Goal: Task Accomplishment & Management: Manage account settings

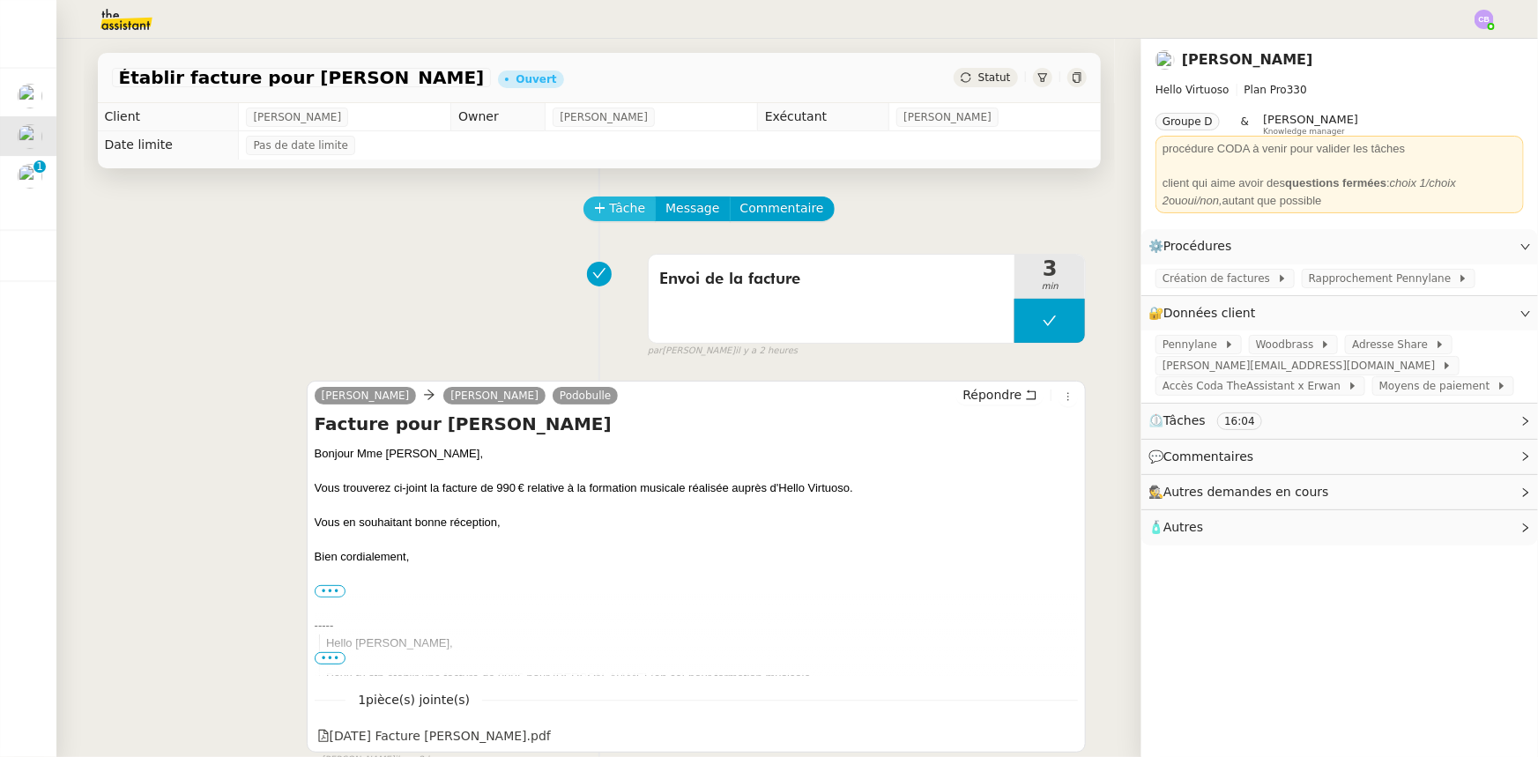
click at [610, 211] on span "Tâche" at bounding box center [628, 208] width 36 height 20
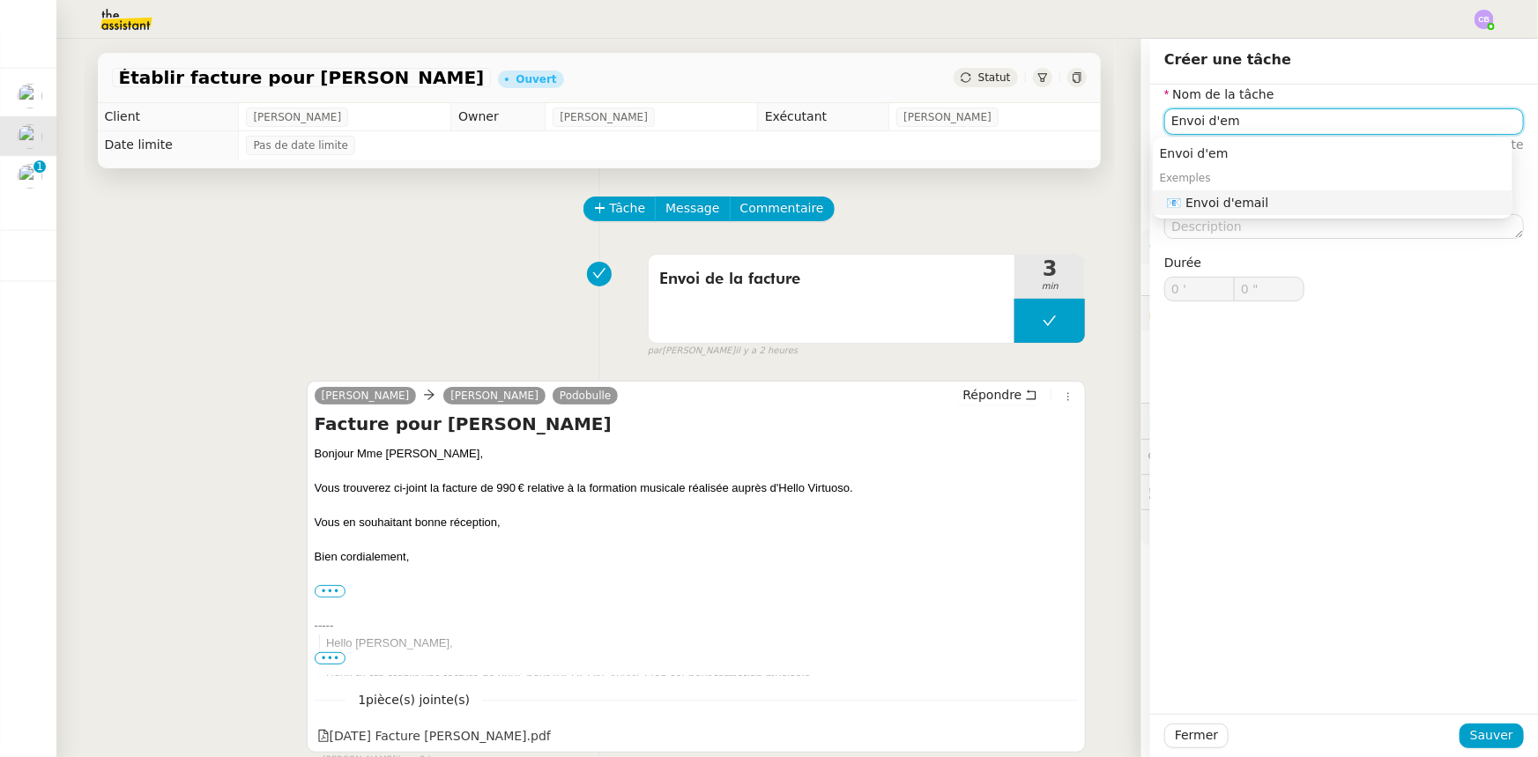
click at [1265, 204] on div "📧 Envoi d'email" at bounding box center [1336, 203] width 339 height 16
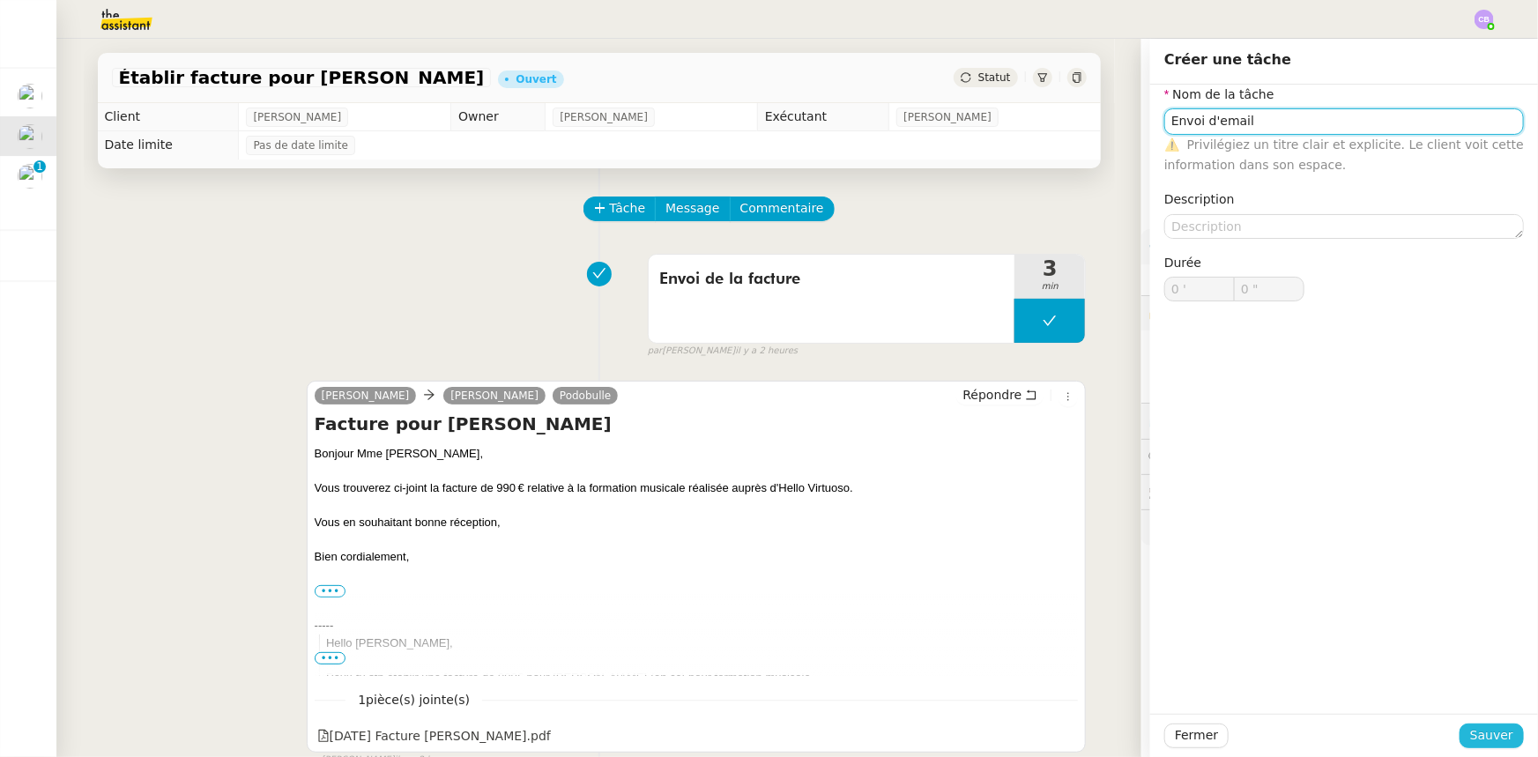
type input "Envoi d'email"
click at [1476, 734] on span "Sauver" at bounding box center [1492, 736] width 43 height 20
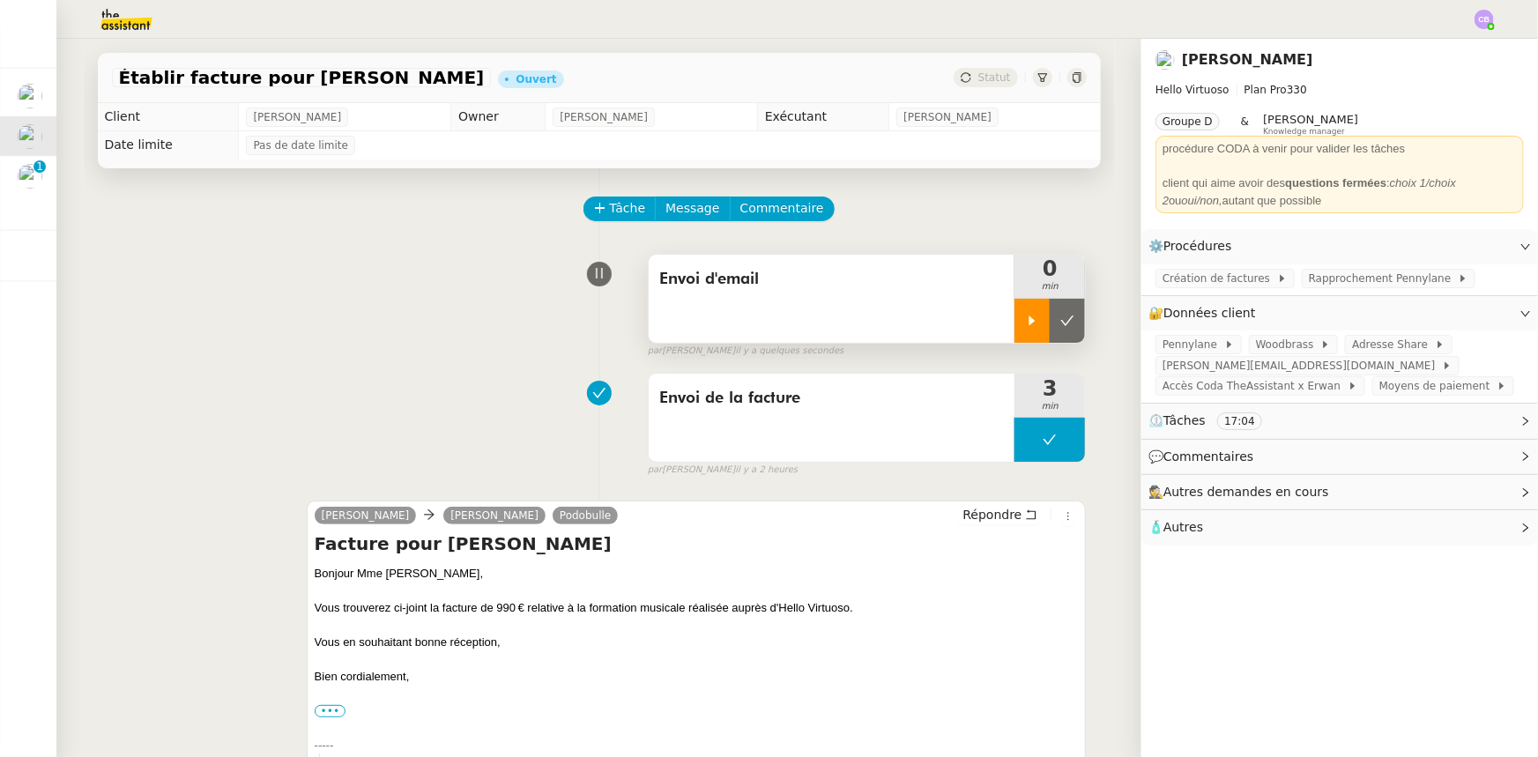
click at [1015, 329] on div at bounding box center [1032, 321] width 35 height 44
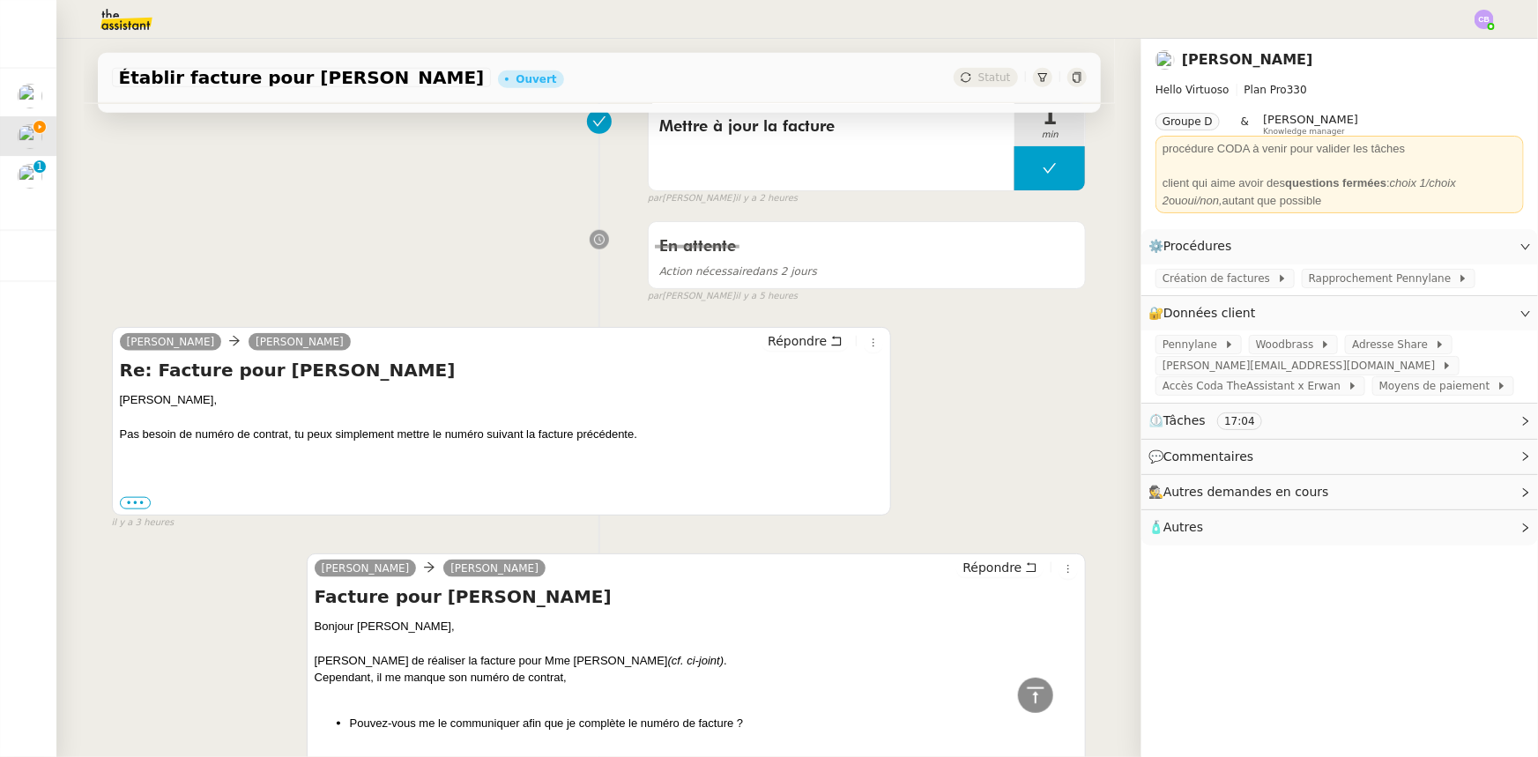
scroll to position [801, 0]
click at [781, 349] on span "Répondre" at bounding box center [797, 340] width 59 height 18
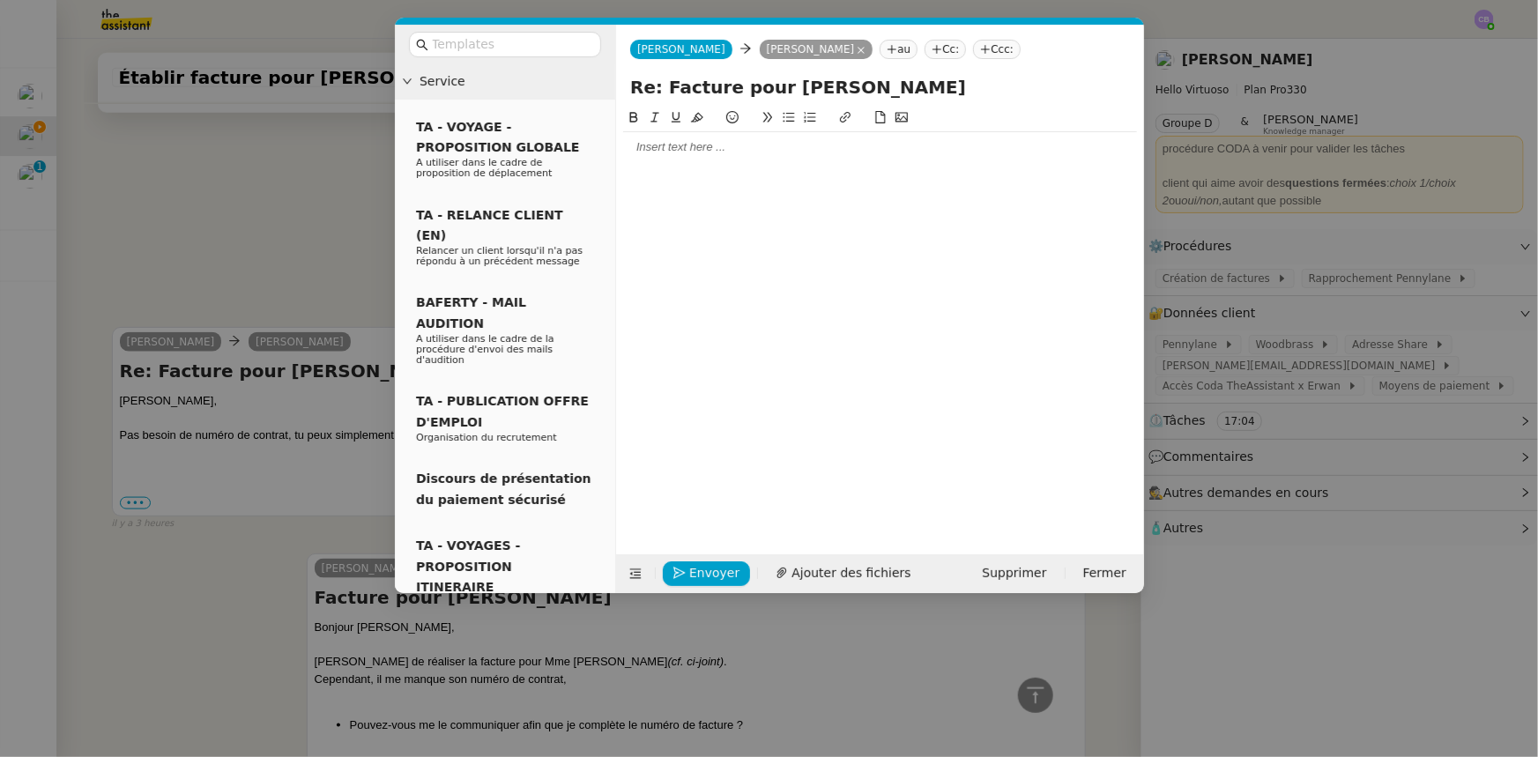
scroll to position [937, 0]
click at [720, 153] on div at bounding box center [880, 147] width 514 height 16
click at [240, 234] on nz-modal-container "Service TA - VOYAGE - PROPOSITION GLOBALE A utiliser dans le cadre de propositi…" at bounding box center [769, 378] width 1538 height 757
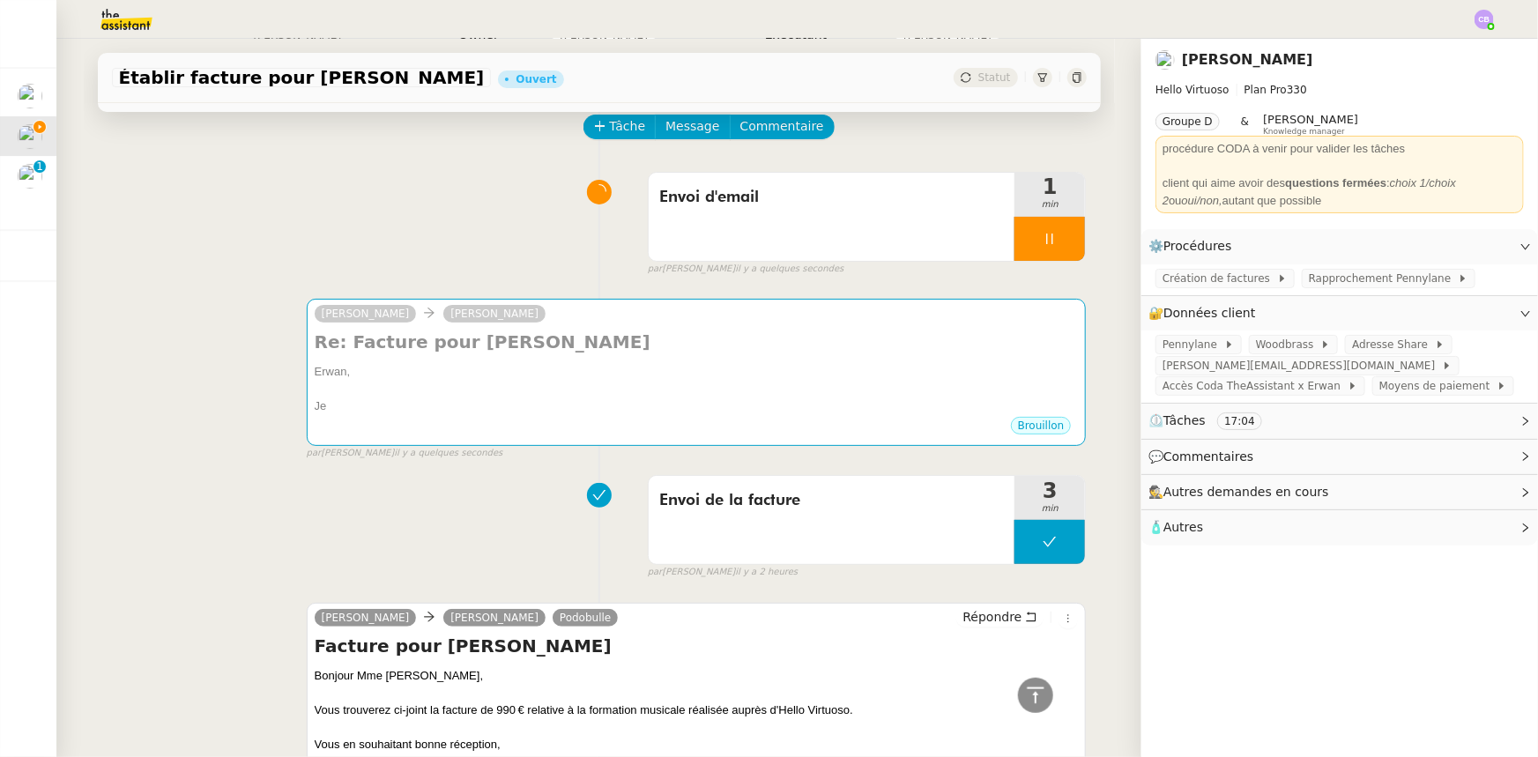
scroll to position [0, 0]
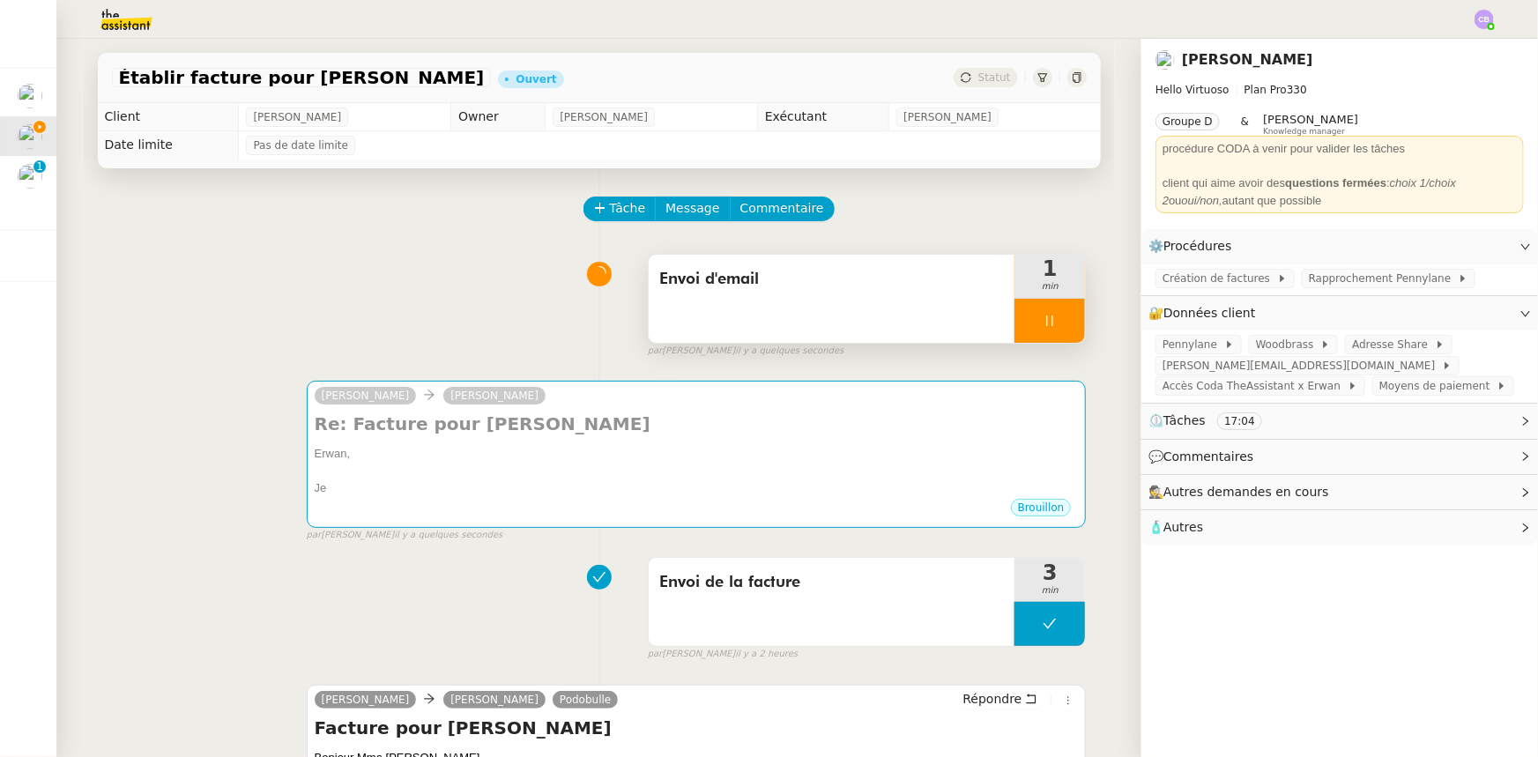
click at [1015, 330] on div at bounding box center [1050, 321] width 71 height 44
click at [1015, 335] on div at bounding box center [1032, 321] width 35 height 44
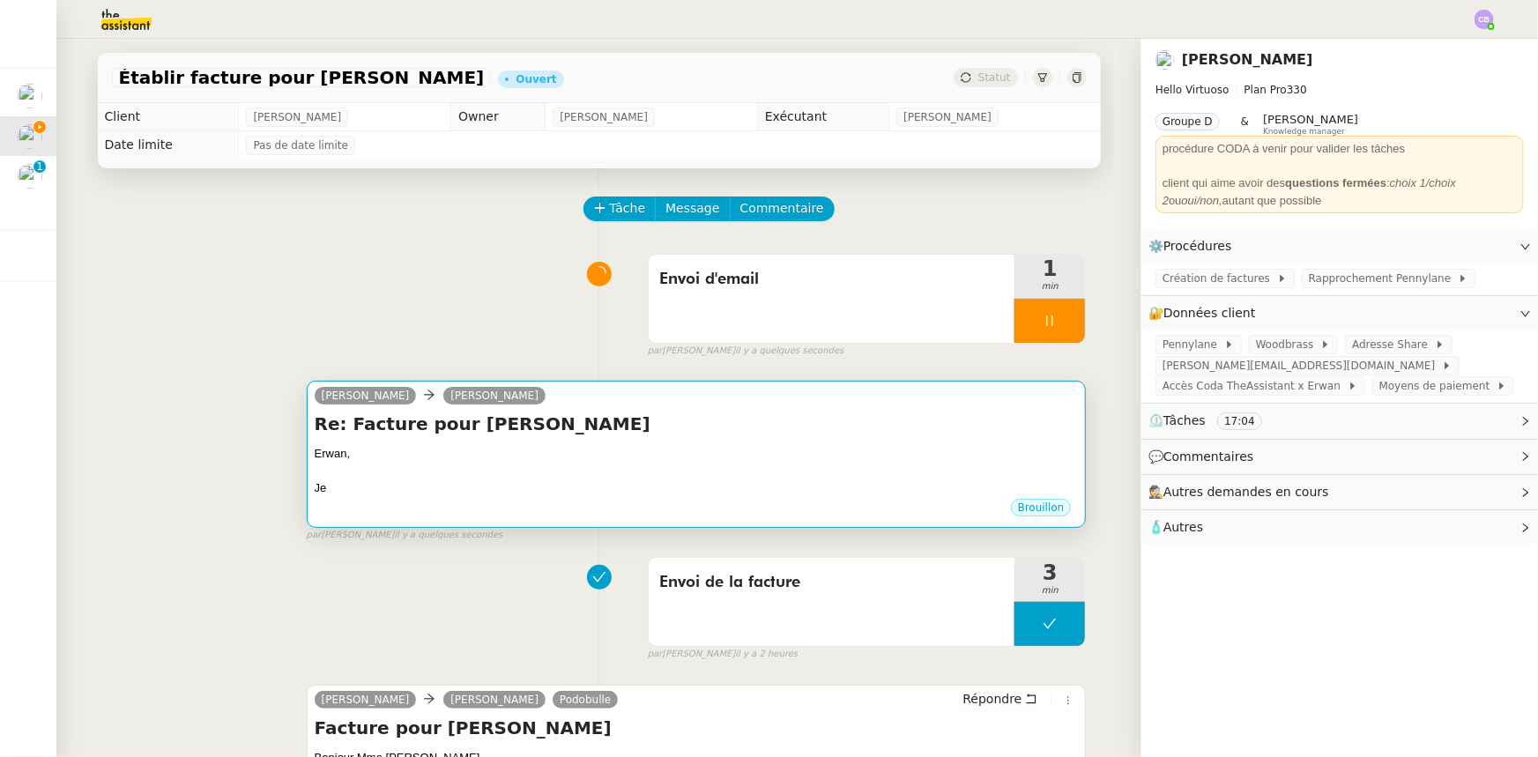
click at [844, 470] on div at bounding box center [697, 472] width 764 height 18
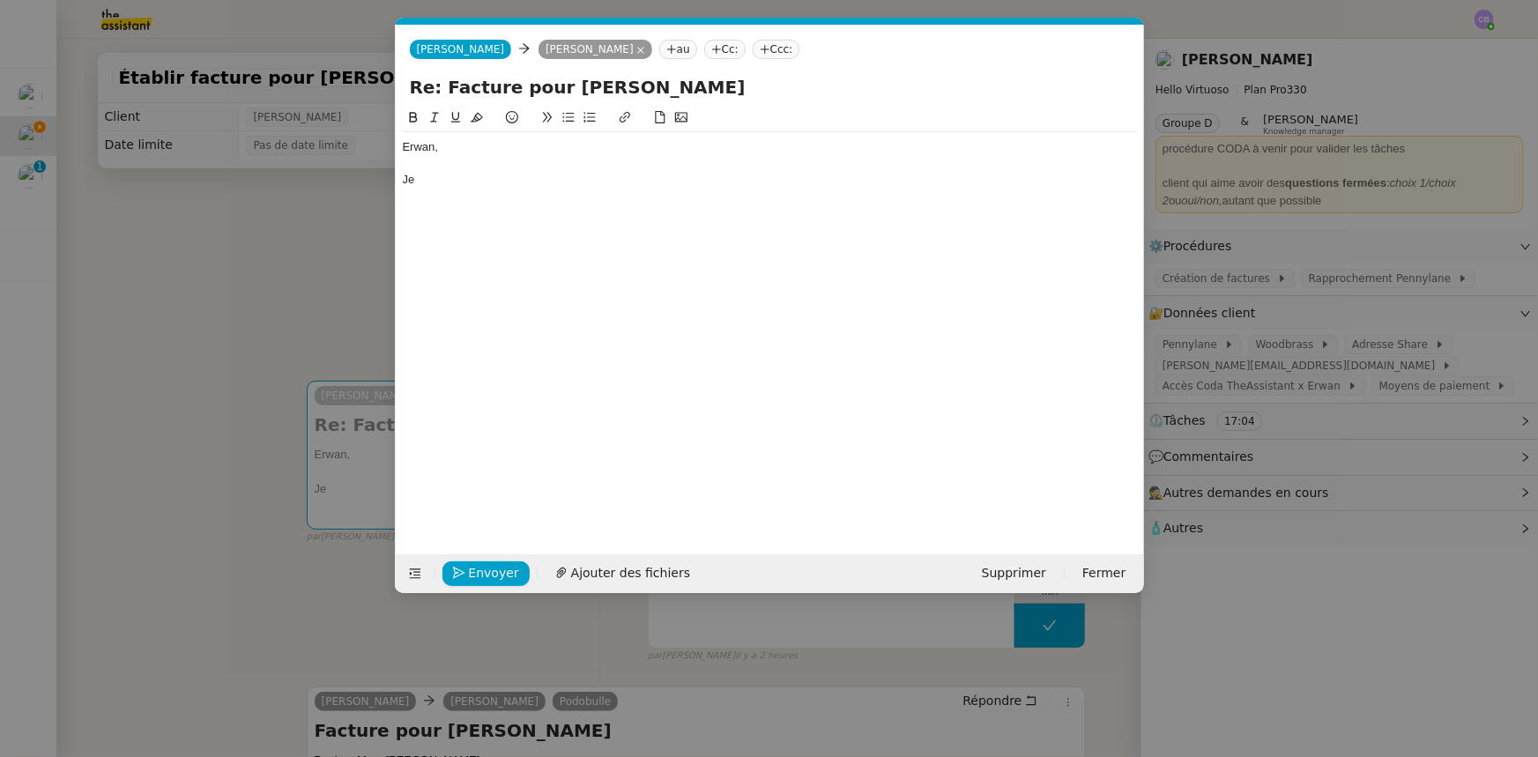
scroll to position [0, 37]
click at [458, 180] on div "Je" at bounding box center [770, 180] width 734 height 16
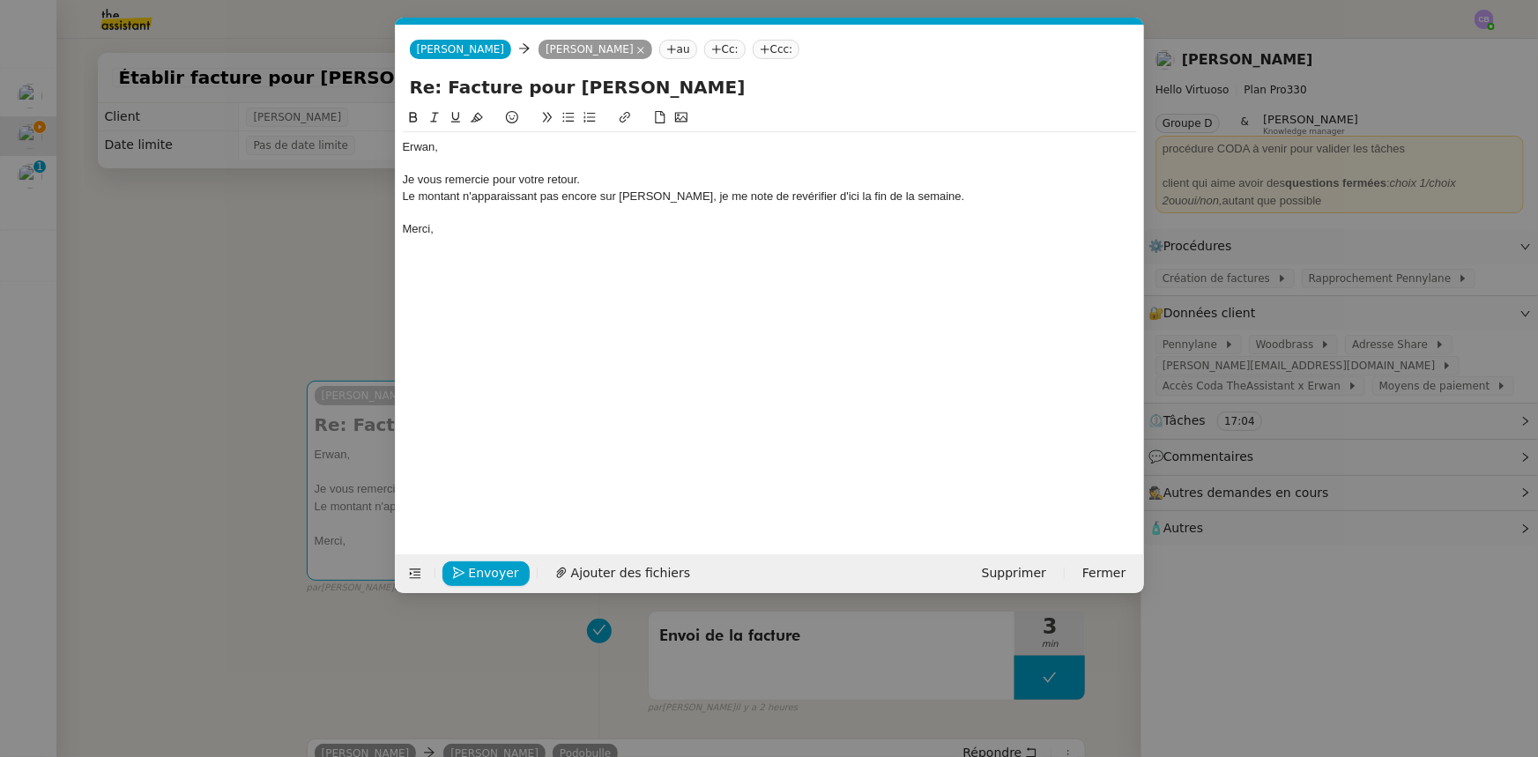
click at [814, 197] on div "Le montant n'apparaissant pas encore sur [PERSON_NAME], je me note de revérifie…" at bounding box center [770, 197] width 734 height 16
click at [0, 0] on lt-span "d'ici à la" at bounding box center [0, 0] width 0 height 0
click at [464, 197] on div "Le montant n'apparaissant pas encore sur [PERSON_NAME], je me note de revérifie…" at bounding box center [770, 197] width 734 height 16
click at [873, 196] on div "Le montant de 990€ n'apparaissant pas encore sur [PERSON_NAME], je me note de r…" at bounding box center [770, 197] width 734 height 16
click at [496, 573] on span "Envoyer" at bounding box center [494, 573] width 50 height 20
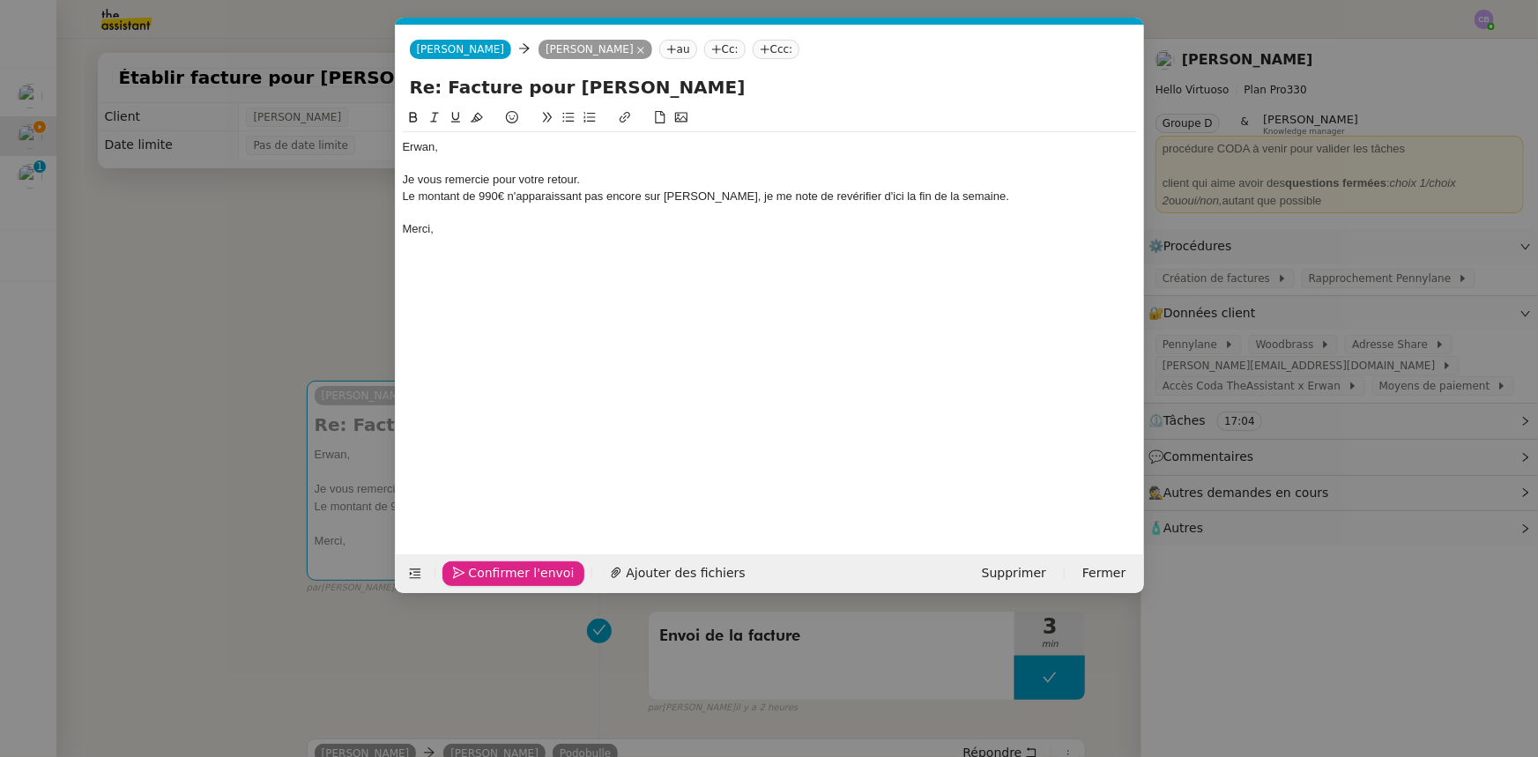
click at [496, 573] on span "Confirmer l'envoi" at bounding box center [522, 573] width 106 height 20
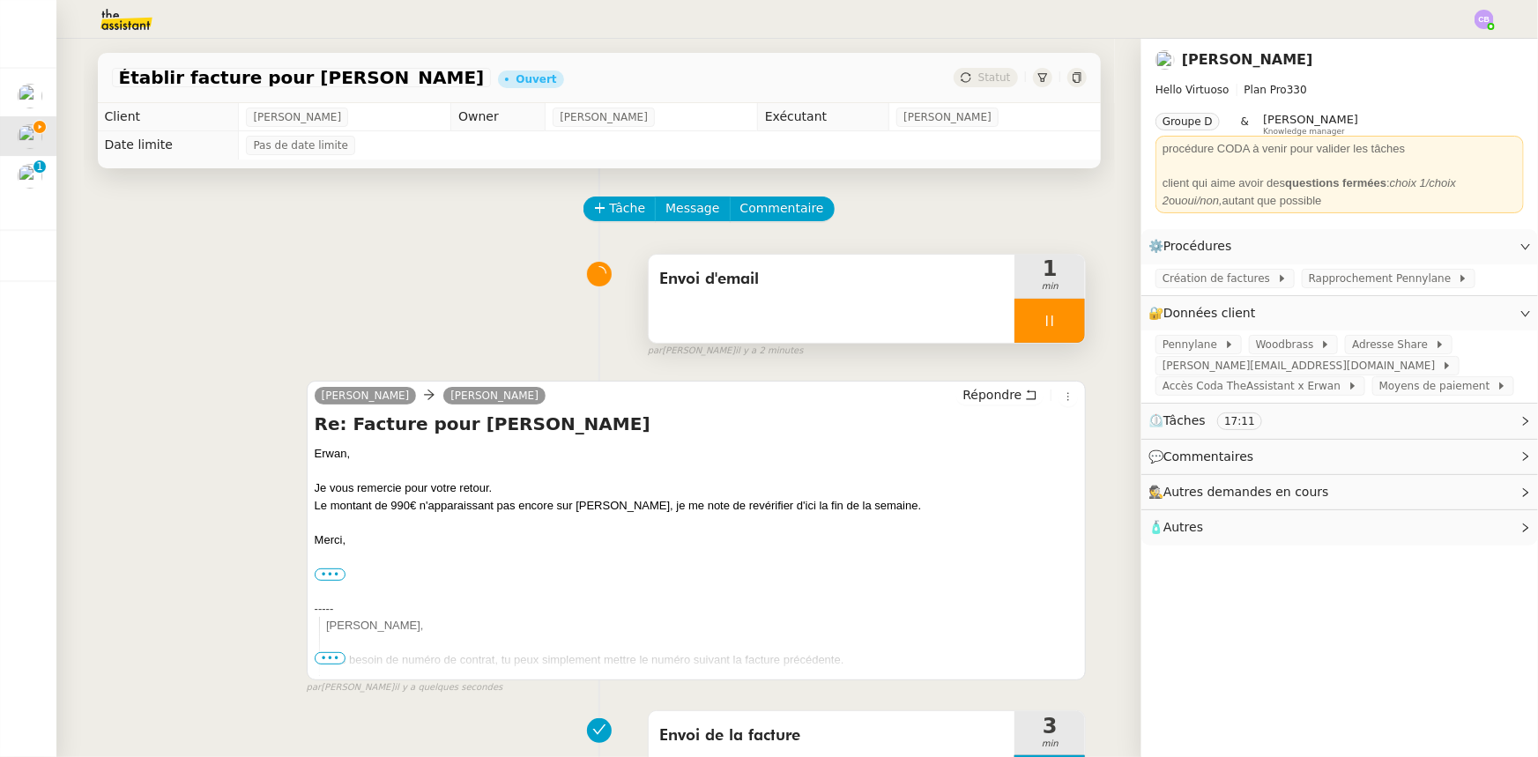
click at [1015, 325] on div at bounding box center [1050, 321] width 71 height 44
click at [1050, 333] on button at bounding box center [1067, 321] width 35 height 44
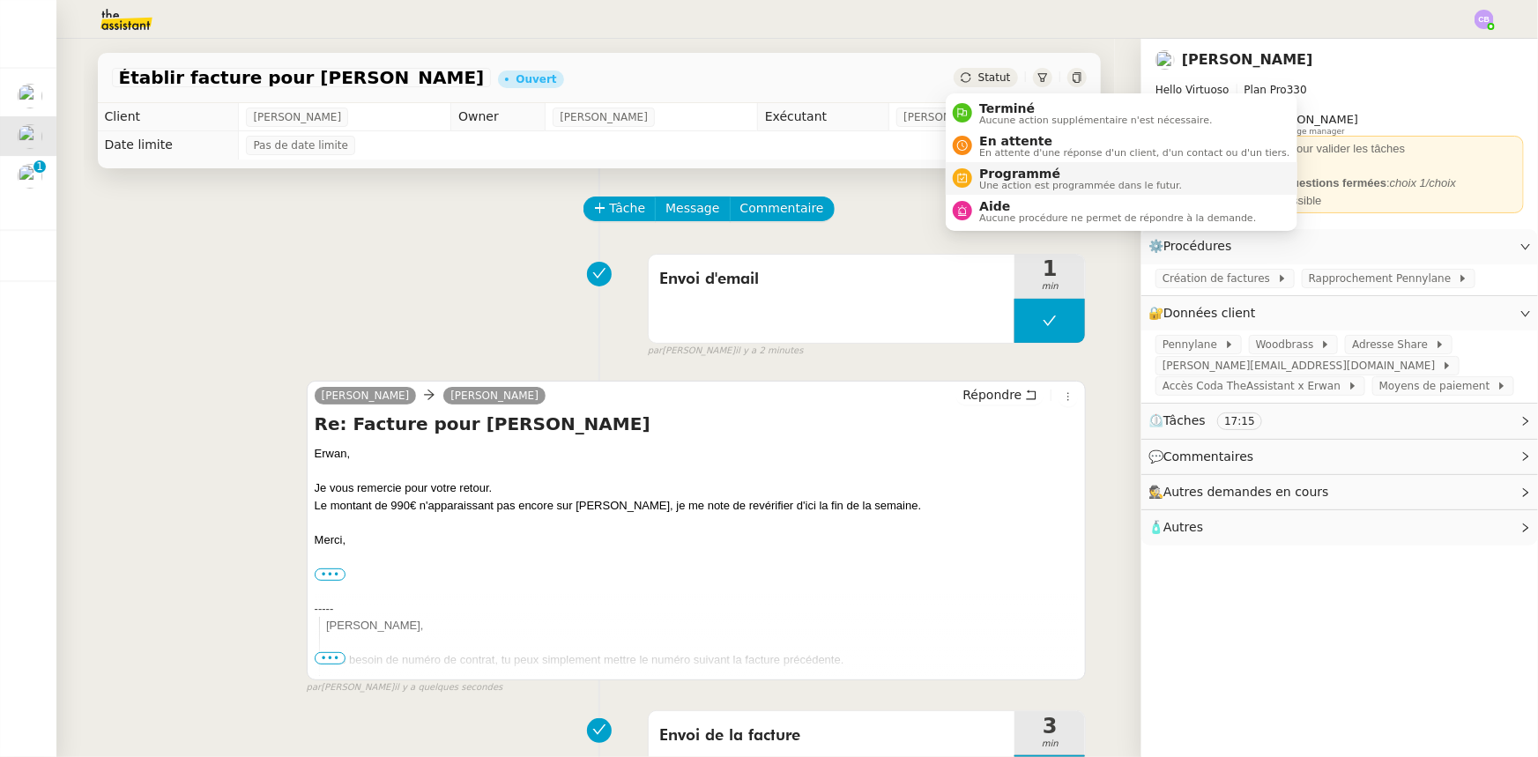
click at [1010, 181] on span "Une action est programmée dans le futur." at bounding box center [1081, 186] width 203 height 10
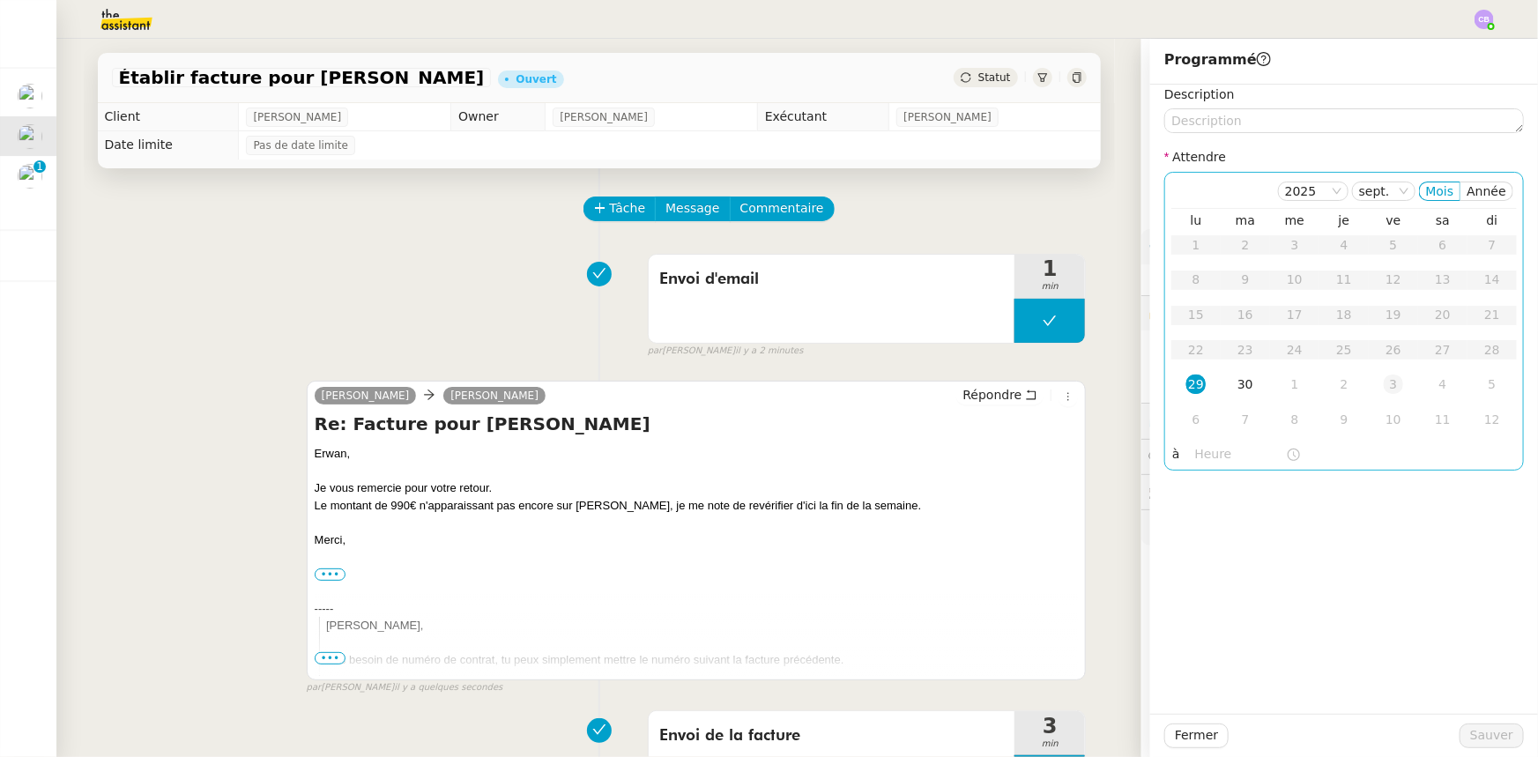
click at [1384, 385] on div "3" at bounding box center [1393, 384] width 19 height 19
click at [1205, 458] on input "text" at bounding box center [1241, 454] width 91 height 20
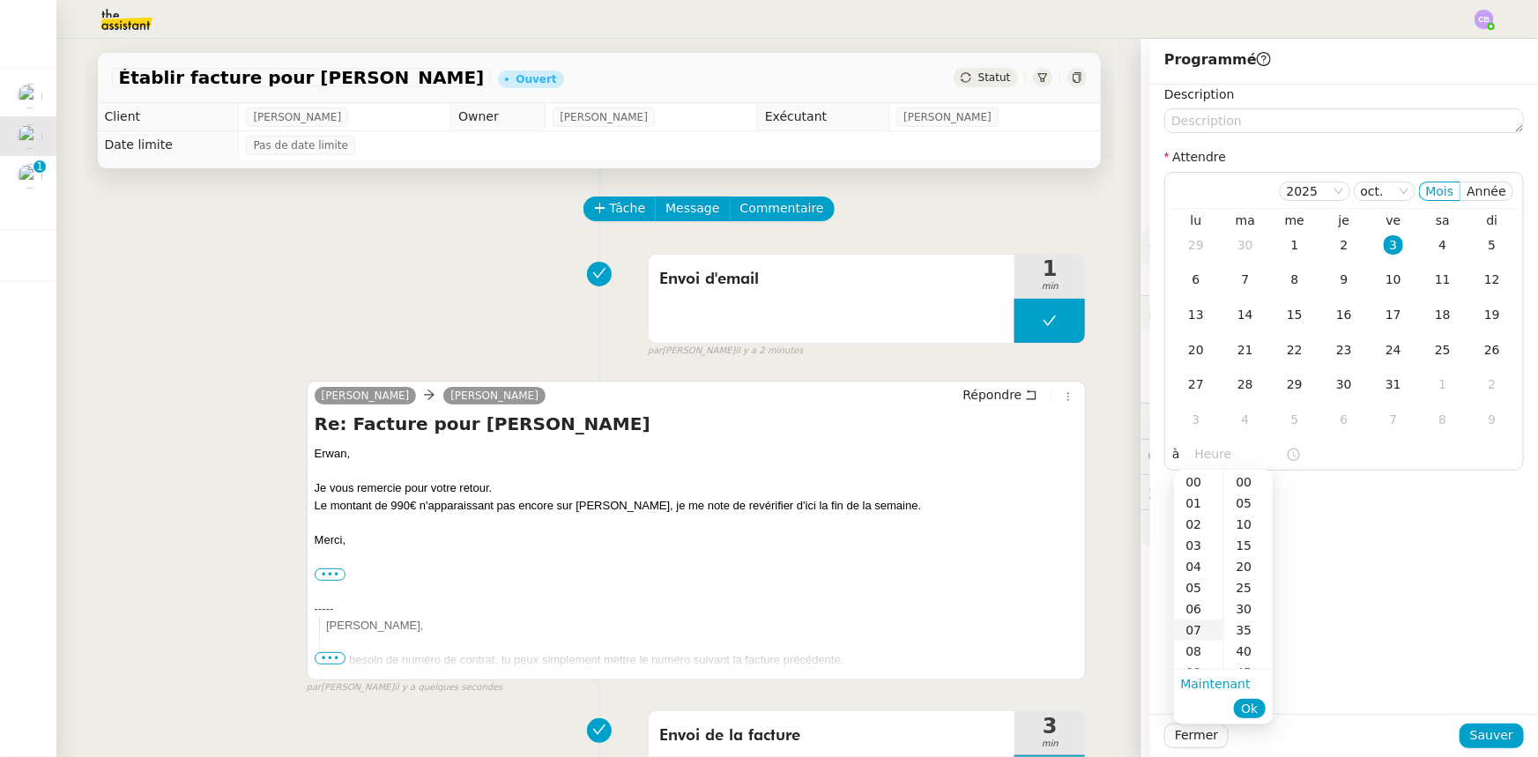
click at [1197, 629] on div "07" at bounding box center [1198, 630] width 49 height 21
click at [1241, 480] on div "00" at bounding box center [1249, 482] width 48 height 21
type input "07:00"
click at [1249, 707] on span "Ok" at bounding box center [1249, 709] width 17 height 18
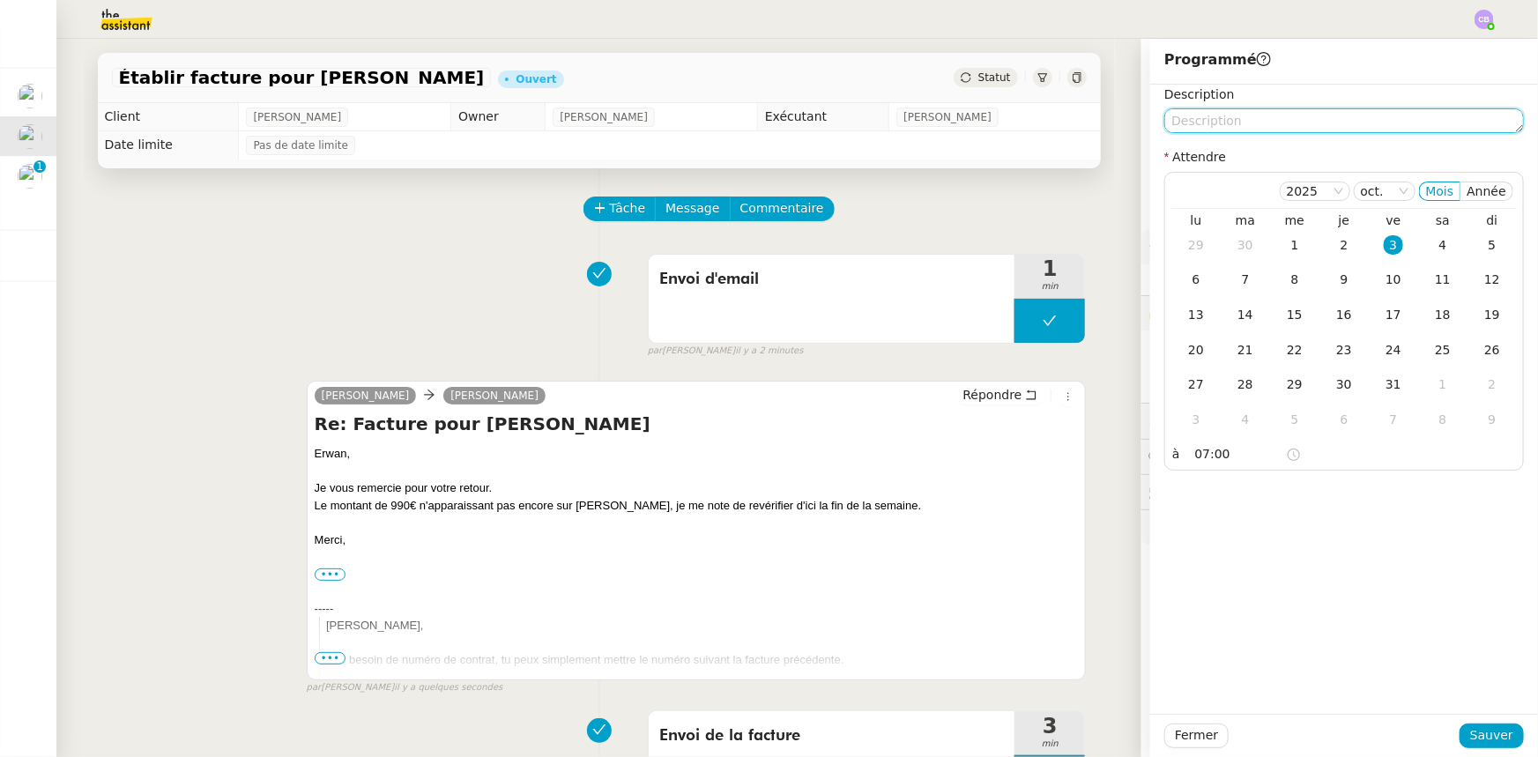
click at [1214, 126] on textarea at bounding box center [1345, 120] width 360 height 25
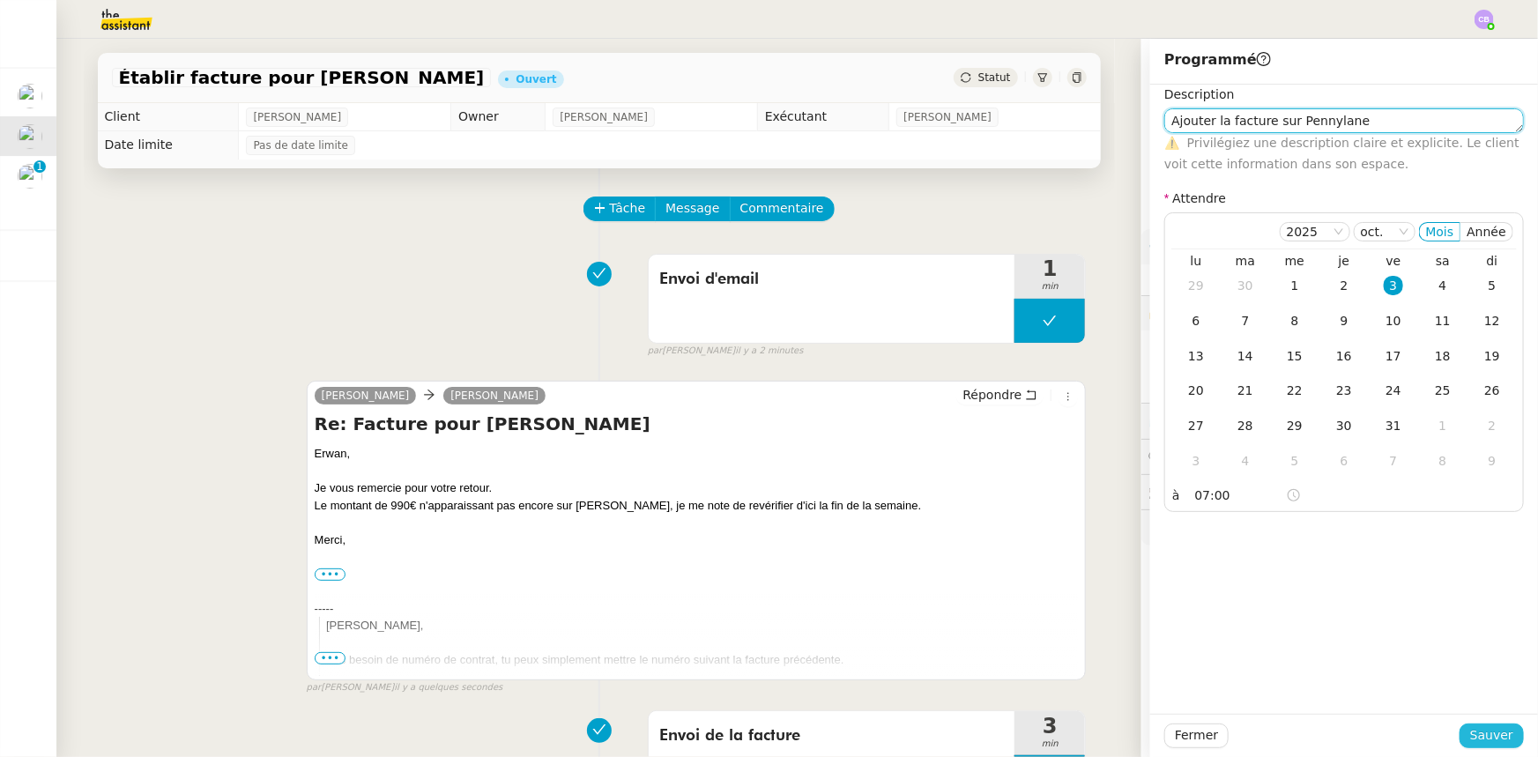
type textarea "Ajouter la facture sur Pennylane"
click at [1499, 737] on span "Sauver" at bounding box center [1492, 736] width 43 height 20
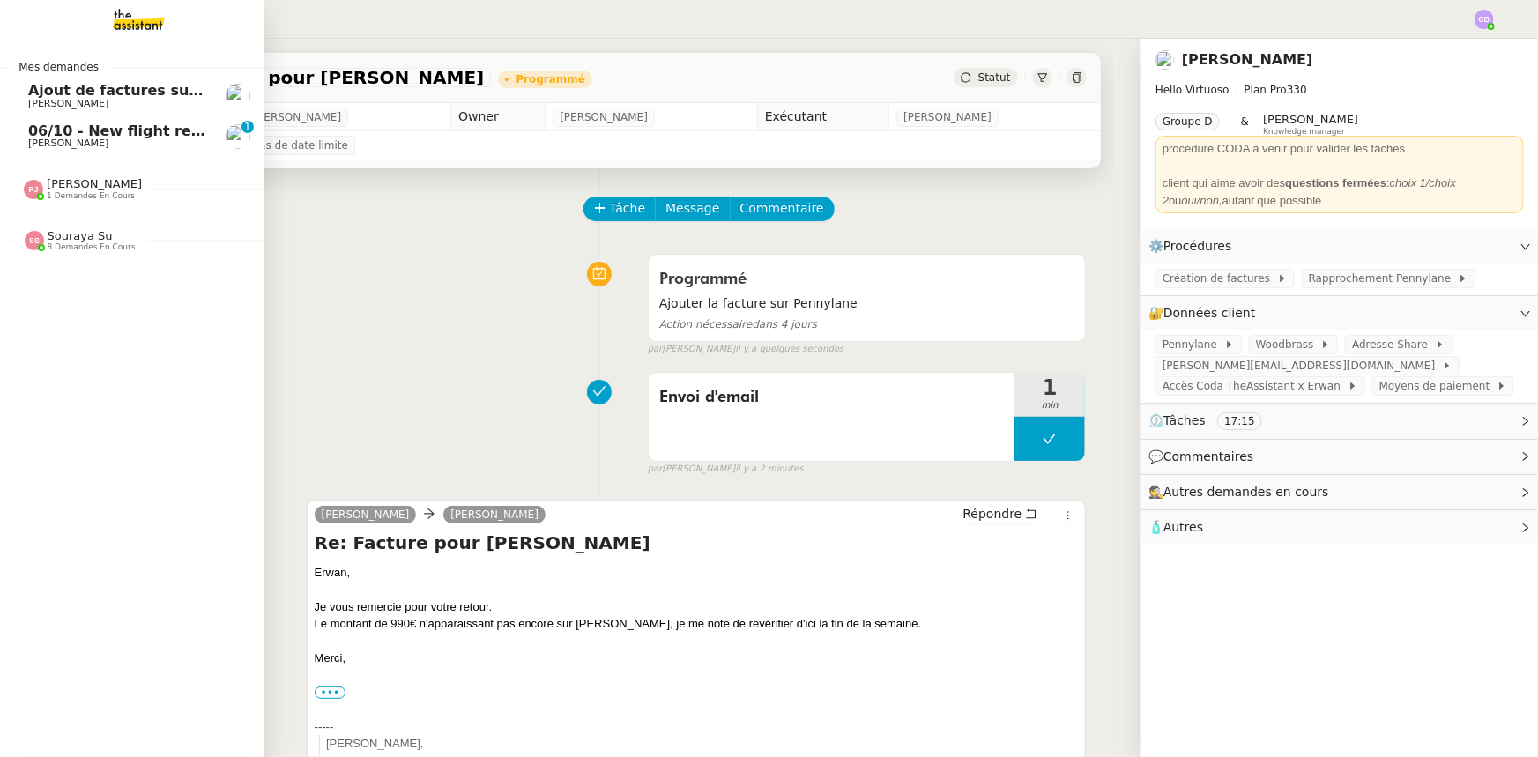
click at [70, 135] on span "06/10 - New flight request - [PERSON_NAME]" at bounding box center [205, 131] width 354 height 17
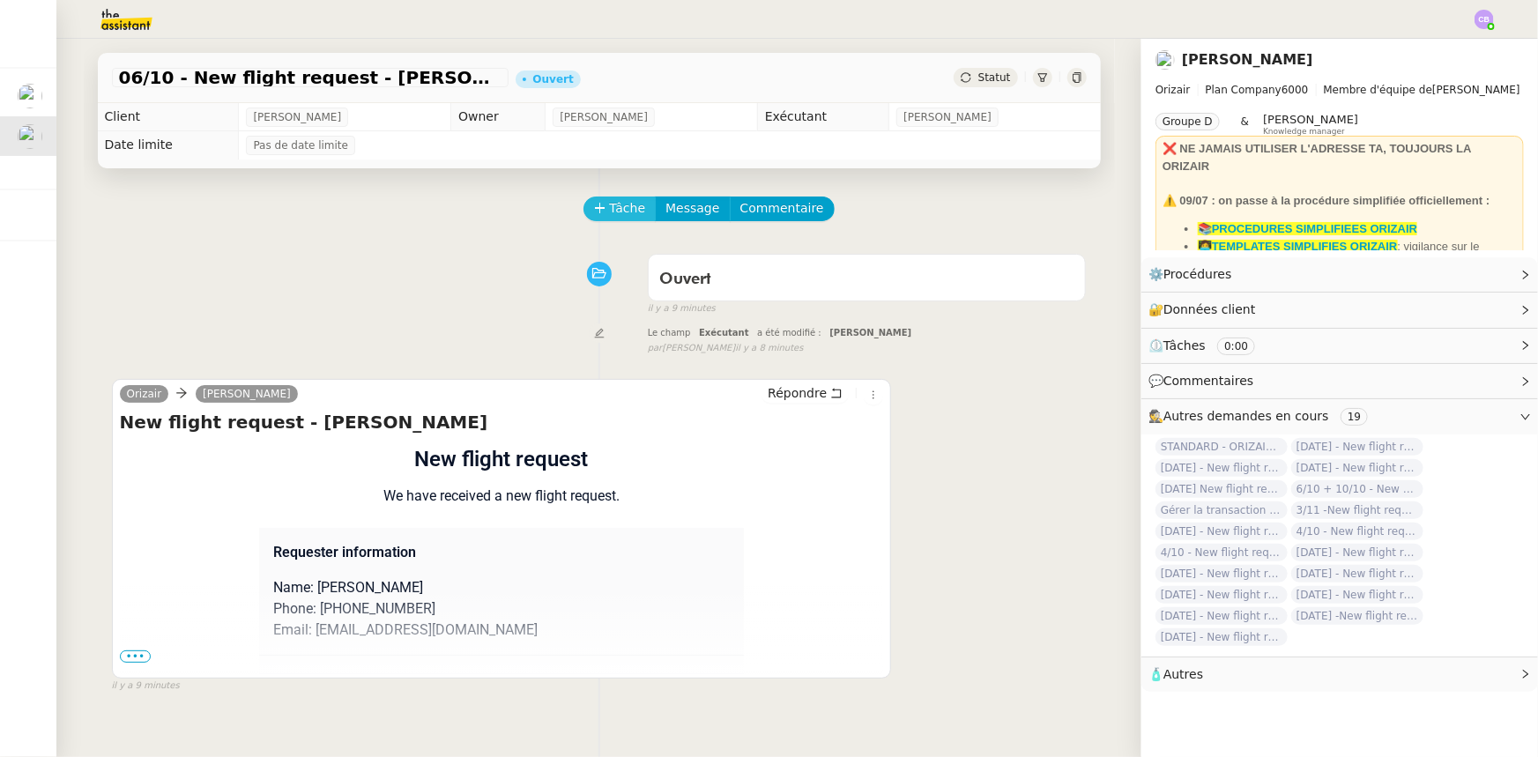
click at [615, 211] on span "Tâche" at bounding box center [628, 208] width 36 height 20
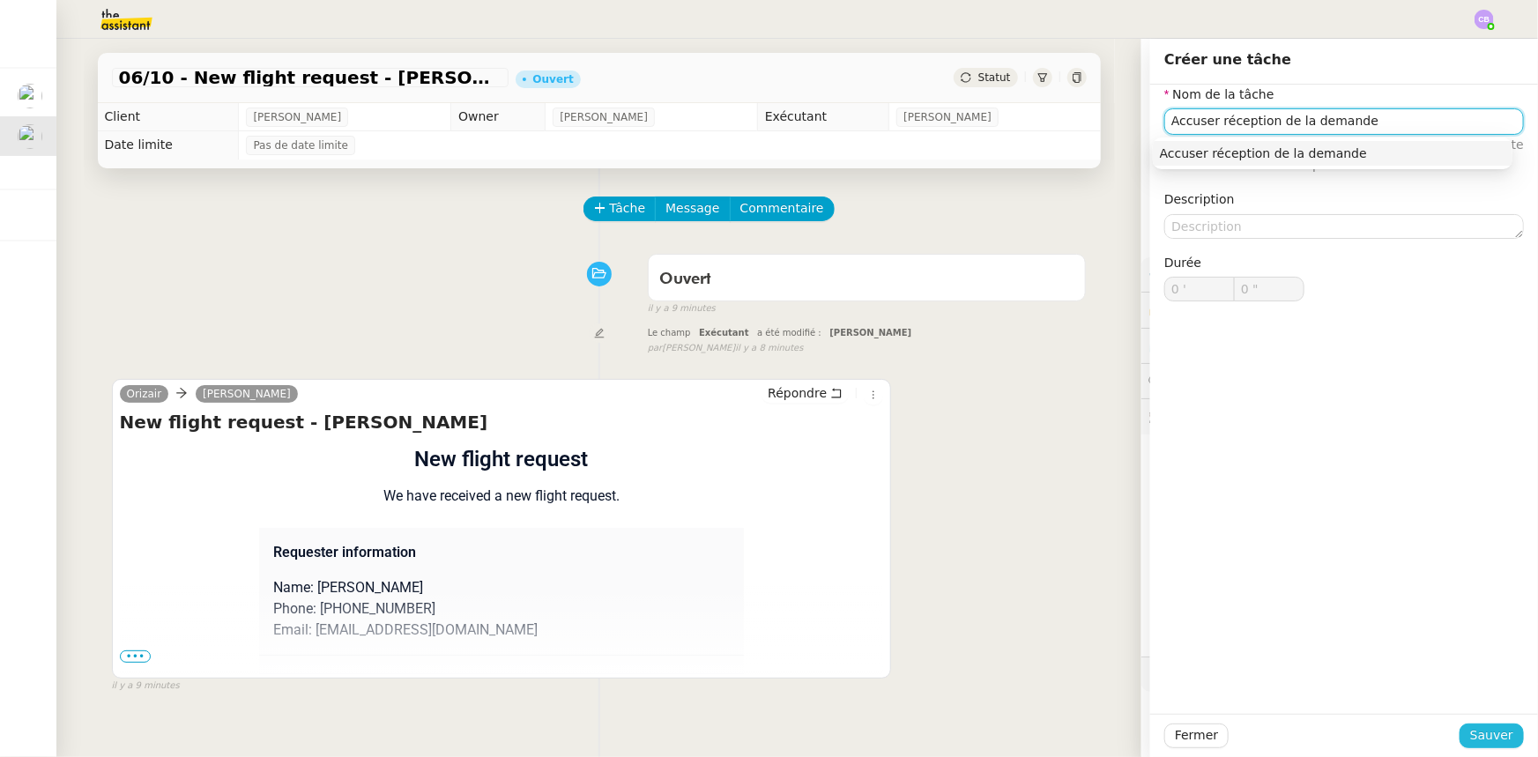
type input "Accuser réception de la demande"
click at [1483, 742] on span "Sauver" at bounding box center [1492, 736] width 43 height 20
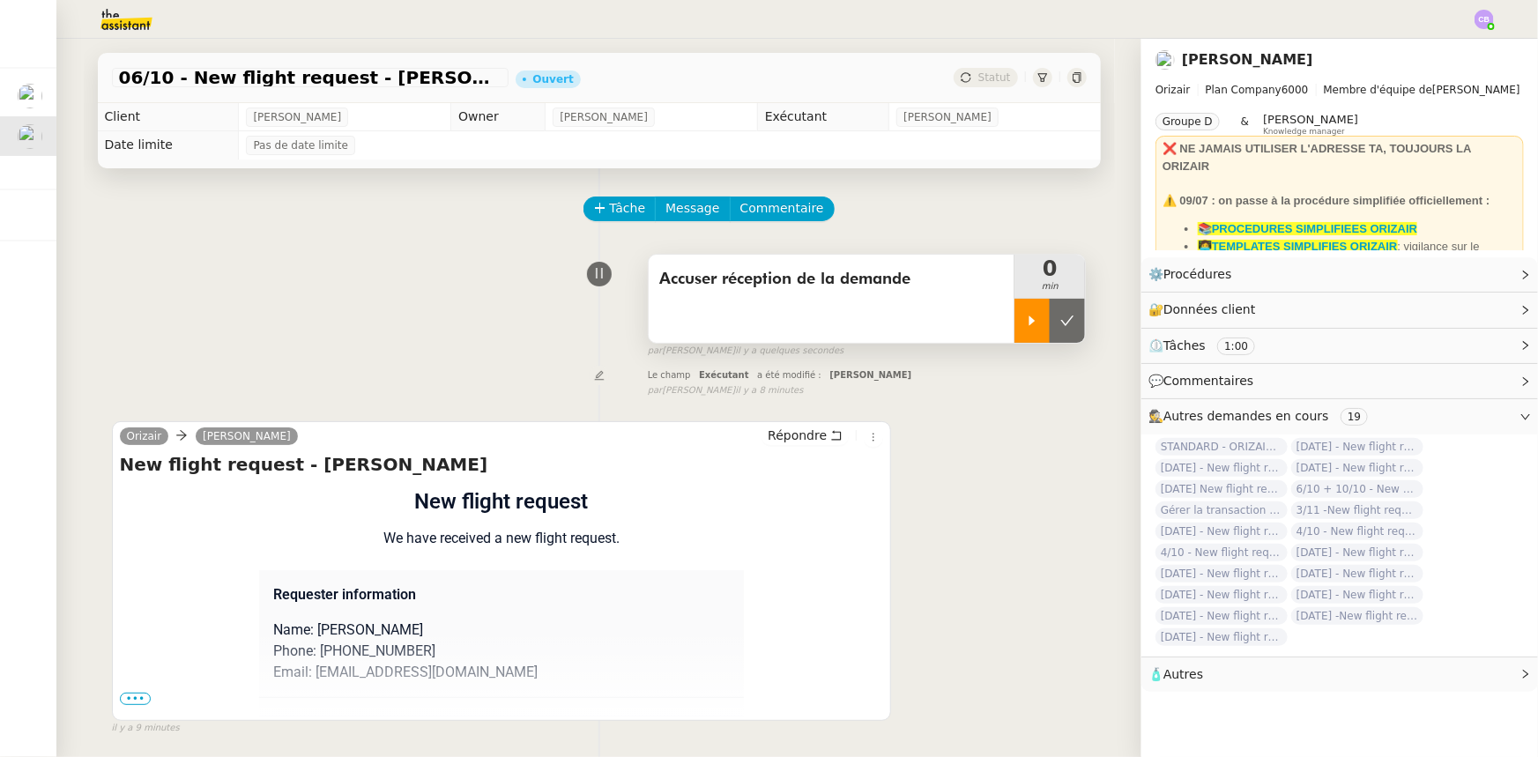
click at [1015, 337] on div at bounding box center [1032, 321] width 35 height 44
click at [1021, 329] on div at bounding box center [1050, 321] width 71 height 44
click at [132, 702] on span "•••" at bounding box center [136, 699] width 32 height 12
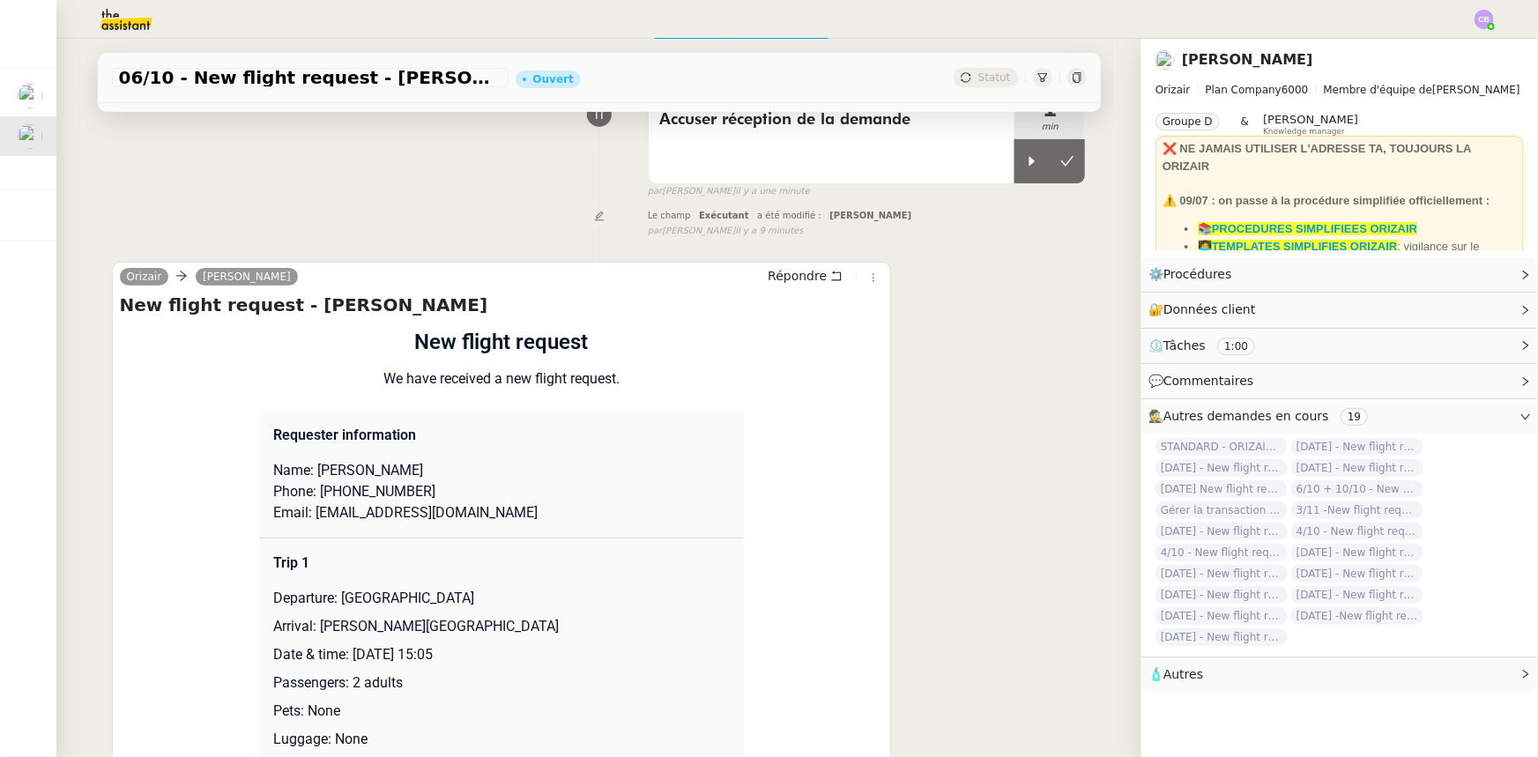
scroll to position [79, 0]
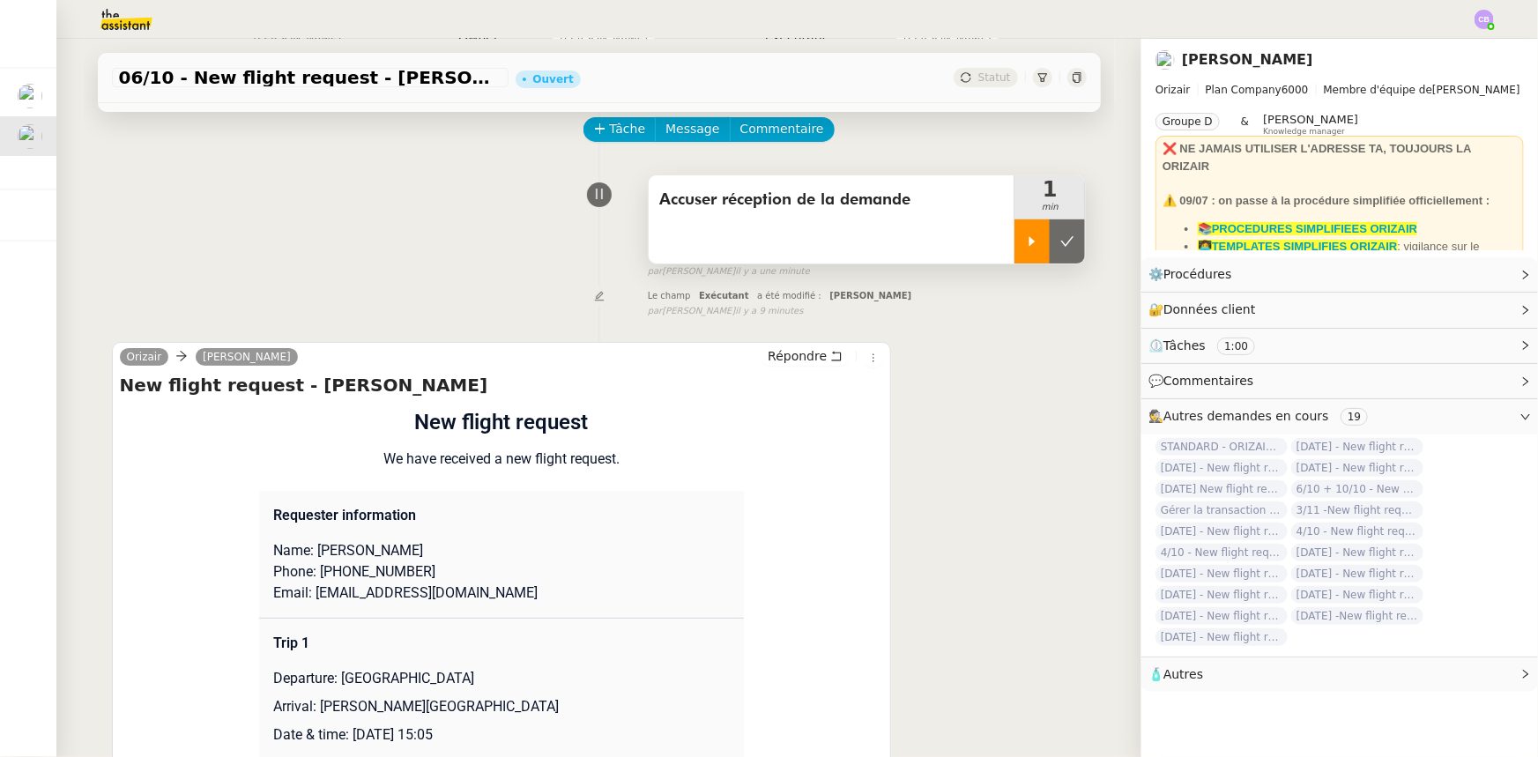
click at [1015, 253] on div at bounding box center [1032, 242] width 35 height 44
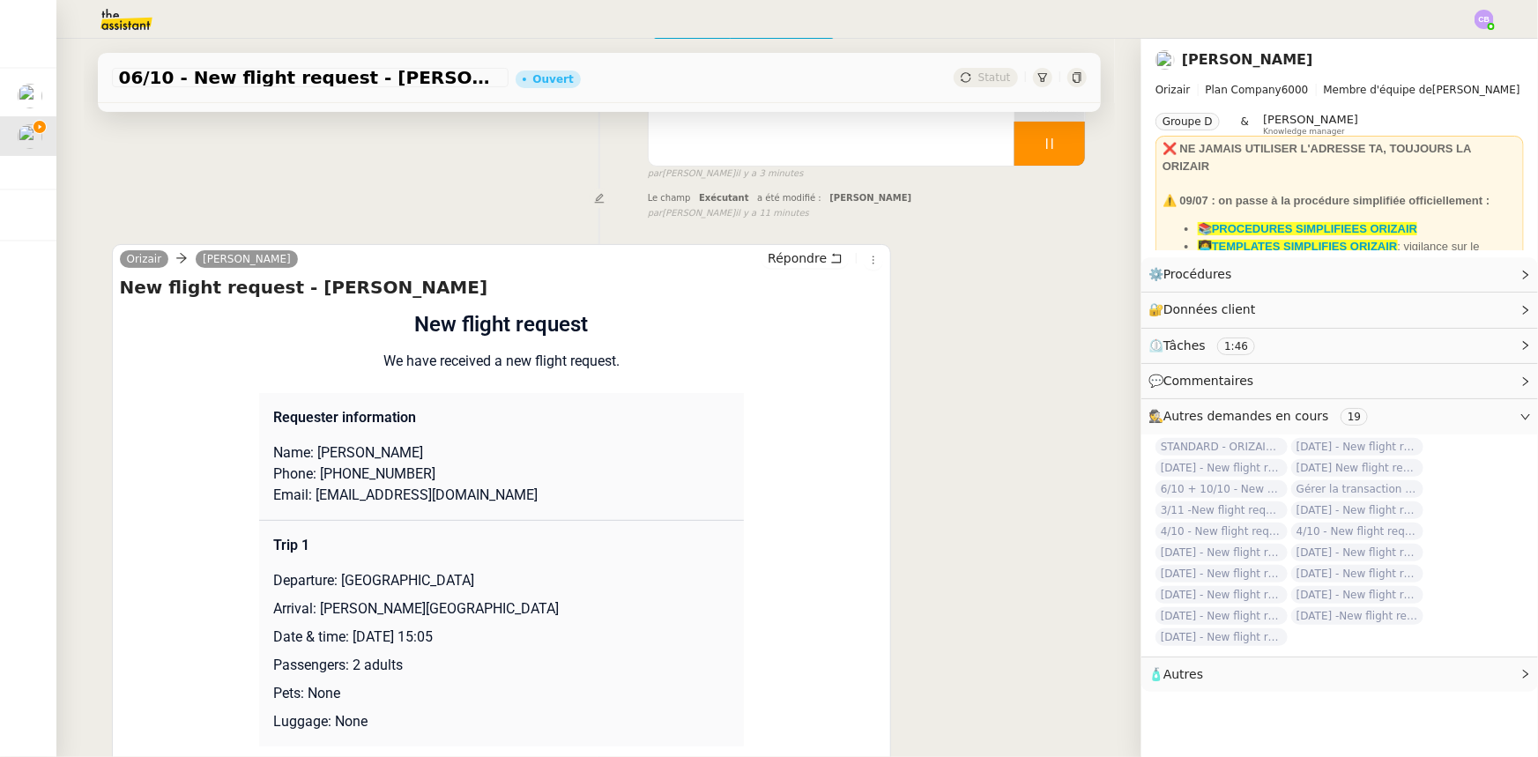
scroll to position [0, 0]
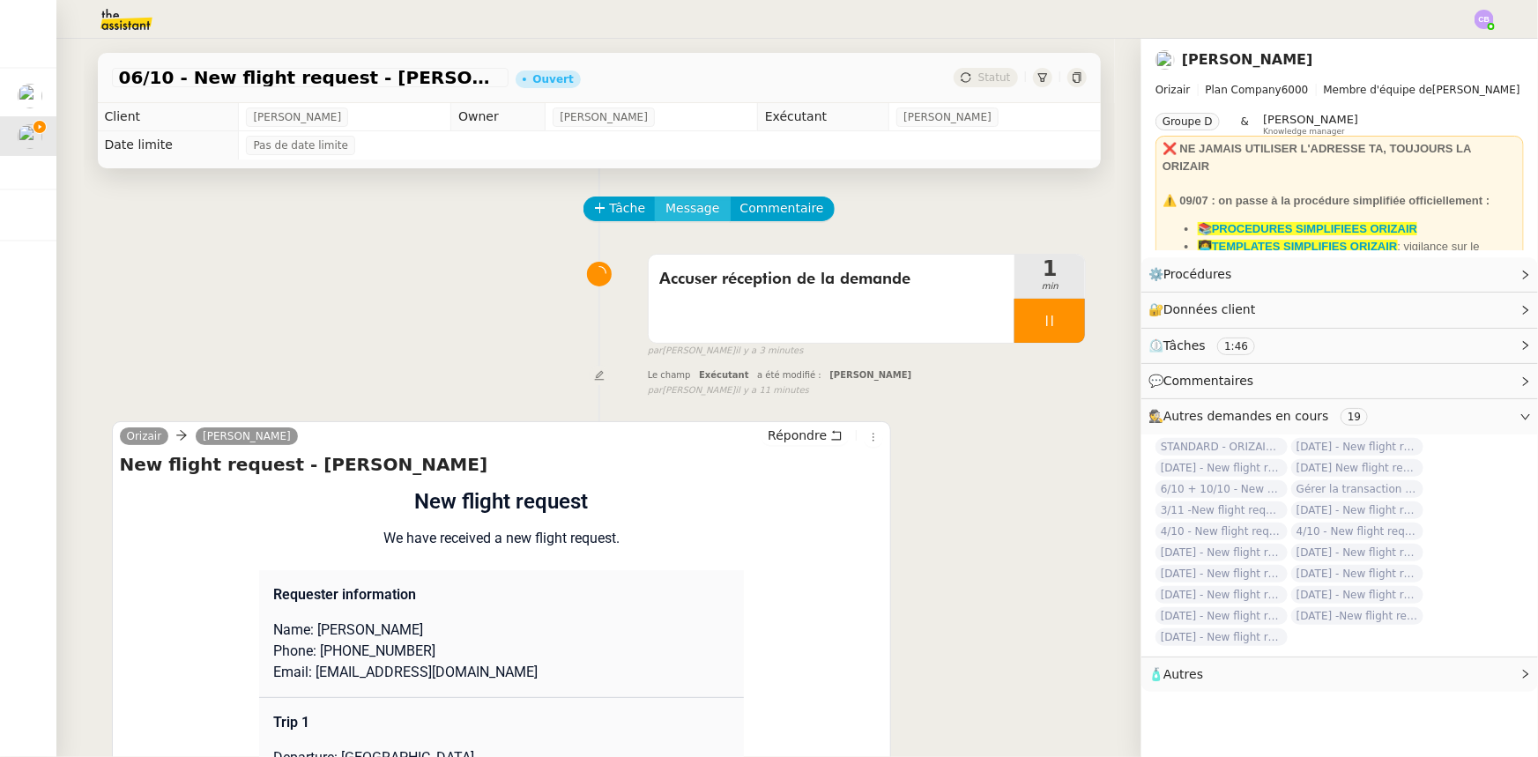
click at [677, 210] on span "Message" at bounding box center [693, 208] width 54 height 20
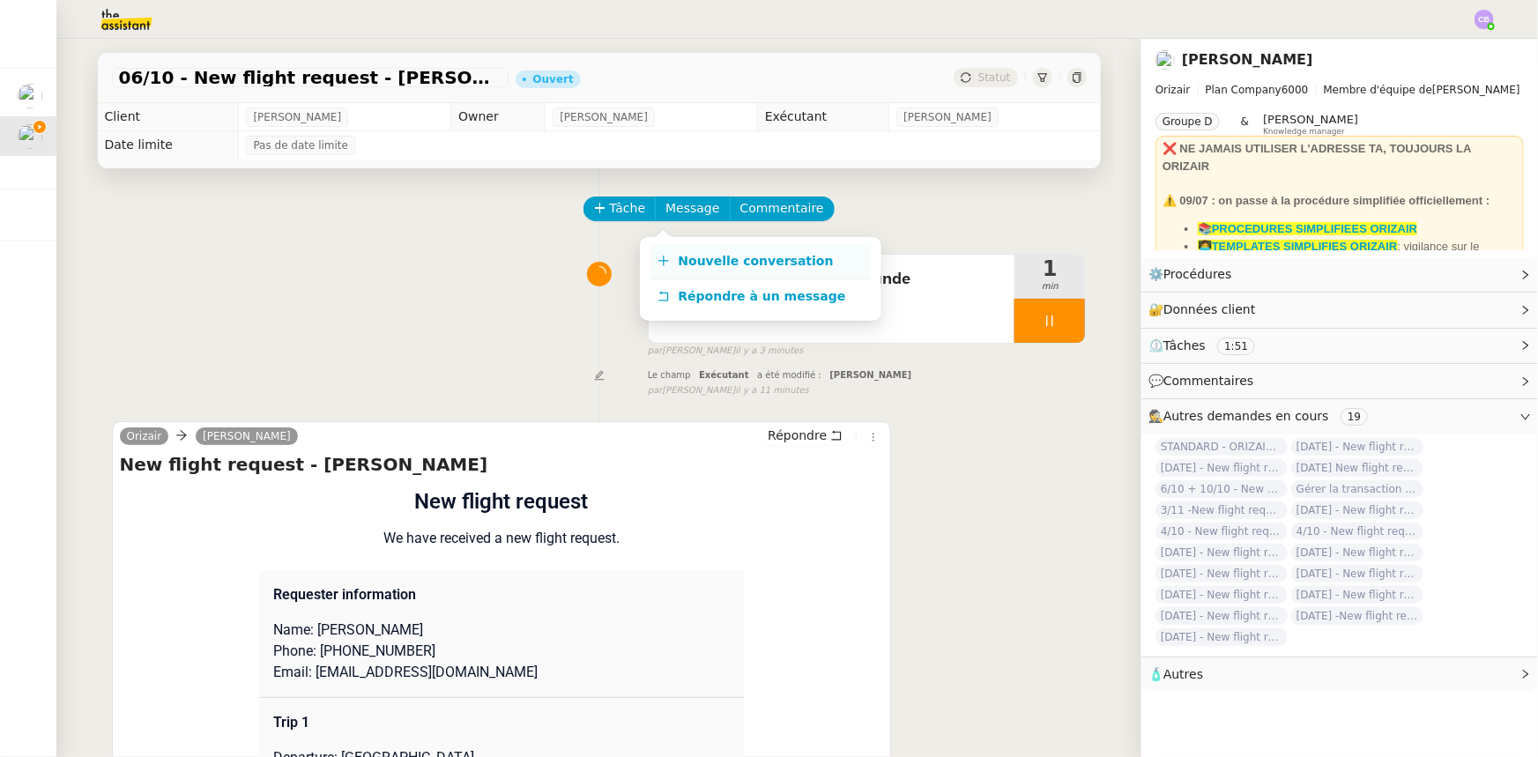
click at [760, 264] on span "Nouvelle conversation" at bounding box center [756, 261] width 155 height 14
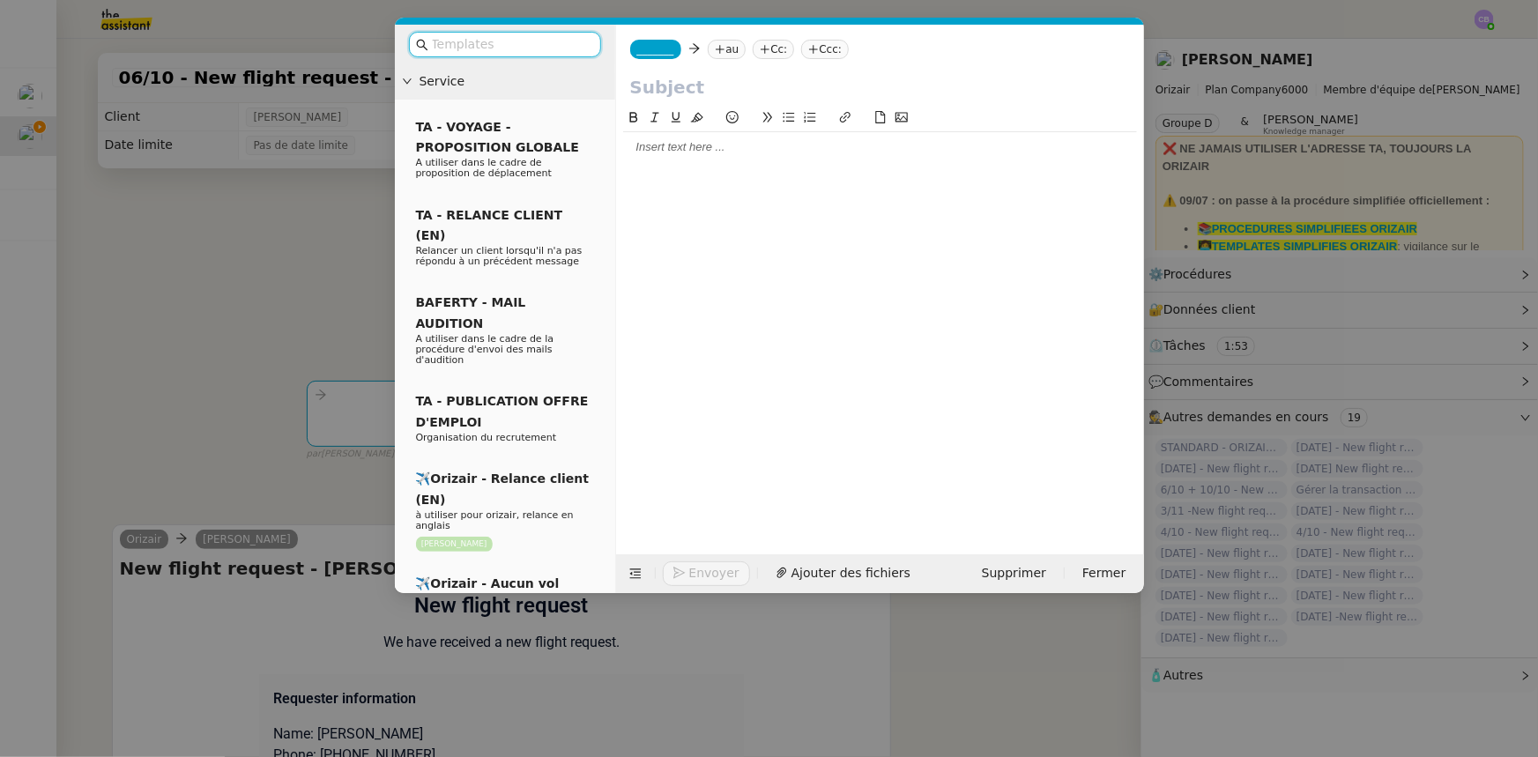
click at [494, 45] on input "text" at bounding box center [511, 44] width 159 height 20
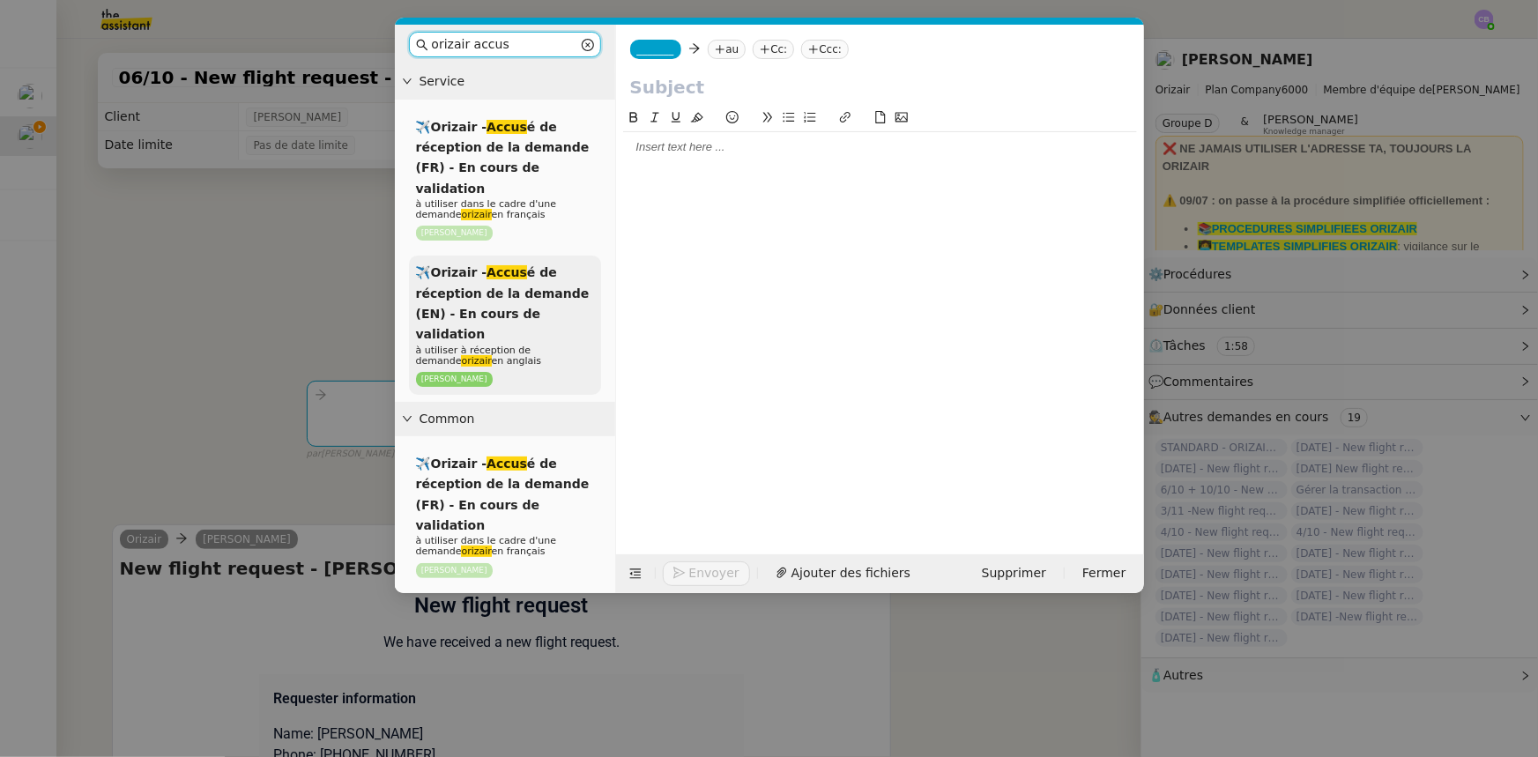
type input "orizair accus"
click at [520, 295] on span "✈️Orizair - Accus é de réception de la demande (EN) - En cours de validation" at bounding box center [503, 303] width 174 height 76
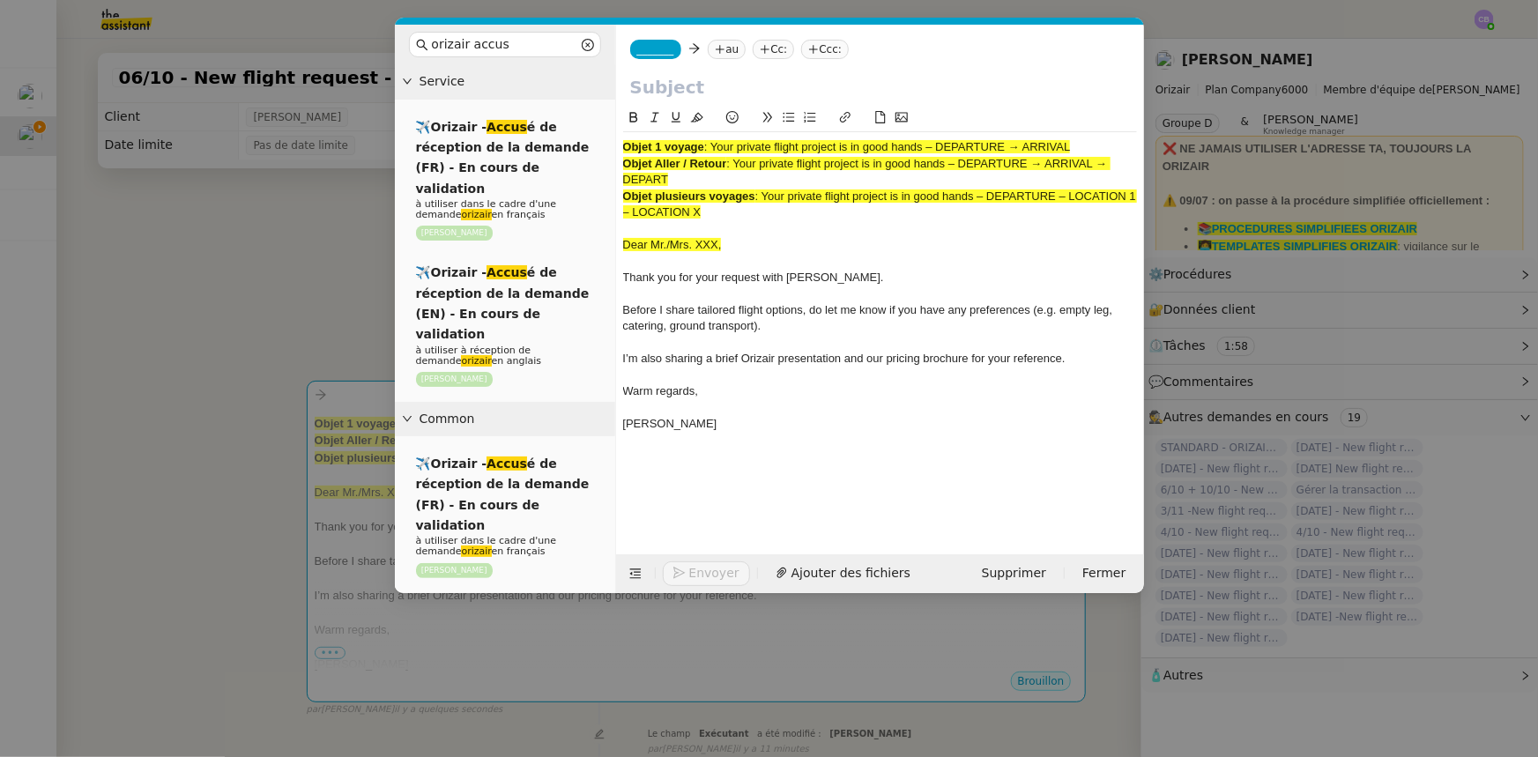
drag, startPoint x: 1078, startPoint y: 147, endPoint x: 714, endPoint y: 145, distance: 364.1
click at [714, 145] on div "Objet 1 voyage : Your private flight project is in good hands – DEPARTURE → ARR…" at bounding box center [880, 147] width 514 height 16
copy span "Your private flight project is in good hands – DEPARTURE → ARRIVAL"
click at [701, 88] on input "text" at bounding box center [880, 87] width 500 height 26
paste input "Your private flight project is in good hands – DEPARTURE → ARRIVAL"
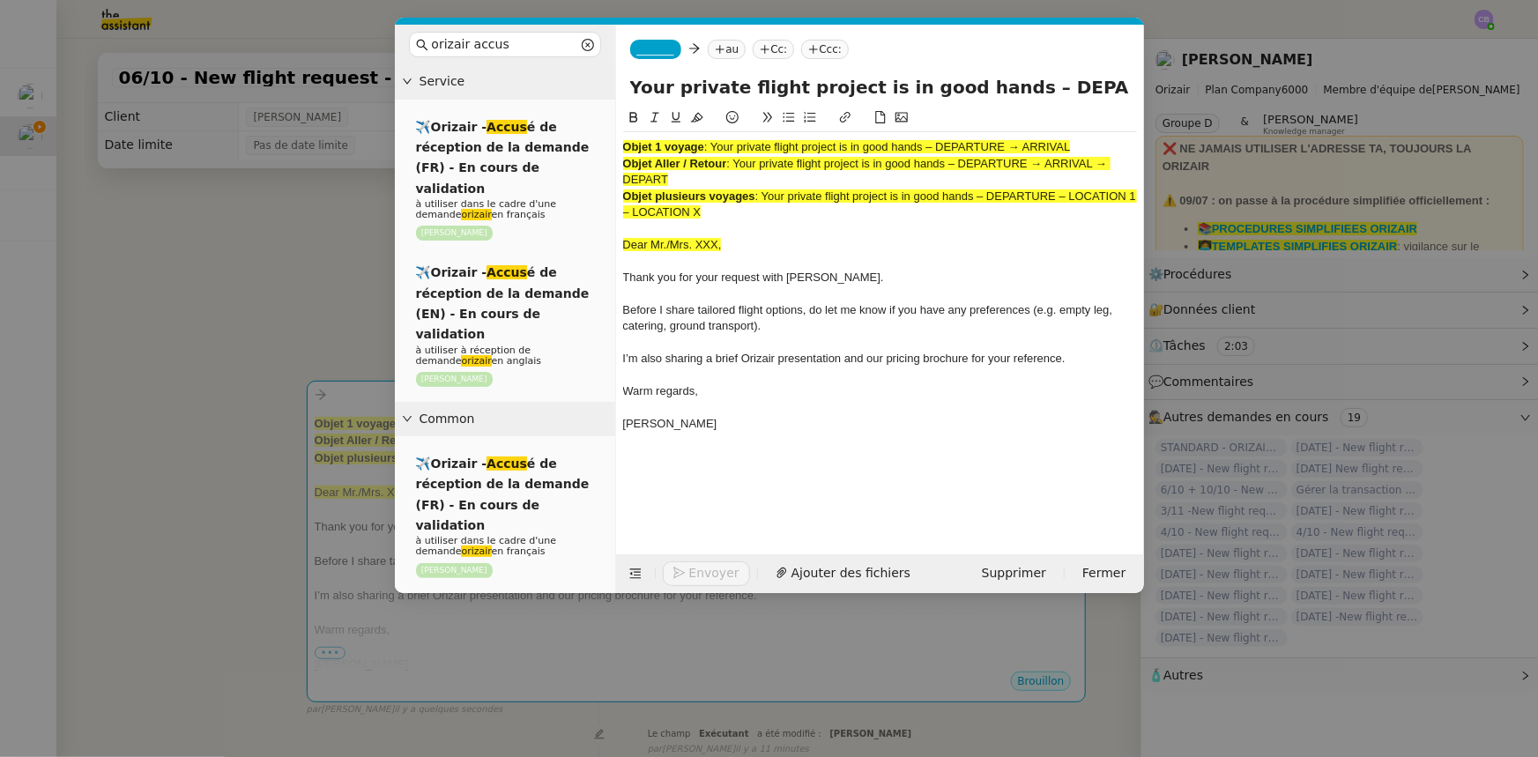
scroll to position [0, 76]
type input "Your private flight project is in good hands – DEPARTURE → ARRIVAL"
drag, startPoint x: 732, startPoint y: 218, endPoint x: 623, endPoint y: 150, distance: 127.9
click at [623, 150] on div "Objet 1 voyage : Your private flight project is in good hands – DEPARTURE → ARR…" at bounding box center [880, 294] width 514 height 324
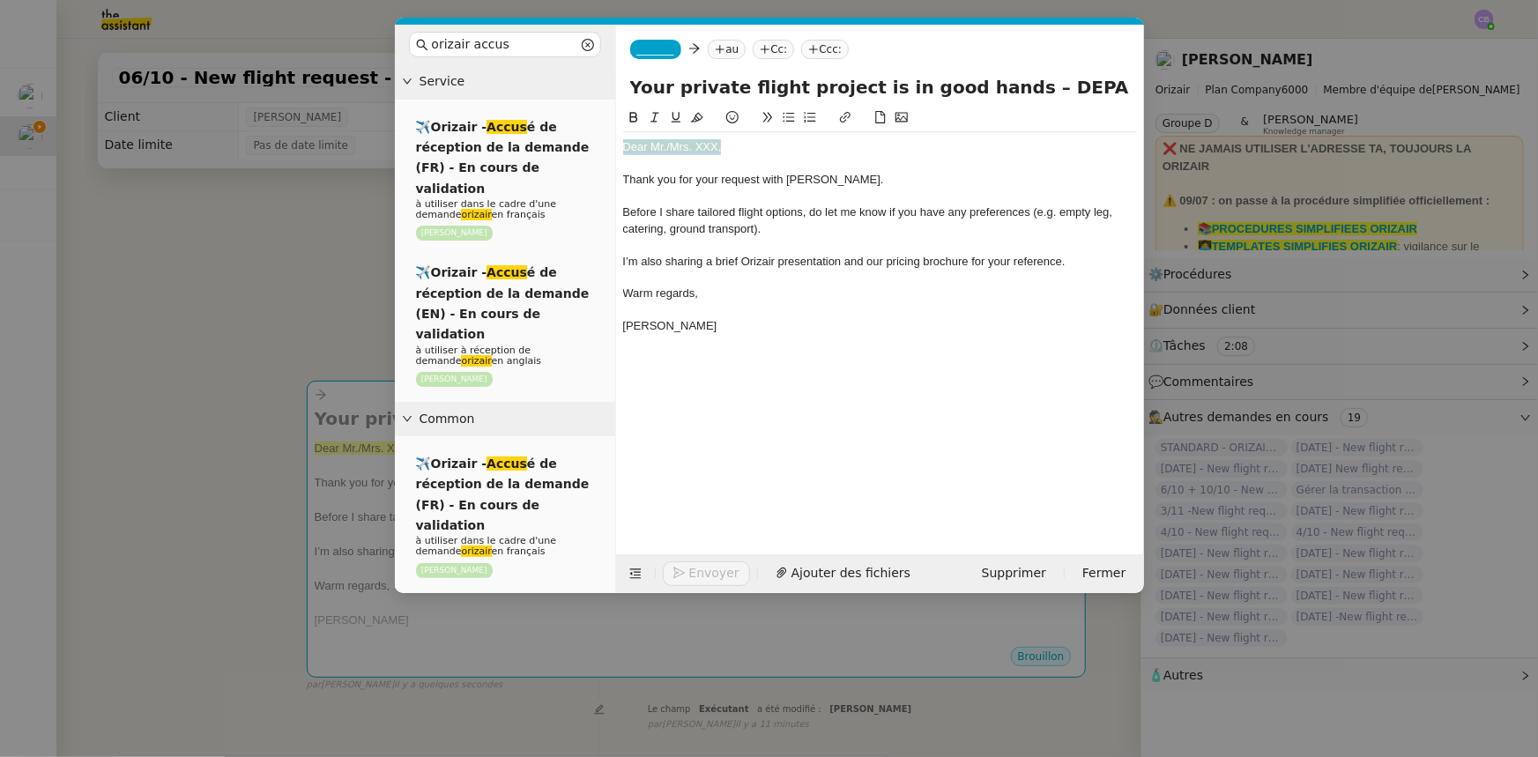
drag, startPoint x: 721, startPoint y: 146, endPoint x: 623, endPoint y: 146, distance: 97.9
click at [623, 146] on div "Dear Mr./Mrs. XXX," at bounding box center [880, 147] width 514 height 16
click at [697, 115] on icon at bounding box center [697, 117] width 12 height 12
click at [715, 148] on div "Dear Mr./Mrs. XXX," at bounding box center [880, 147] width 514 height 16
click at [331, 319] on nz-modal-container "orizair accus Service ✈️Orizair - Accus é de réception de la demande (FR) - En …" at bounding box center [769, 378] width 1538 height 757
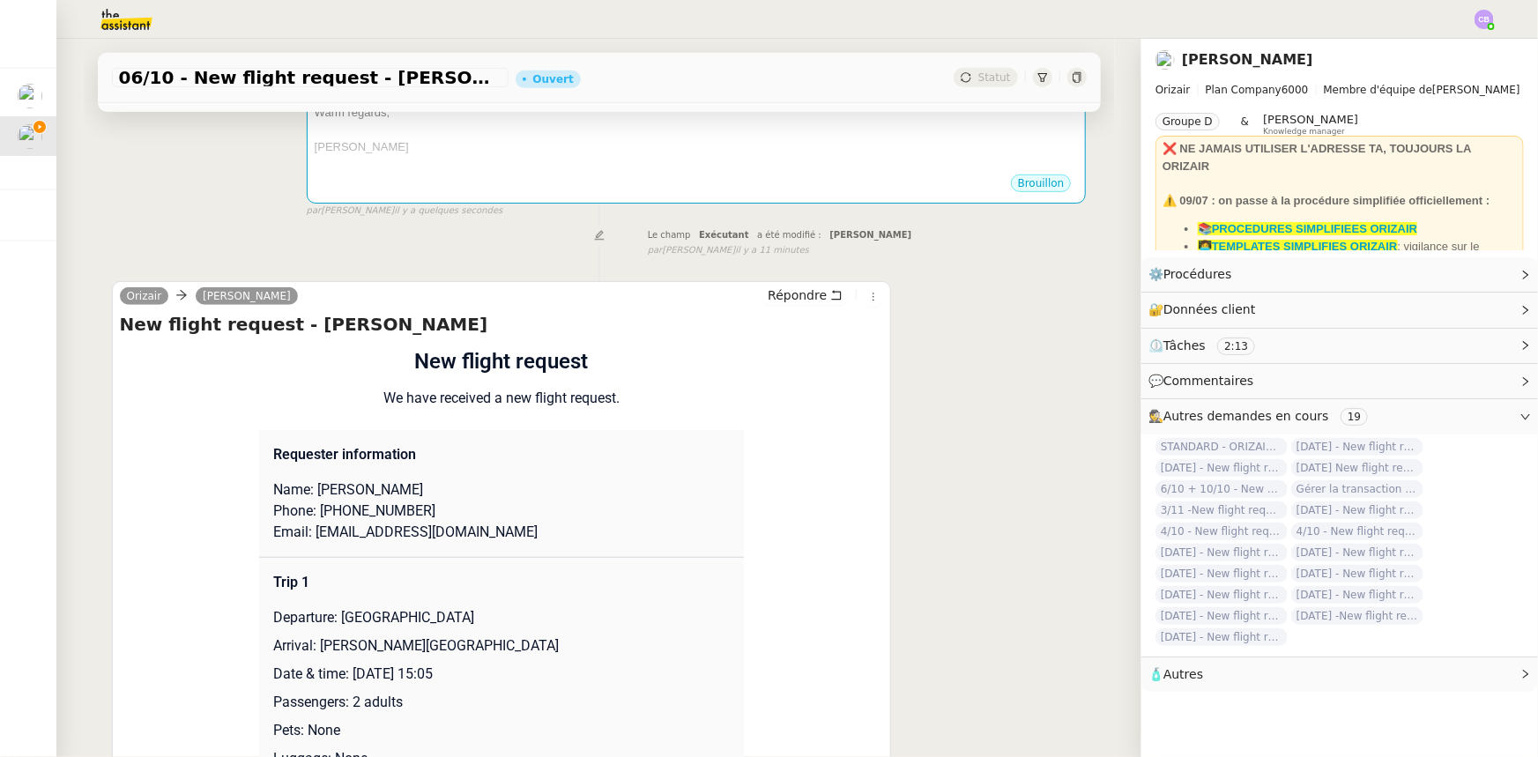
scroll to position [480, 0]
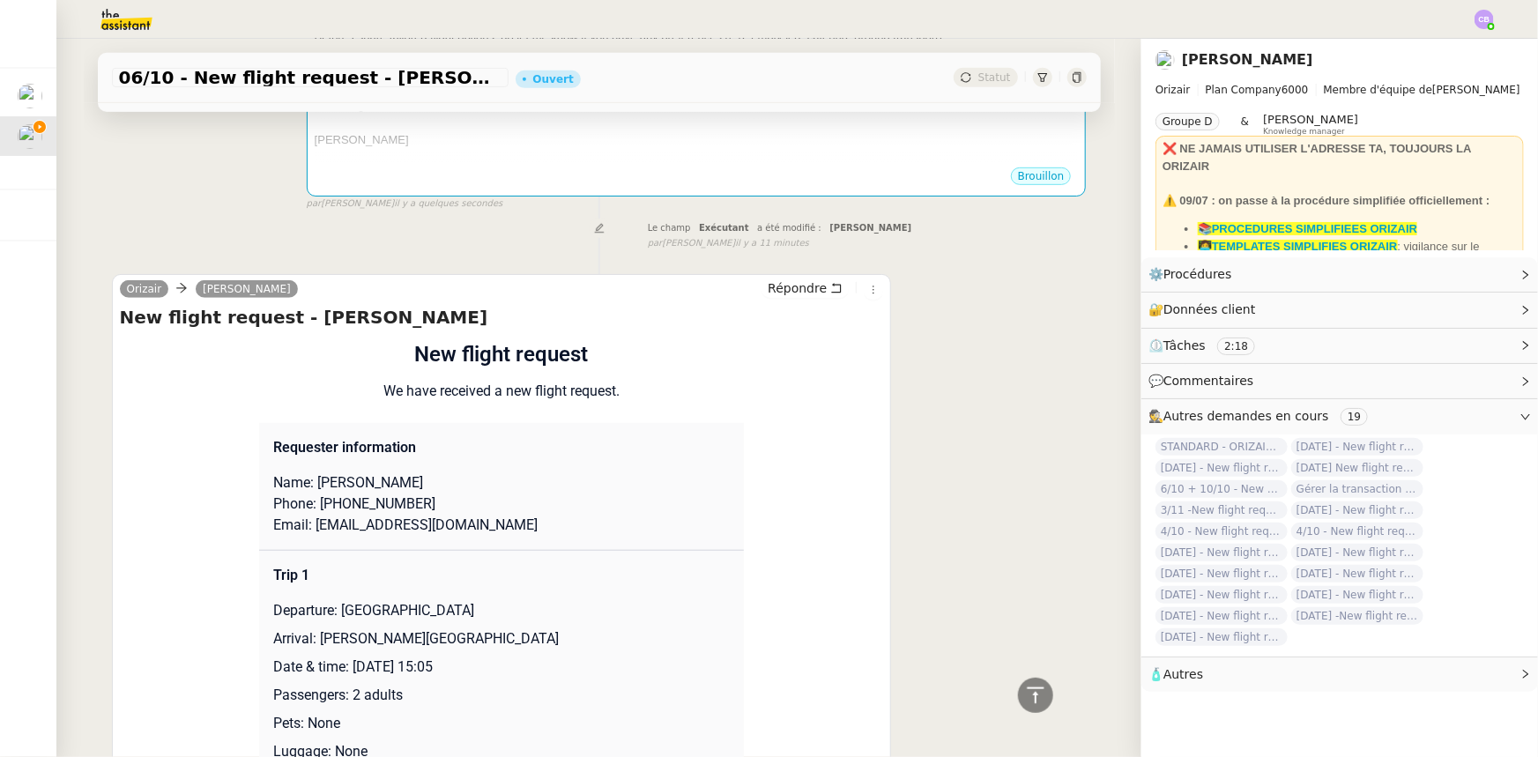
drag, startPoint x: 413, startPoint y: 486, endPoint x: 317, endPoint y: 485, distance: 97.0
click at [311, 486] on p "Name: [PERSON_NAME]" at bounding box center [501, 483] width 457 height 21
copy p "[PERSON_NAME]"
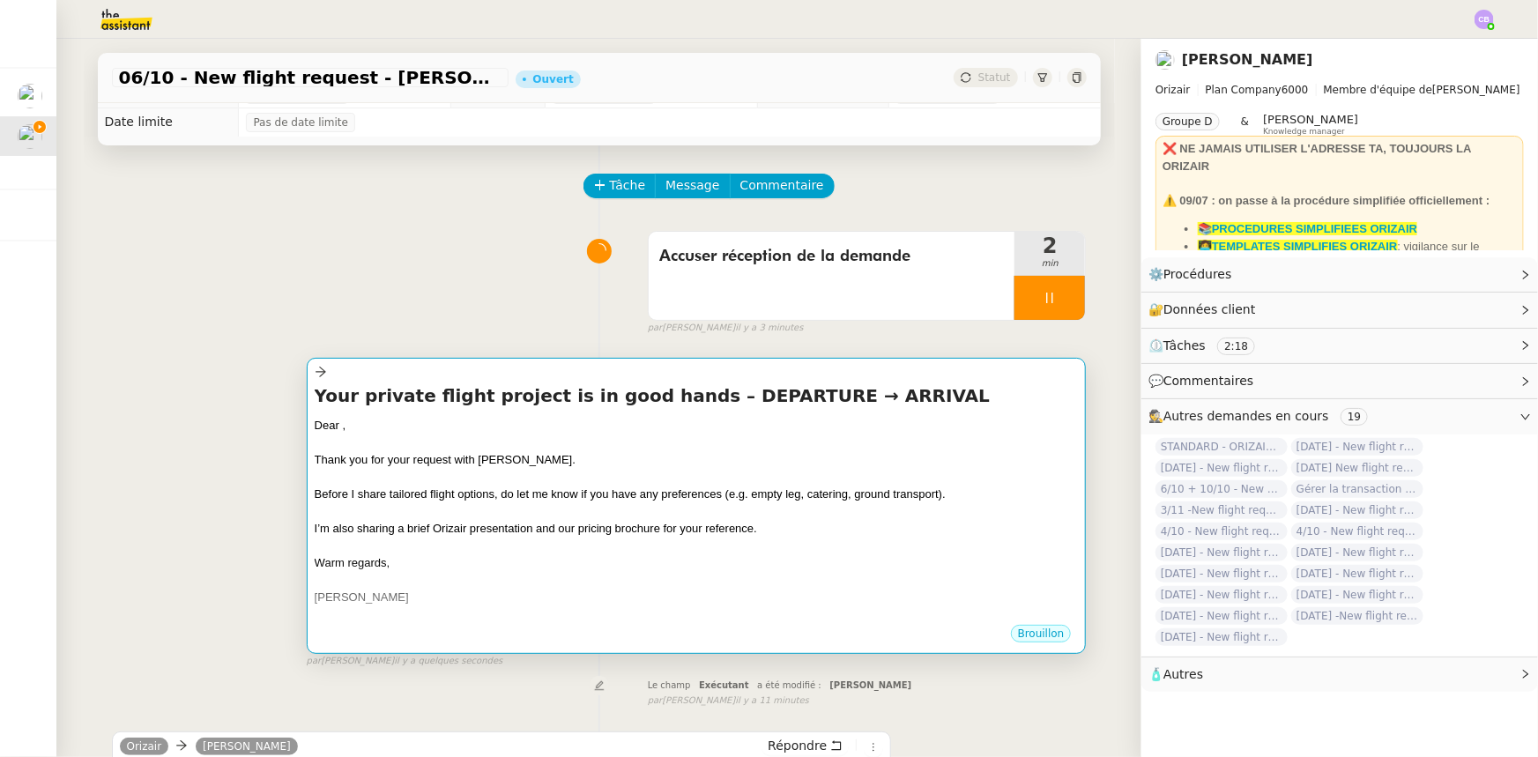
scroll to position [0, 0]
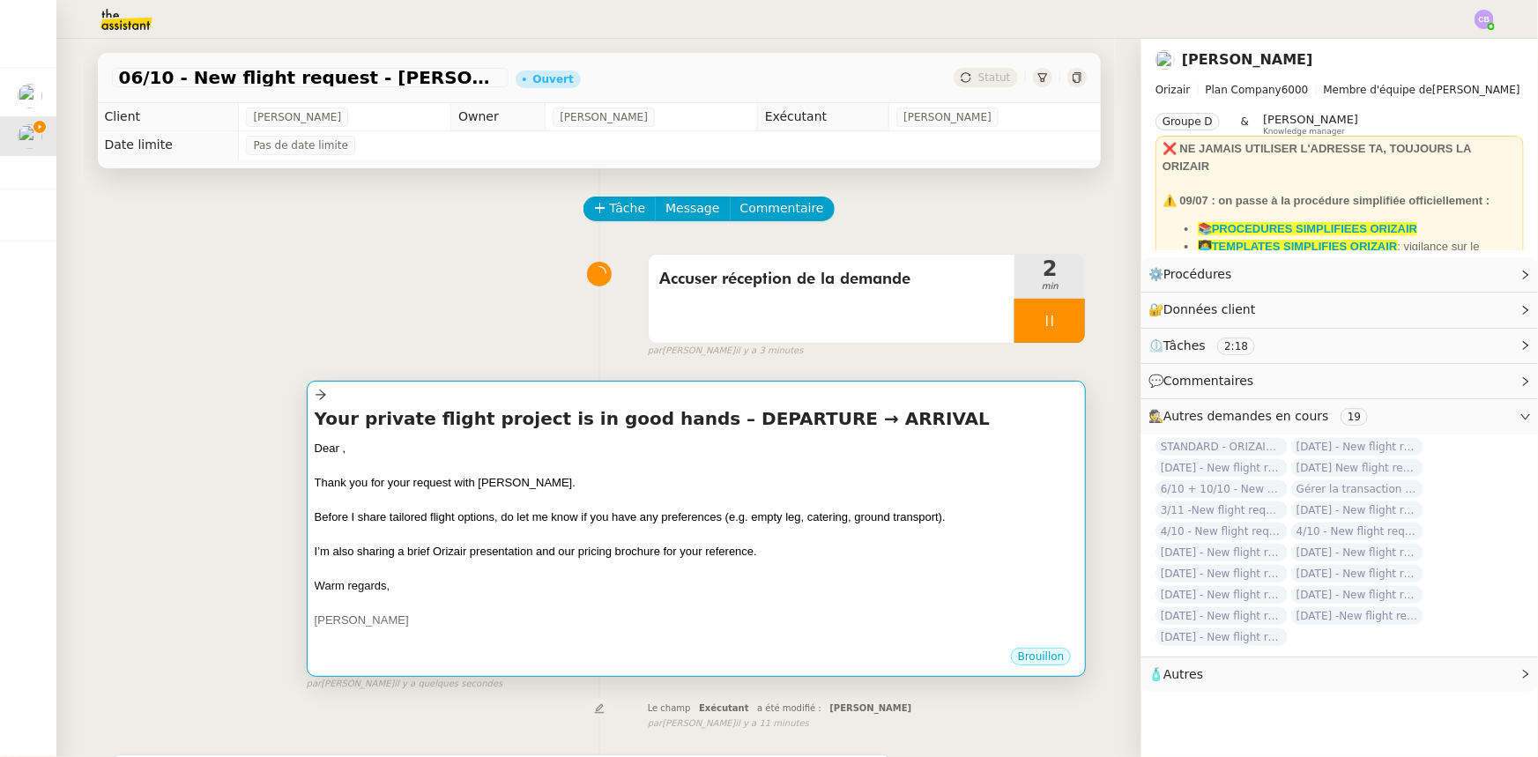
click at [639, 589] on div "Warm regards," at bounding box center [697, 586] width 764 height 18
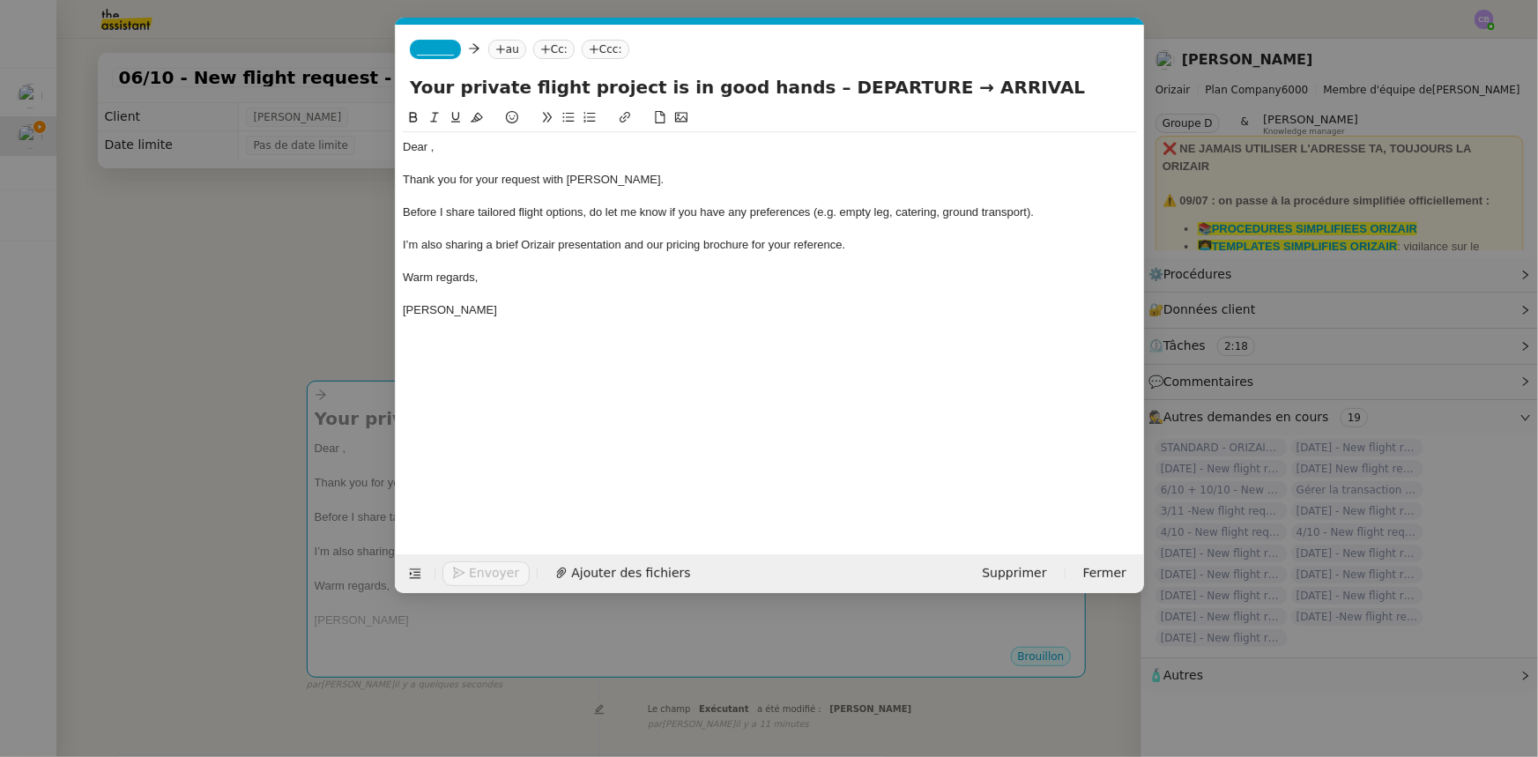
scroll to position [0, 103]
click at [430, 149] on div "Dear ," at bounding box center [770, 147] width 734 height 16
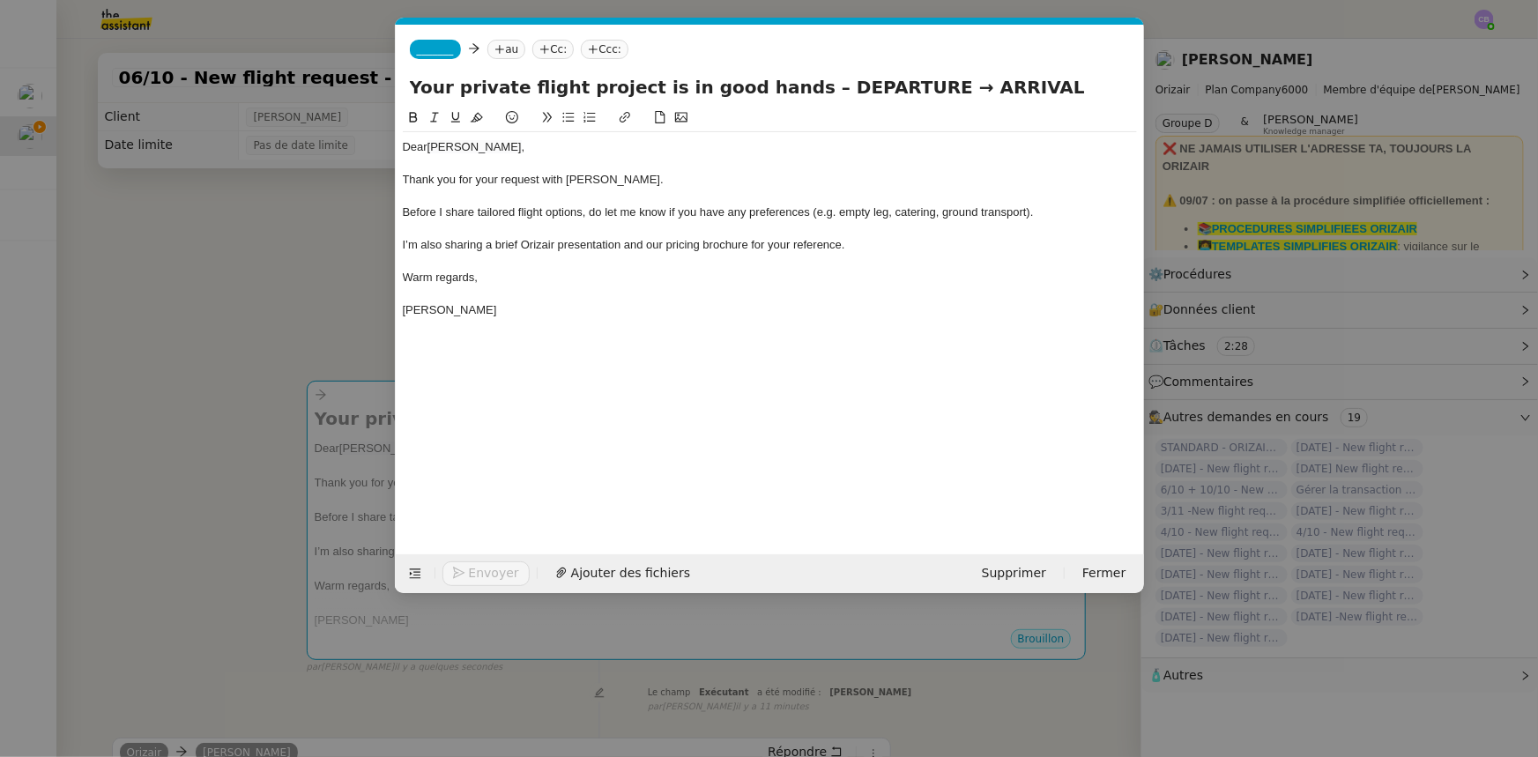
drag, startPoint x: 881, startPoint y: 86, endPoint x: 788, endPoint y: 83, distance: 92.6
click at [788, 83] on input "Your private flight project is in good hands – DEPARTURE → ARRIVAL" at bounding box center [770, 87] width 720 height 26
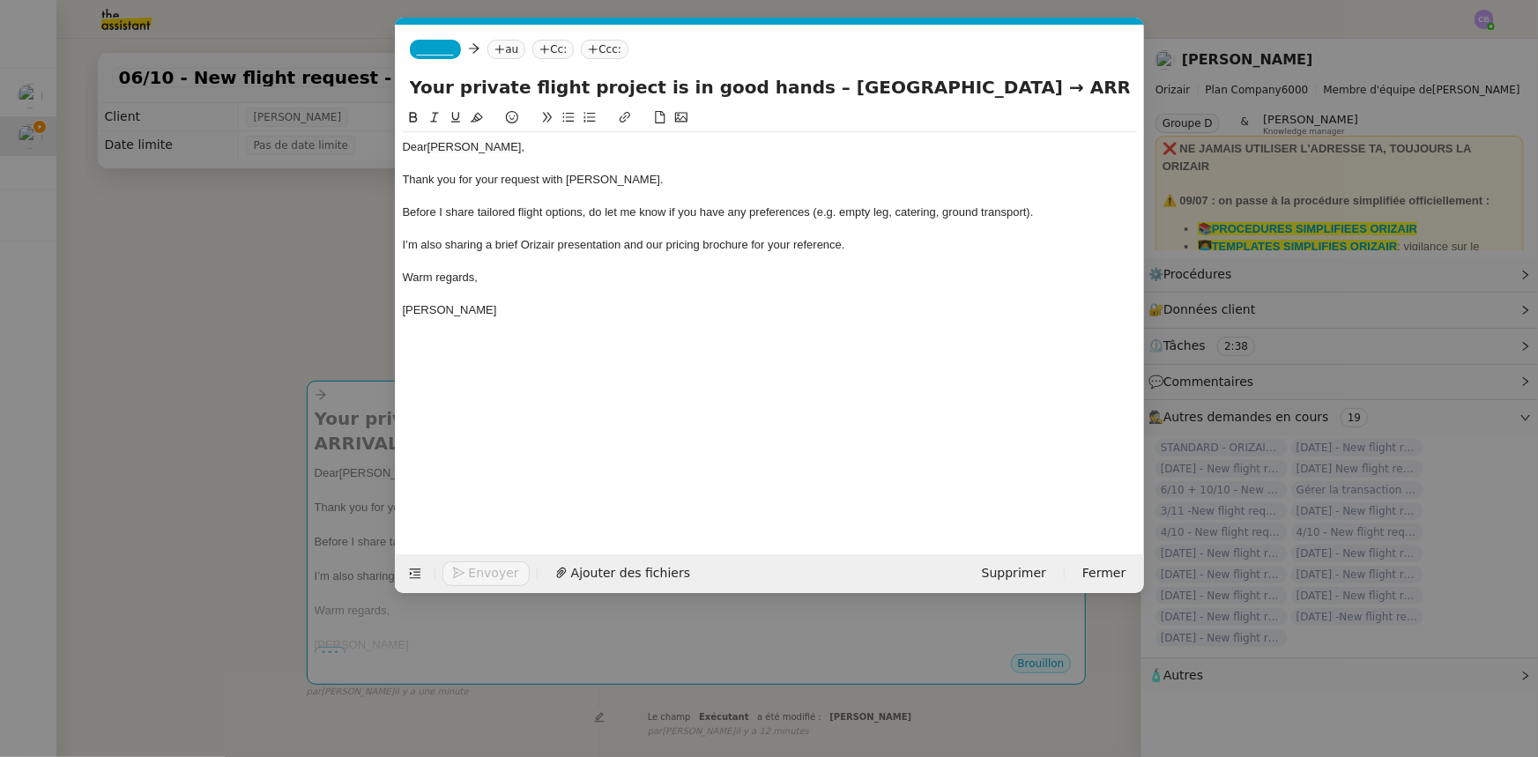
drag, startPoint x: 1062, startPoint y: 83, endPoint x: 993, endPoint y: 90, distance: 70.0
click at [993, 90] on input "Your private flight project is in good hands – [GEOGRAPHIC_DATA] → ARRIVAL" at bounding box center [770, 87] width 720 height 26
type input "Your private flight project is in good hands – [GEOGRAPHIC_DATA] → [PERSON_NAME…"
click at [423, 47] on span "_______" at bounding box center [435, 49] width 37 height 12
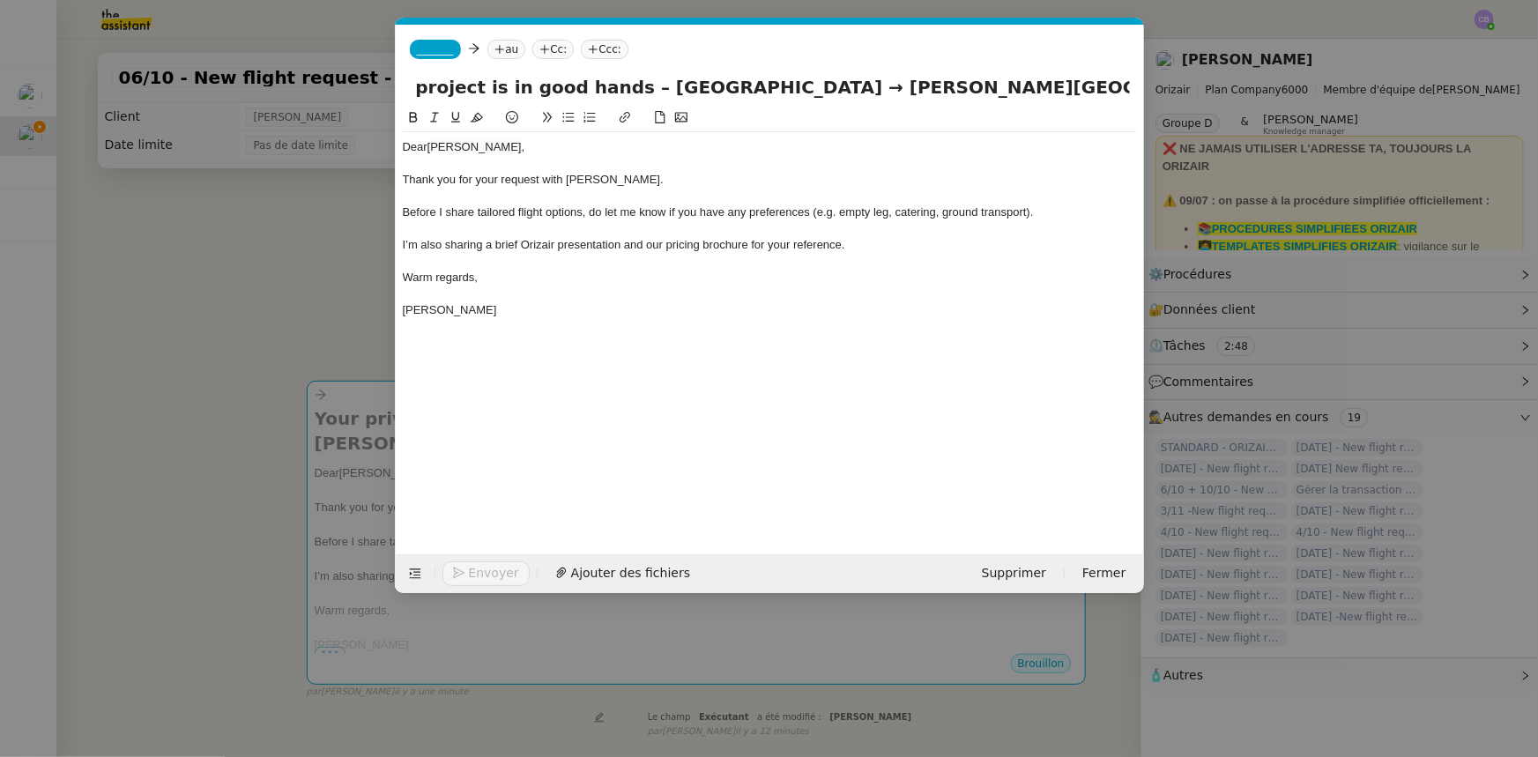
scroll to position [0, 0]
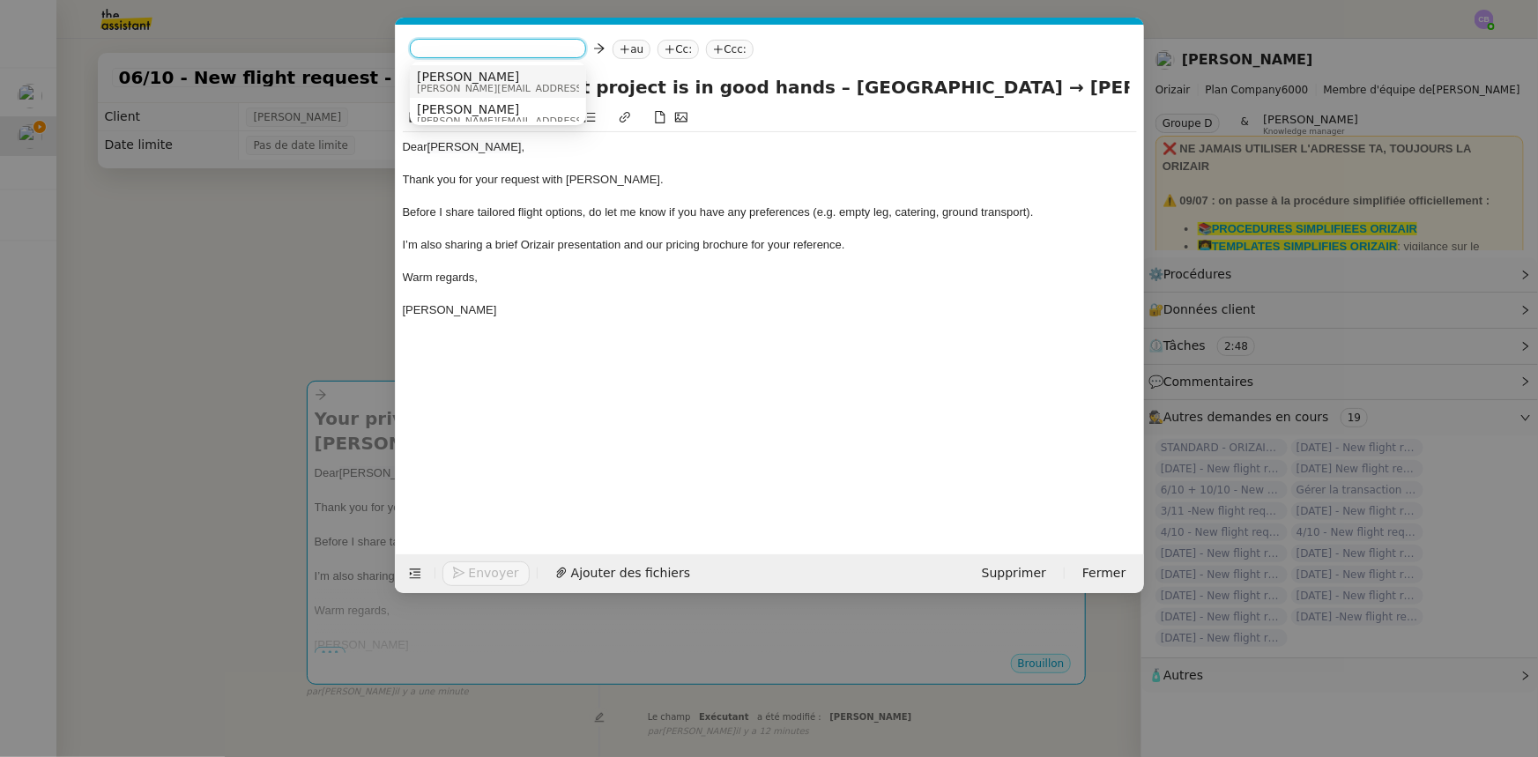
click at [465, 84] on span "[PERSON_NAME][EMAIL_ADDRESS][DOMAIN_NAME]" at bounding box center [542, 89] width 250 height 10
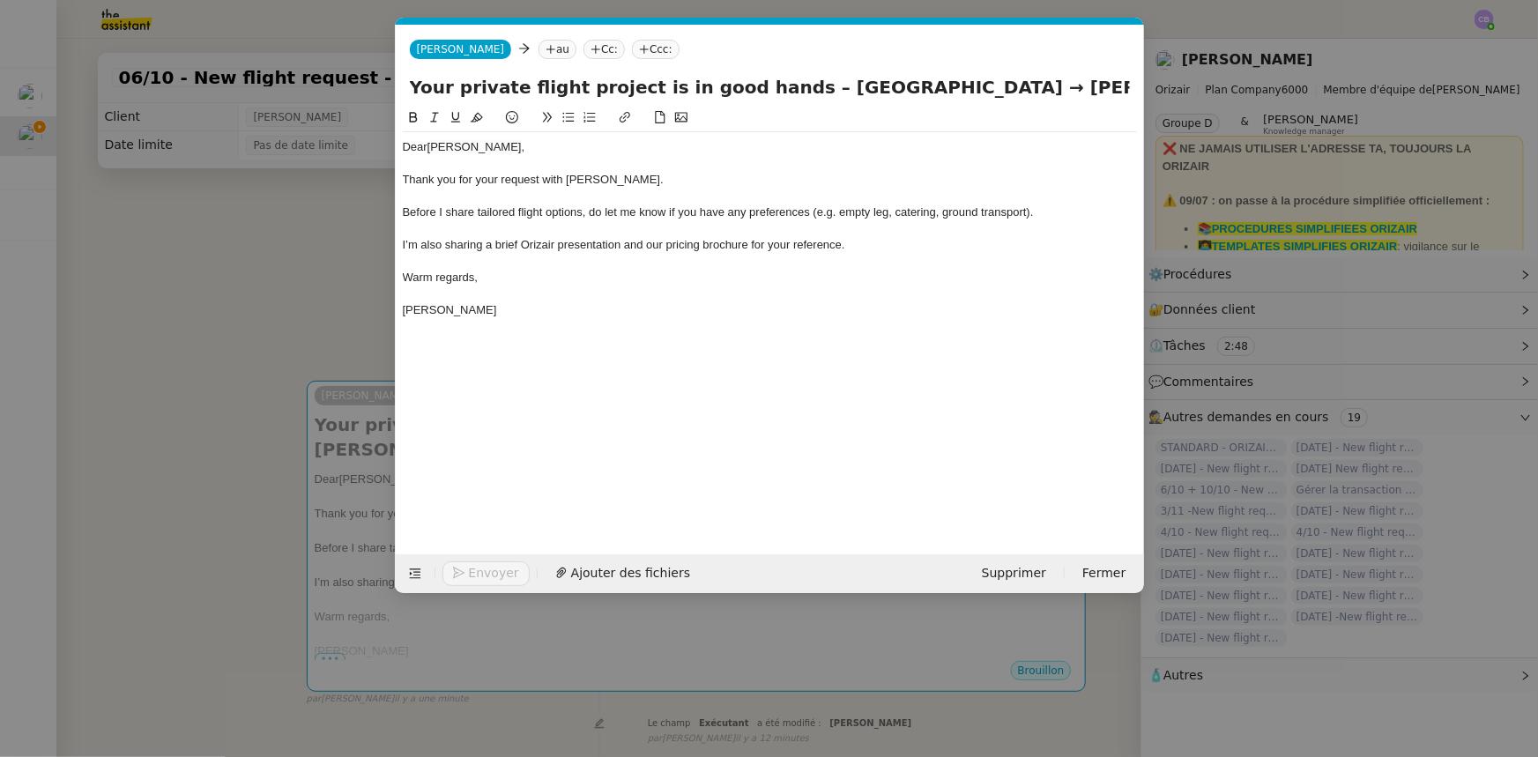
click at [333, 290] on nz-modal-container "orizair accus Service ✈️Orizair - Accus é de réception de la demande (FR) - En …" at bounding box center [769, 378] width 1538 height 757
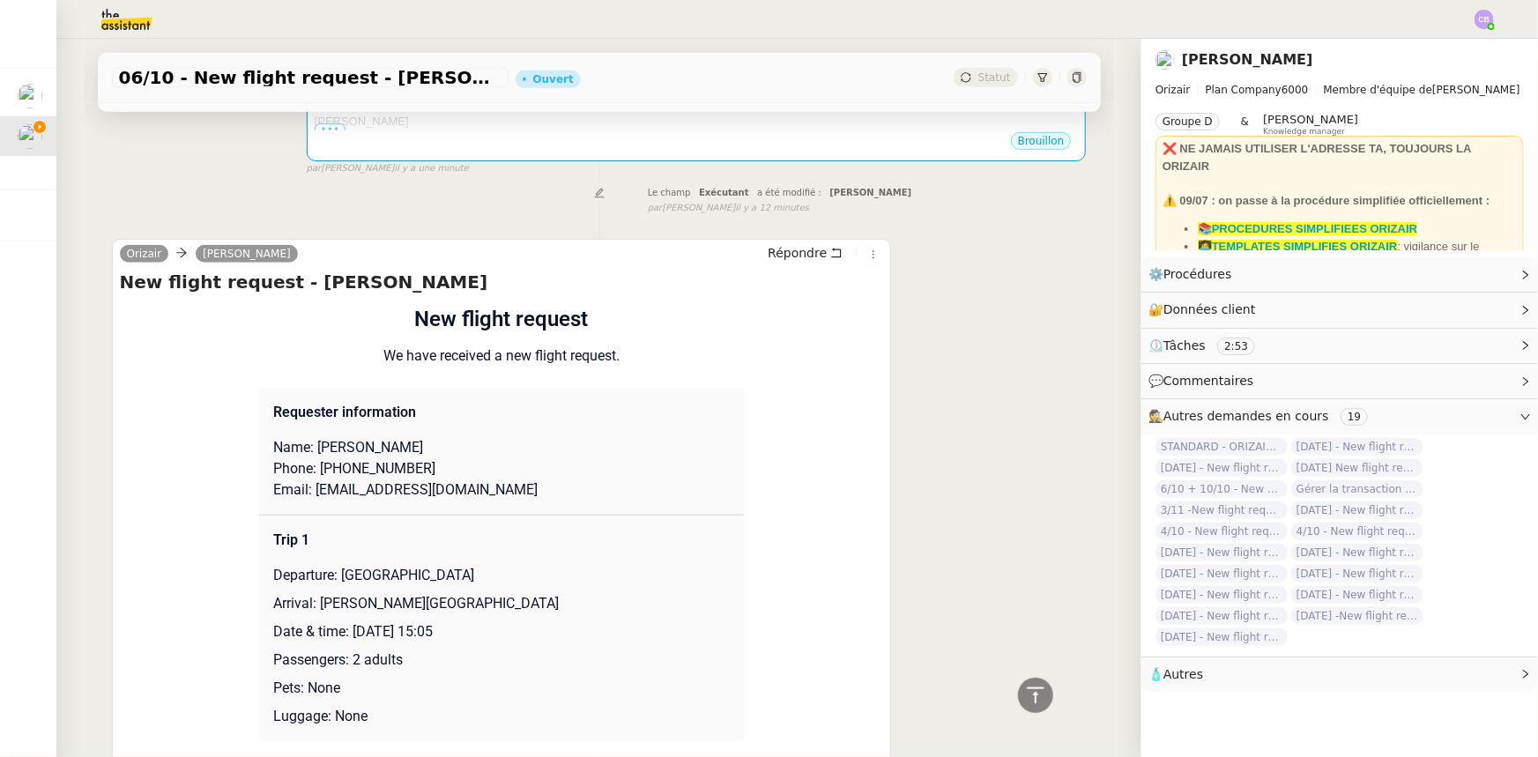
scroll to position [561, 0]
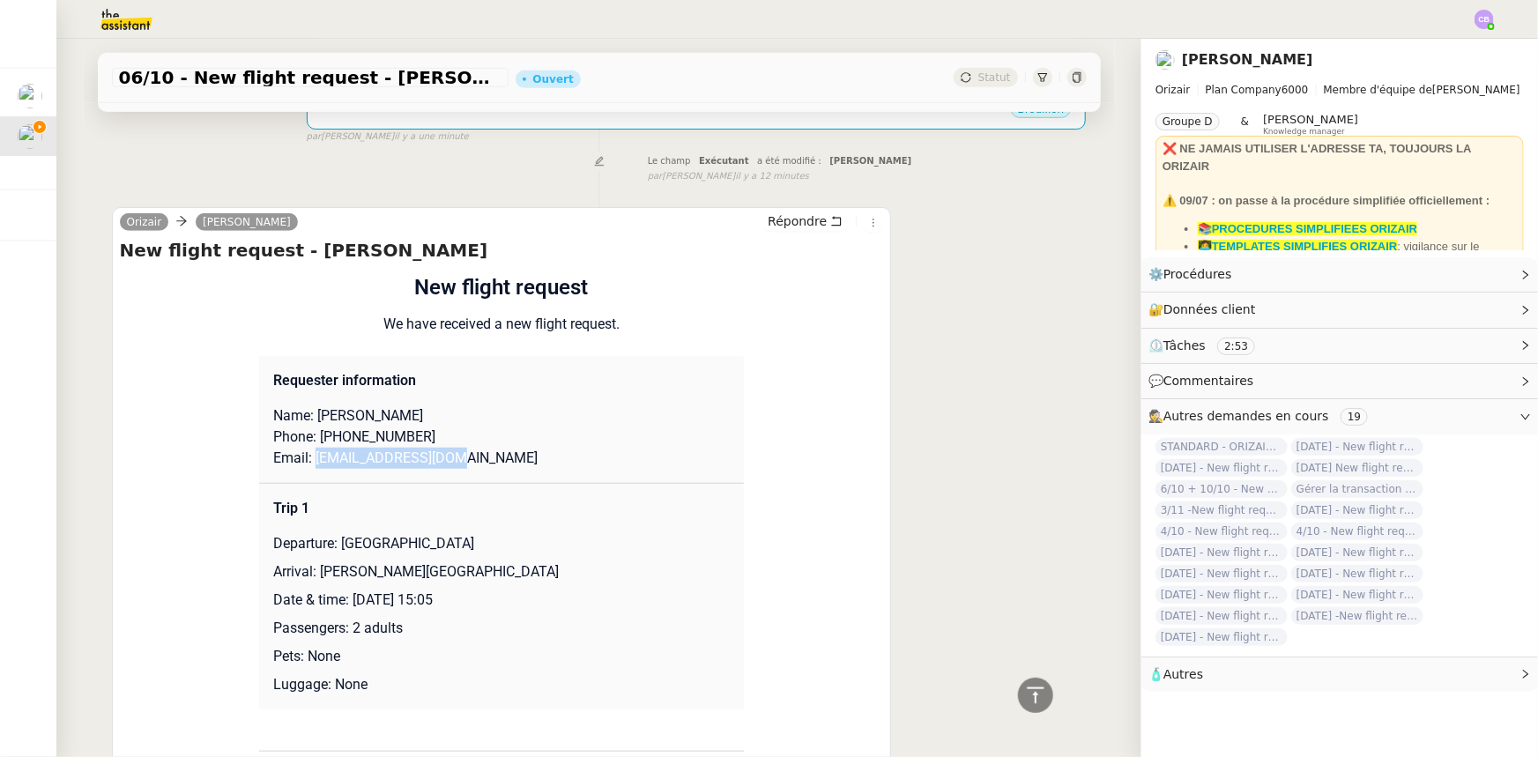
drag, startPoint x: 449, startPoint y: 464, endPoint x: 303, endPoint y: 463, distance: 145.5
click at [303, 463] on p "Email: [EMAIL_ADDRESS][DOMAIN_NAME]" at bounding box center [501, 458] width 457 height 21
copy p "[EMAIL_ADDRESS][DOMAIN_NAME]"
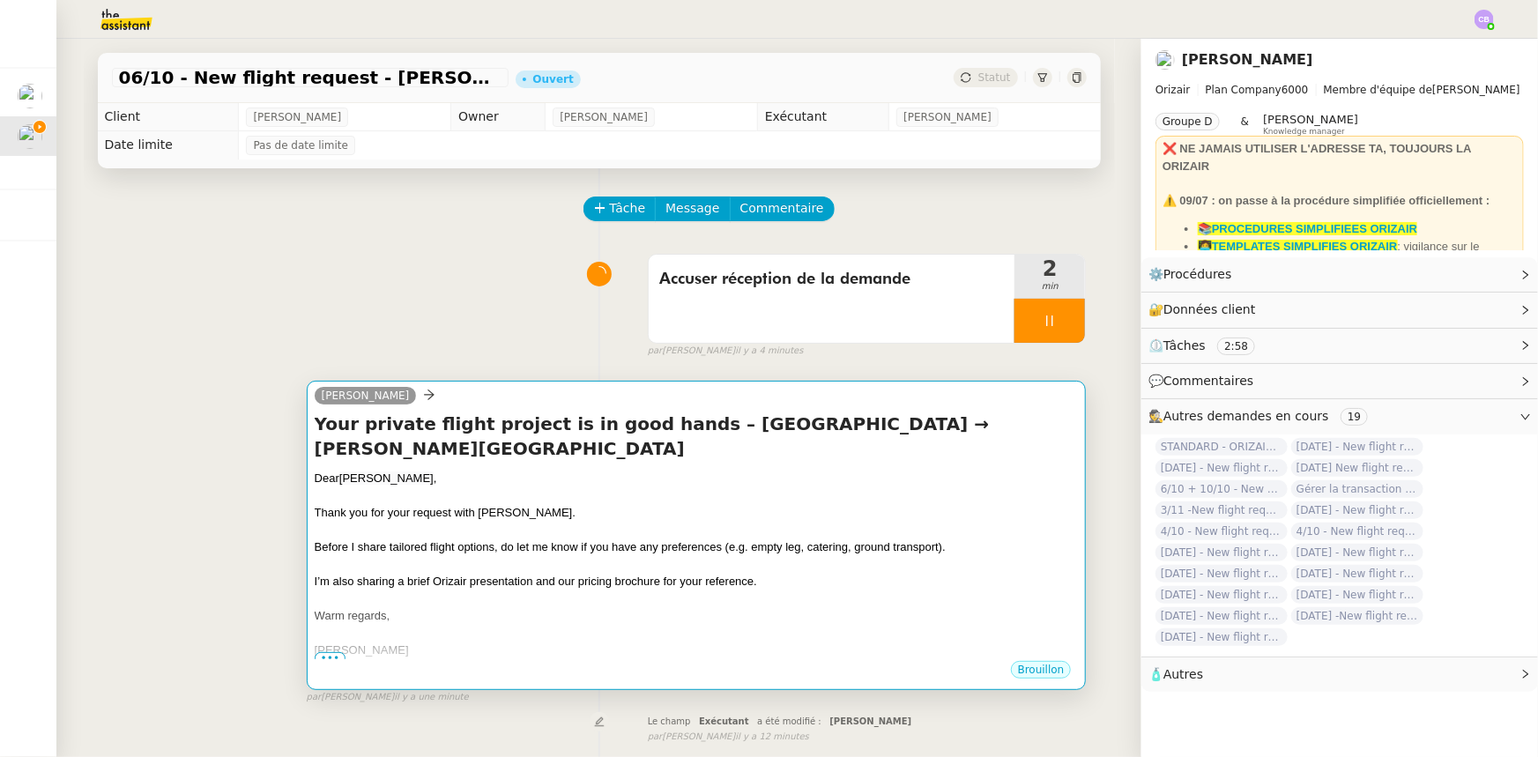
click at [525, 535] on div at bounding box center [697, 531] width 764 height 18
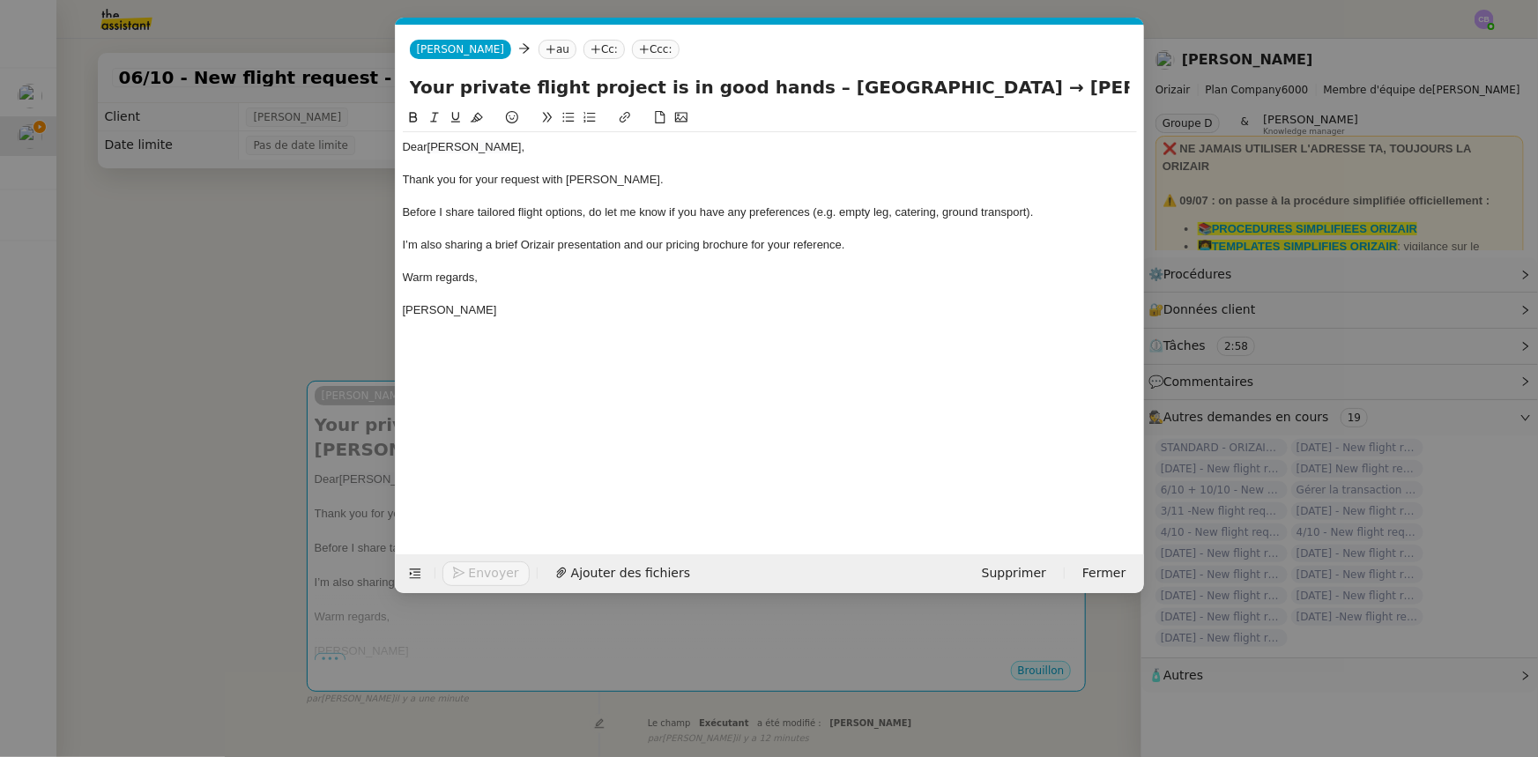
scroll to position [0, 103]
click at [539, 52] on nz-tag "au" at bounding box center [558, 49] width 38 height 19
paste input "[EMAIL_ADDRESS][DOMAIN_NAME]"
type input "[EMAIL_ADDRESS][DOMAIN_NAME]"
click at [543, 71] on span "[EMAIL_ADDRESS][DOMAIN_NAME]" at bounding box center [618, 77] width 216 height 14
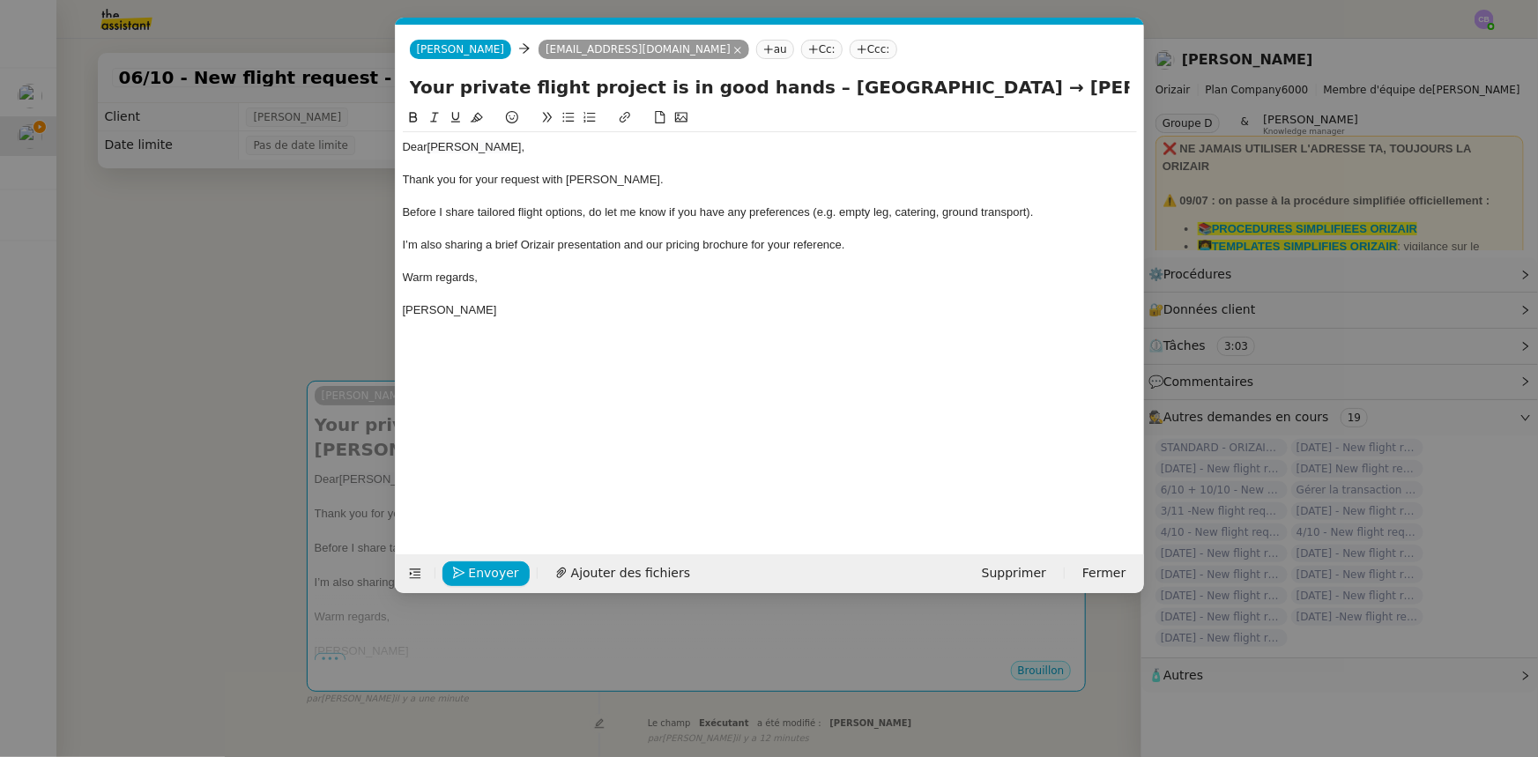
click at [850, 52] on nz-tag "Ccc:" at bounding box center [874, 49] width 48 height 19
type input "[PERSON_NAME]"
click at [775, 79] on span "[PERSON_NAME]" at bounding box center [875, 77] width 250 height 14
drag, startPoint x: 520, startPoint y: 149, endPoint x: 434, endPoint y: 149, distance: 86.4
click at [434, 149] on div "Dear [PERSON_NAME] ," at bounding box center [770, 147] width 734 height 16
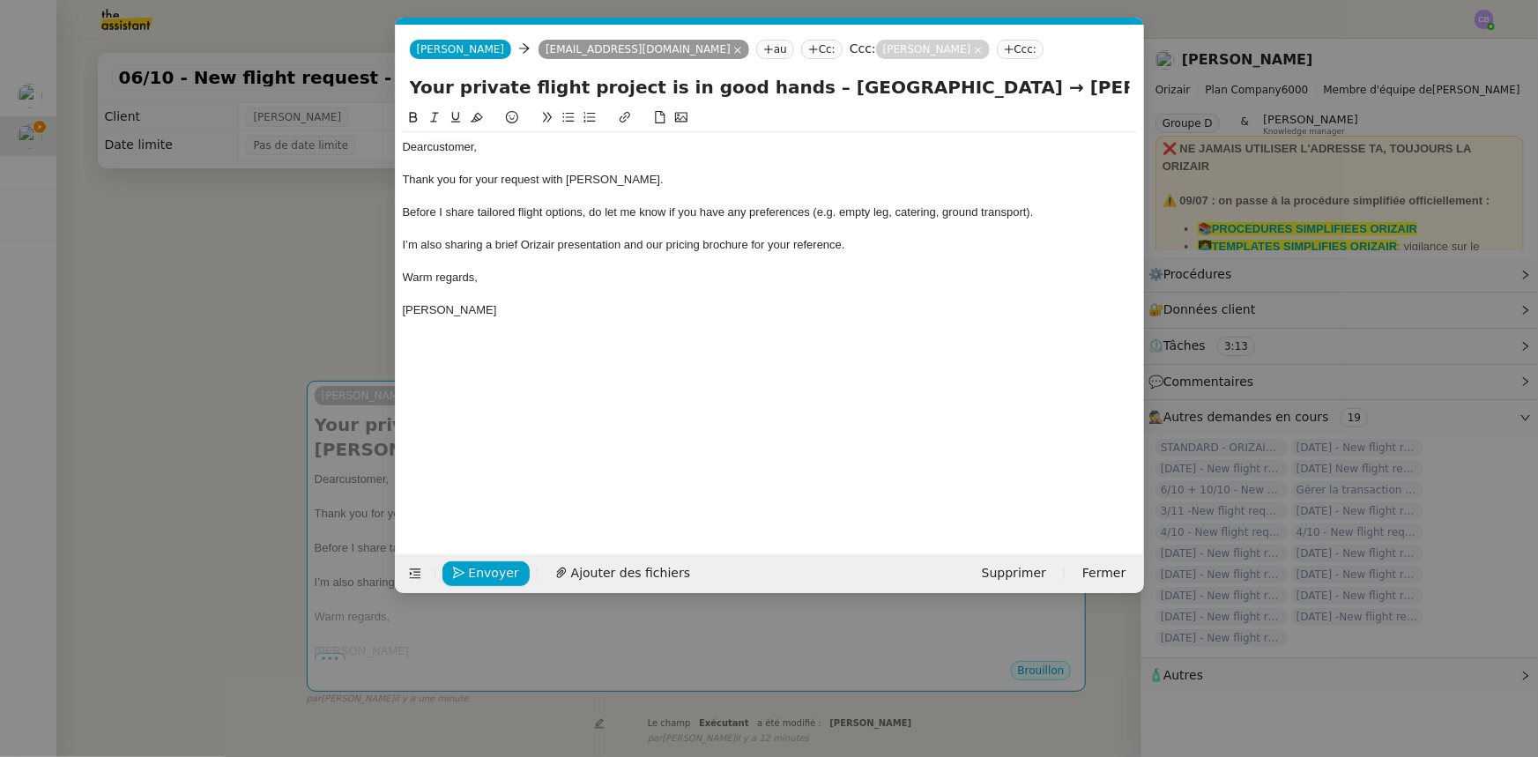
click at [629, 264] on div at bounding box center [770, 262] width 734 height 16
click at [638, 577] on span "Ajouter des fichiers" at bounding box center [630, 573] width 119 height 20
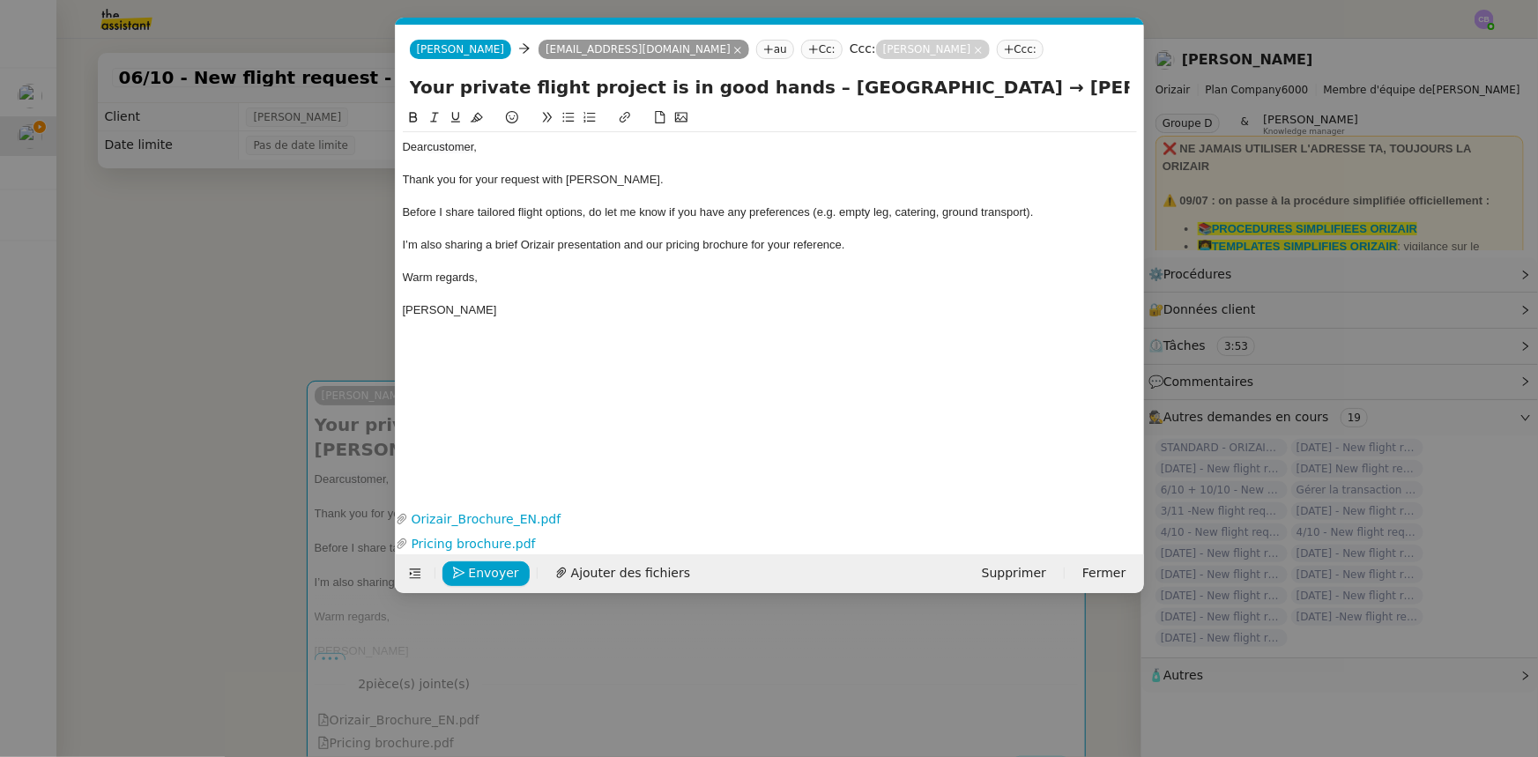
drag, startPoint x: 246, startPoint y: 333, endPoint x: 257, endPoint y: 372, distance: 40.5
click at [246, 333] on nz-modal-container "orizair accus Service ✈️Orizair - Accus é de réception de la demande (FR) - En …" at bounding box center [769, 378] width 1538 height 757
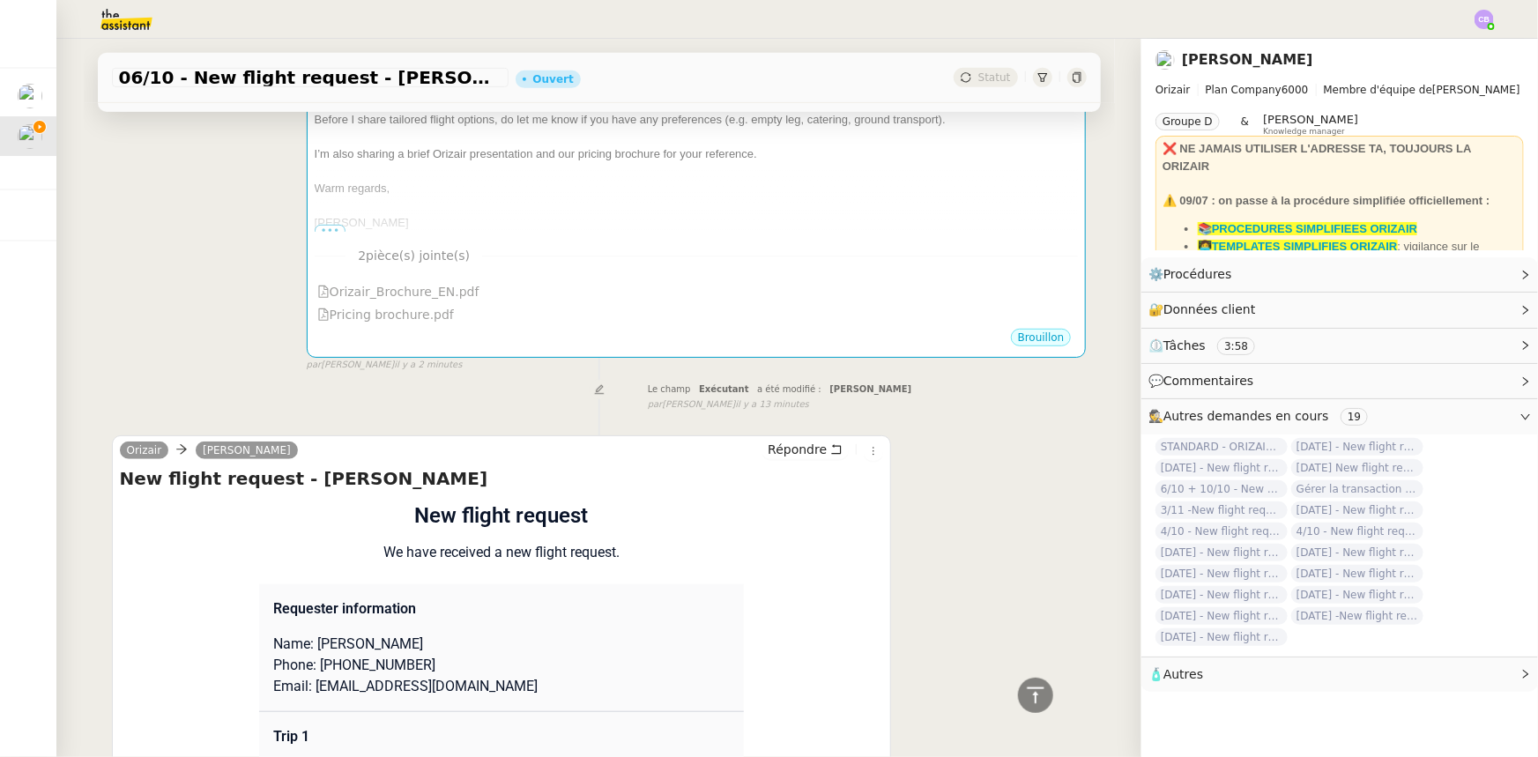
scroll to position [26, 0]
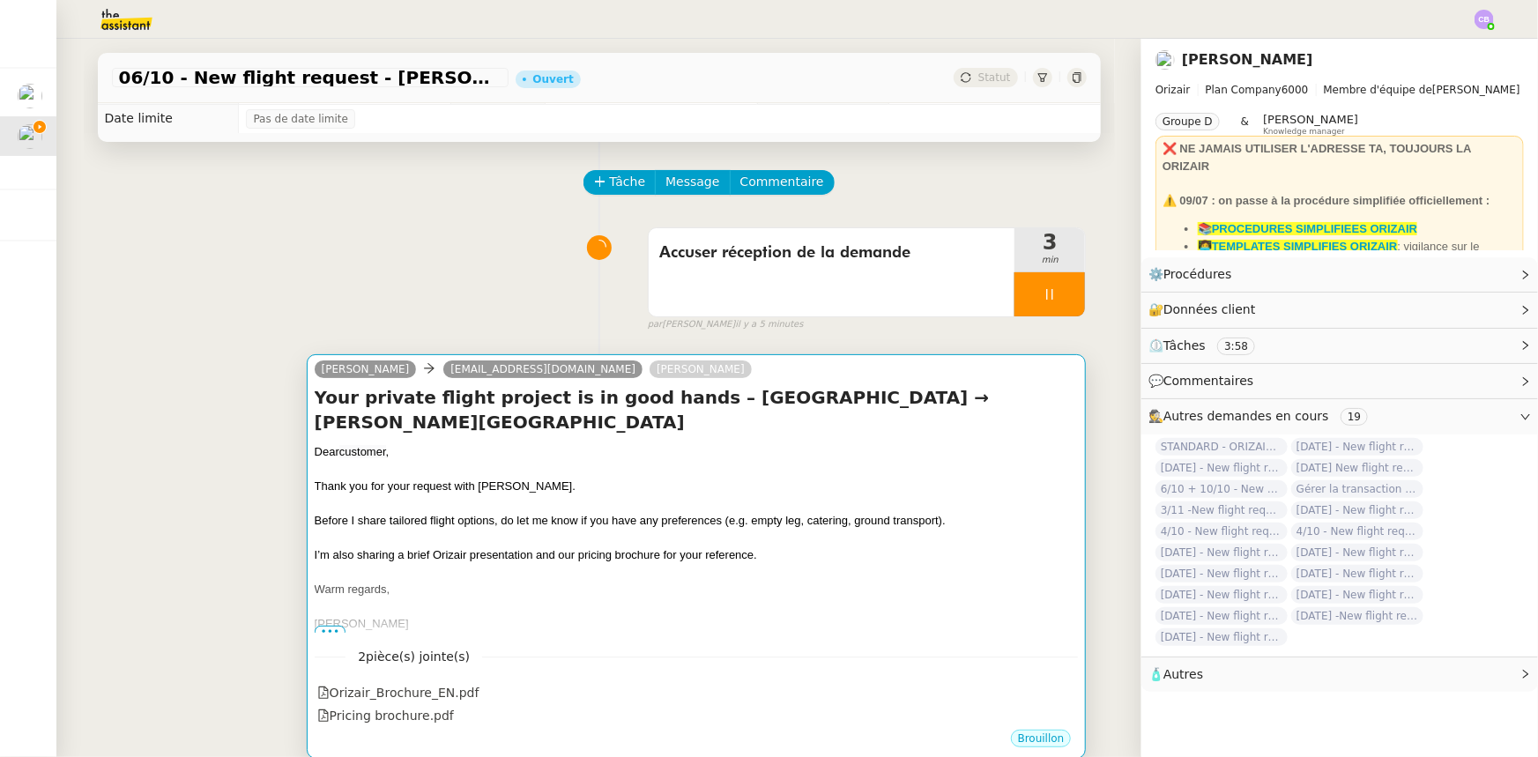
click at [698, 490] on div "Thank you for your request with [PERSON_NAME]." at bounding box center [697, 487] width 764 height 18
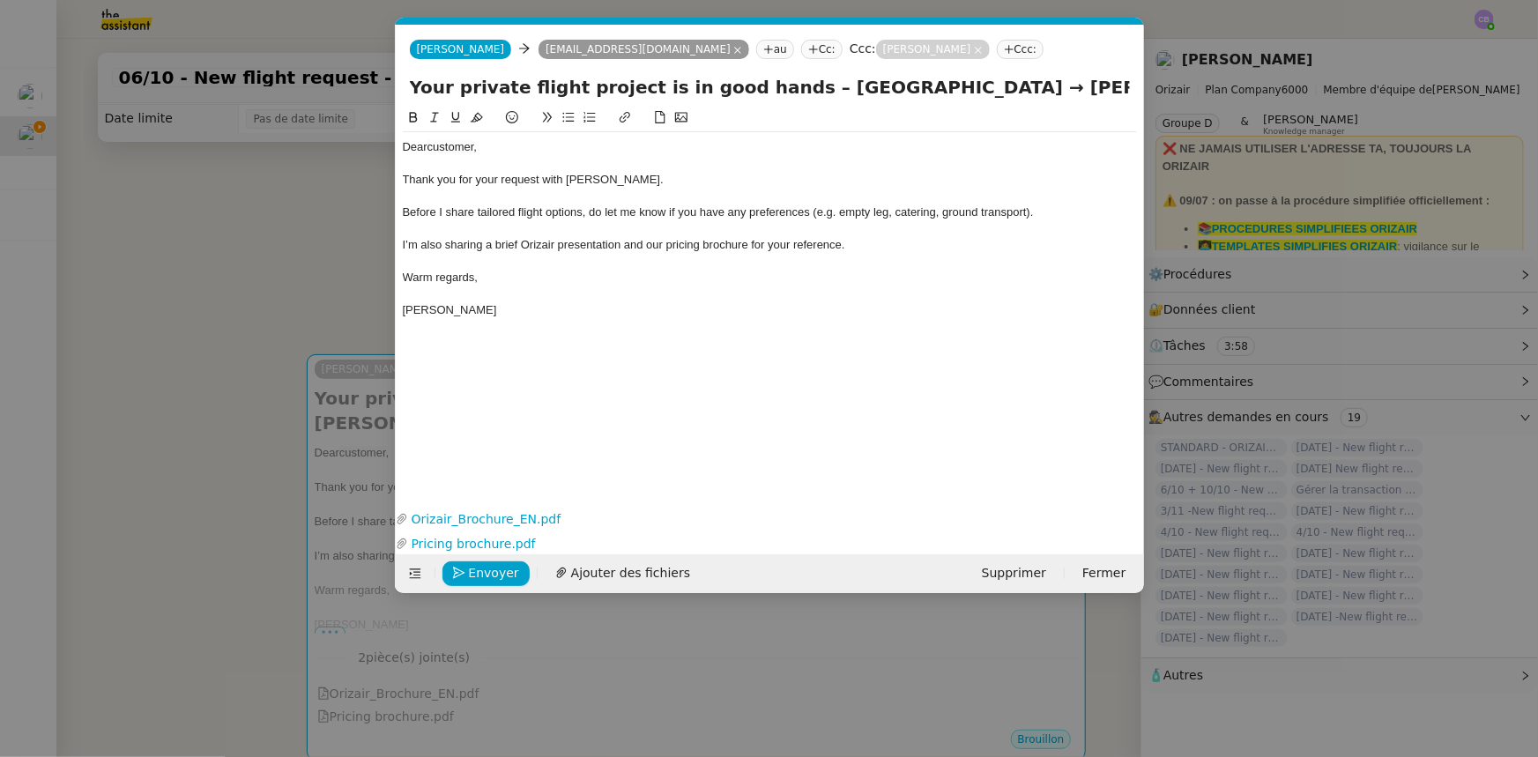
scroll to position [0, 103]
click at [495, 573] on span "Envoyer" at bounding box center [494, 573] width 50 height 20
click at [495, 573] on span "Confirmer l'envoi" at bounding box center [522, 573] width 106 height 20
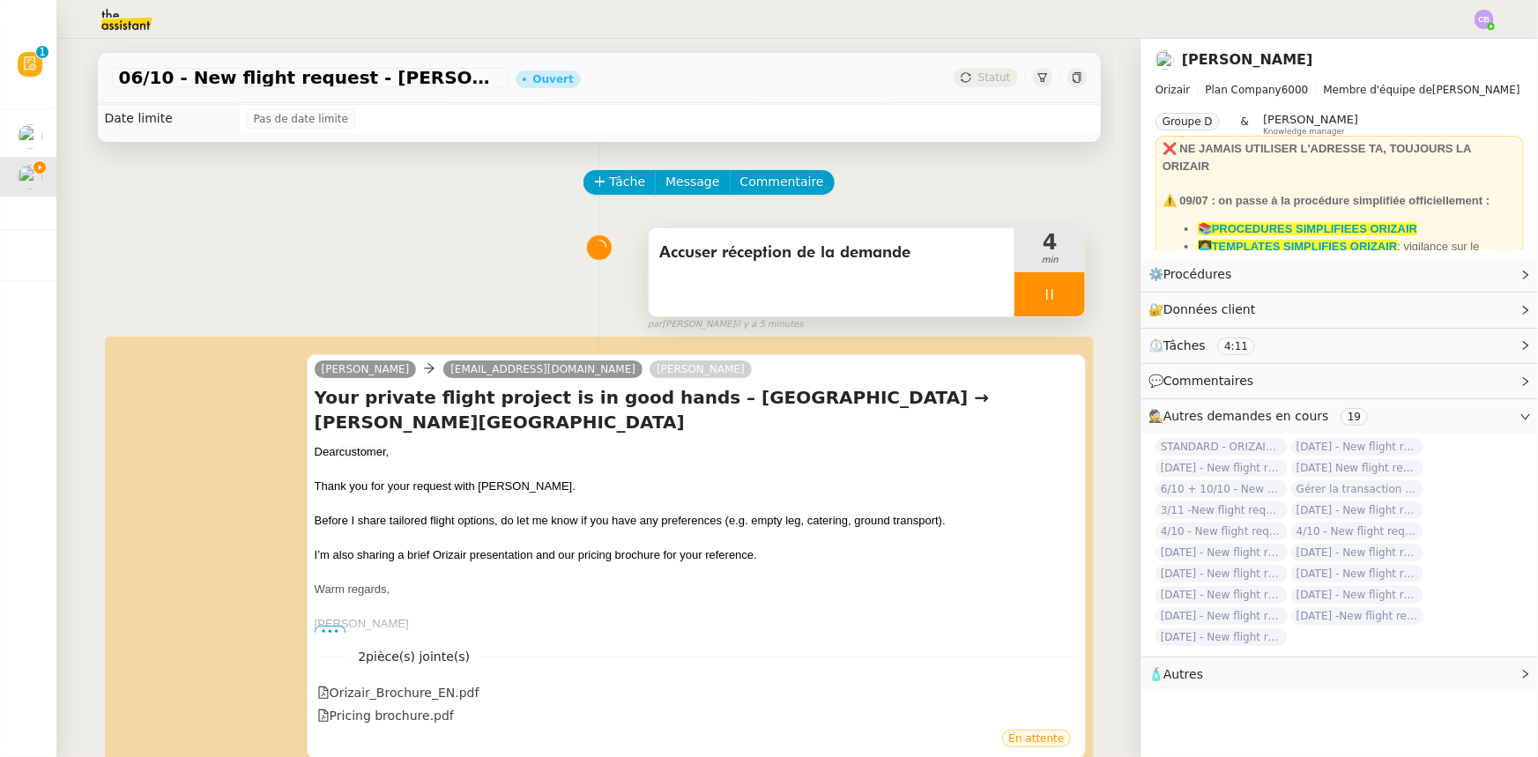
click at [1015, 292] on div at bounding box center [1050, 294] width 71 height 44
click at [1061, 299] on icon at bounding box center [1068, 294] width 14 height 14
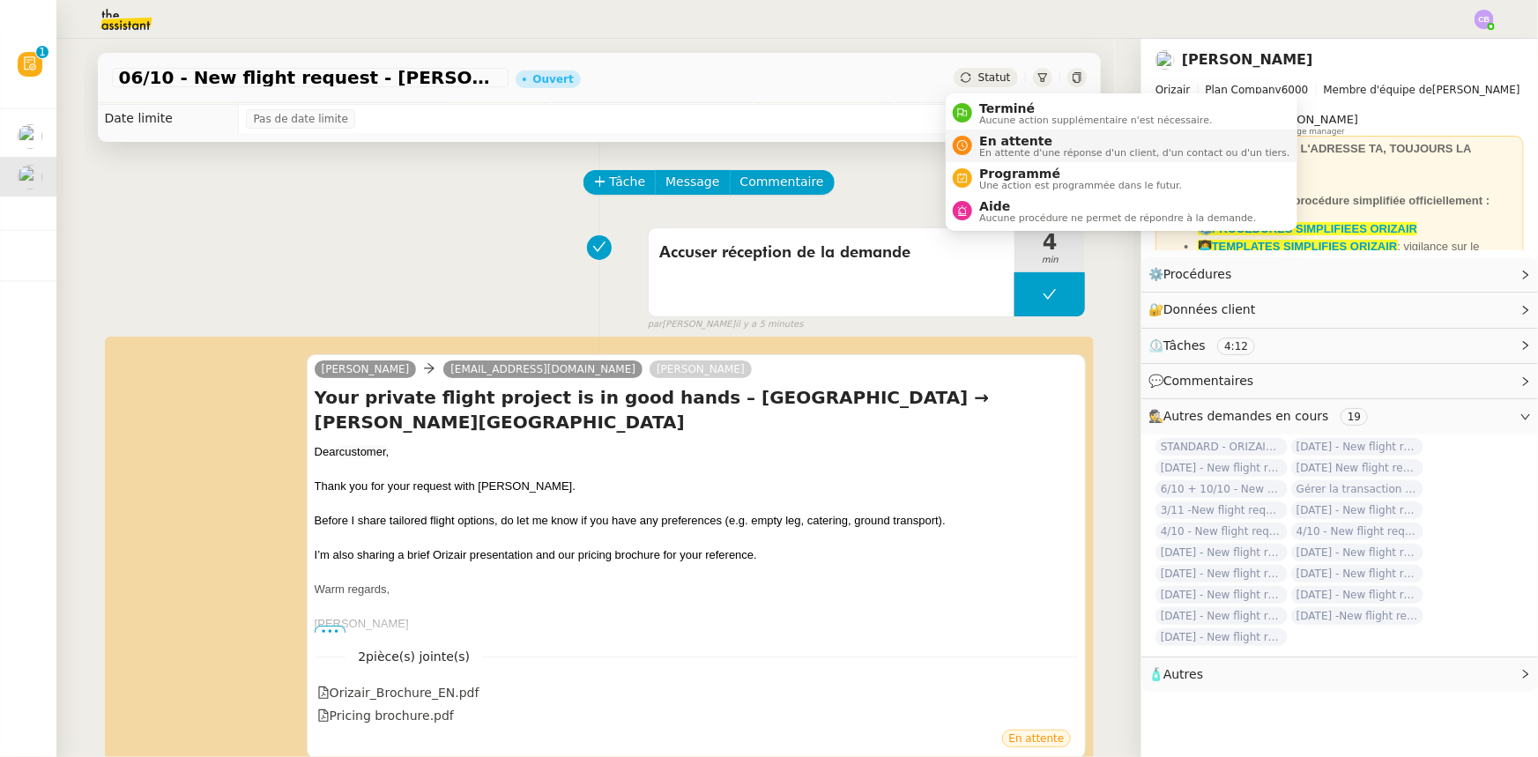
click at [1002, 150] on span "En attente d'une réponse d'un client, d'un contact ou d'un tiers." at bounding box center [1135, 153] width 310 height 10
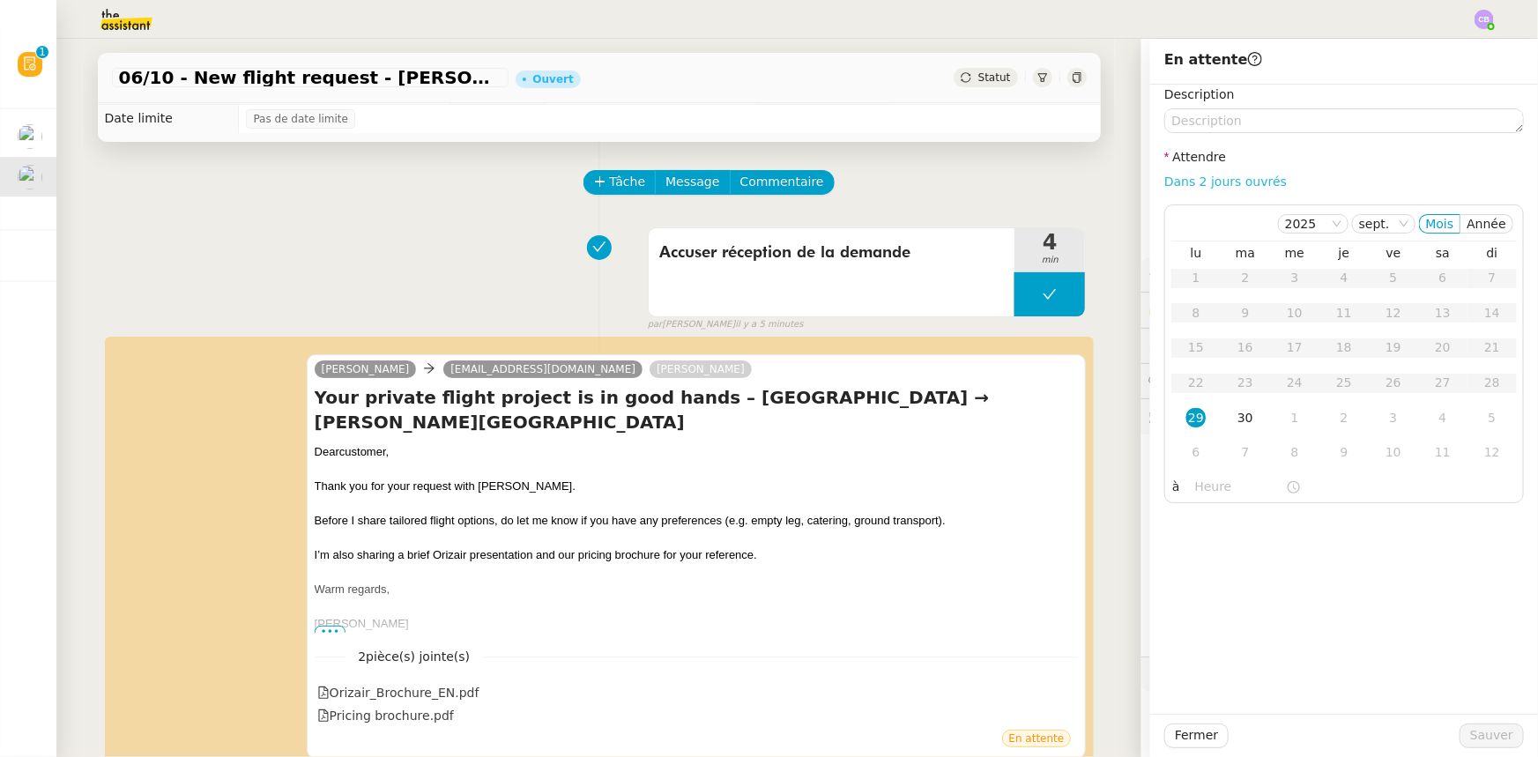
click at [1188, 183] on link "Dans 2 jours ouvrés" at bounding box center [1226, 182] width 123 height 14
type input "07:00"
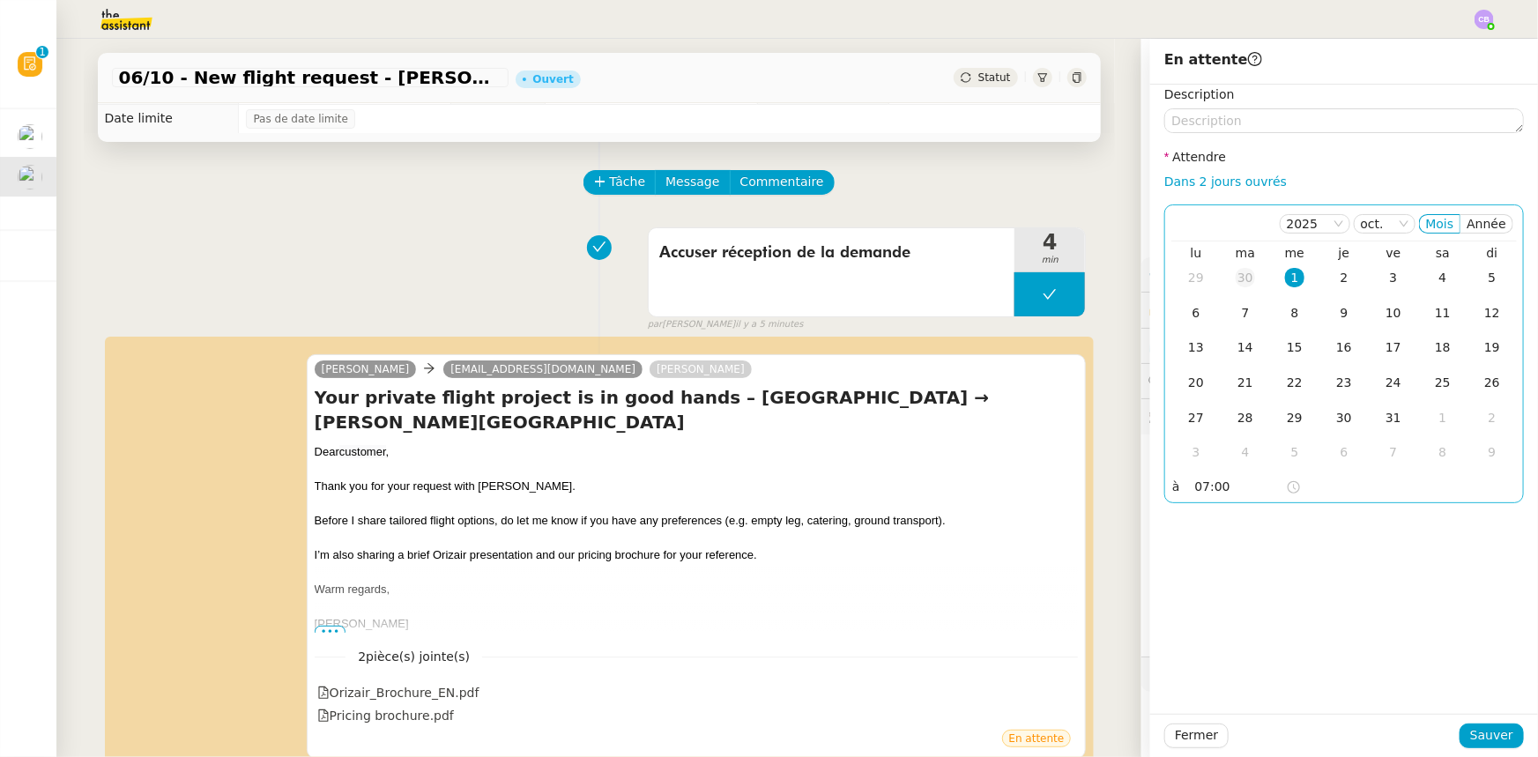
click at [1236, 276] on div "30" at bounding box center [1245, 277] width 19 height 19
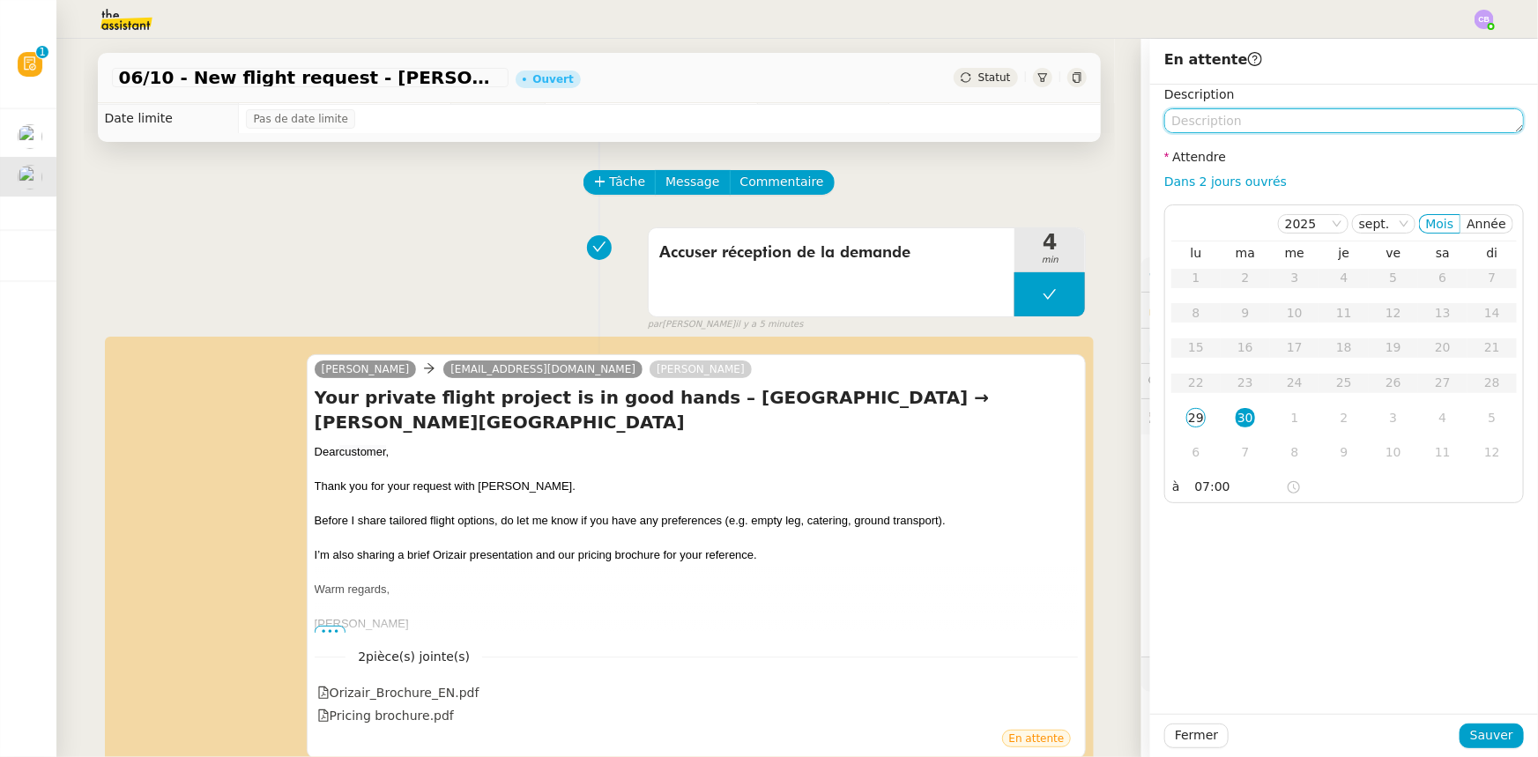
click at [1228, 121] on textarea at bounding box center [1345, 120] width 360 height 25
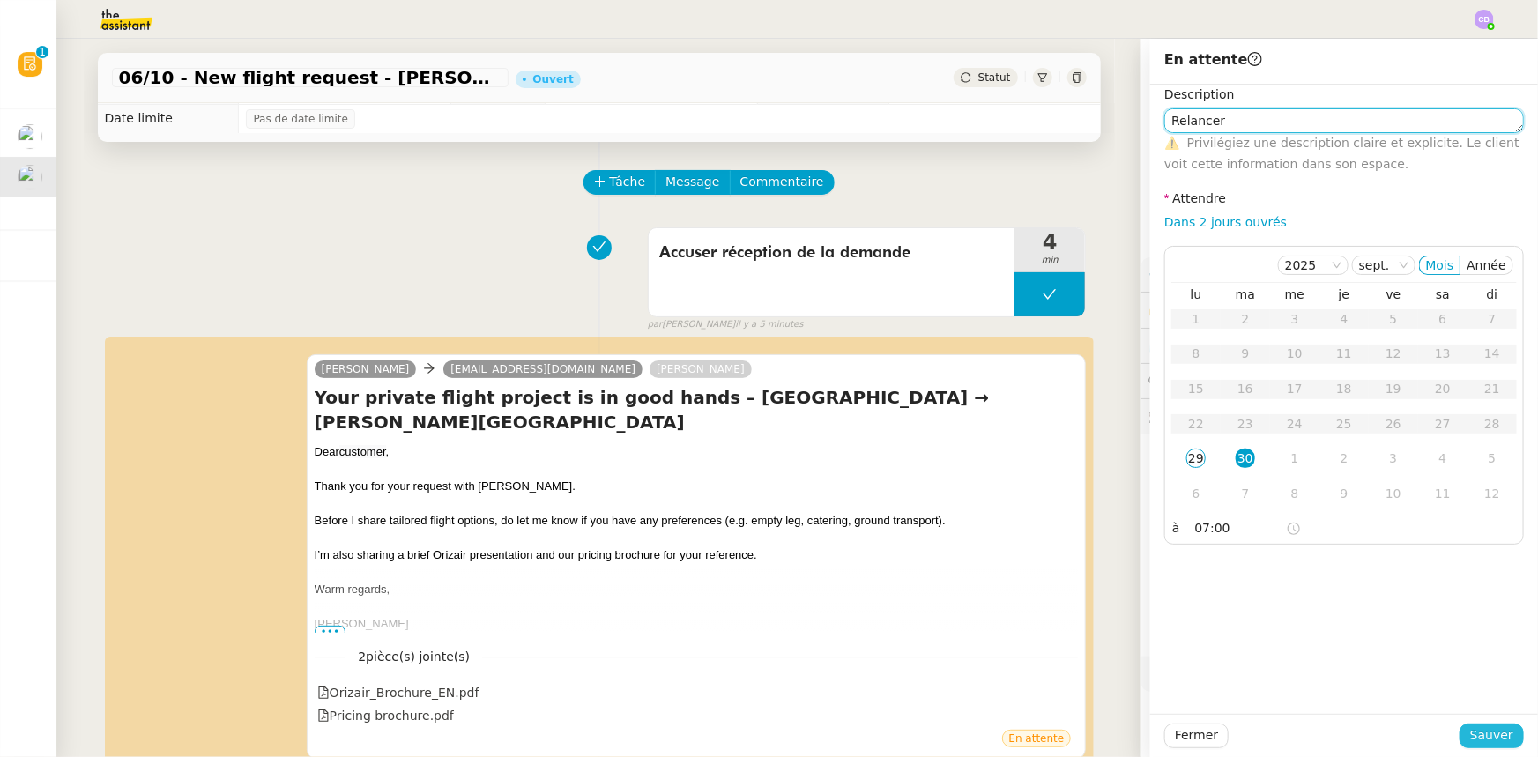
type textarea "Relancer"
click at [1474, 736] on span "Sauver" at bounding box center [1492, 736] width 43 height 20
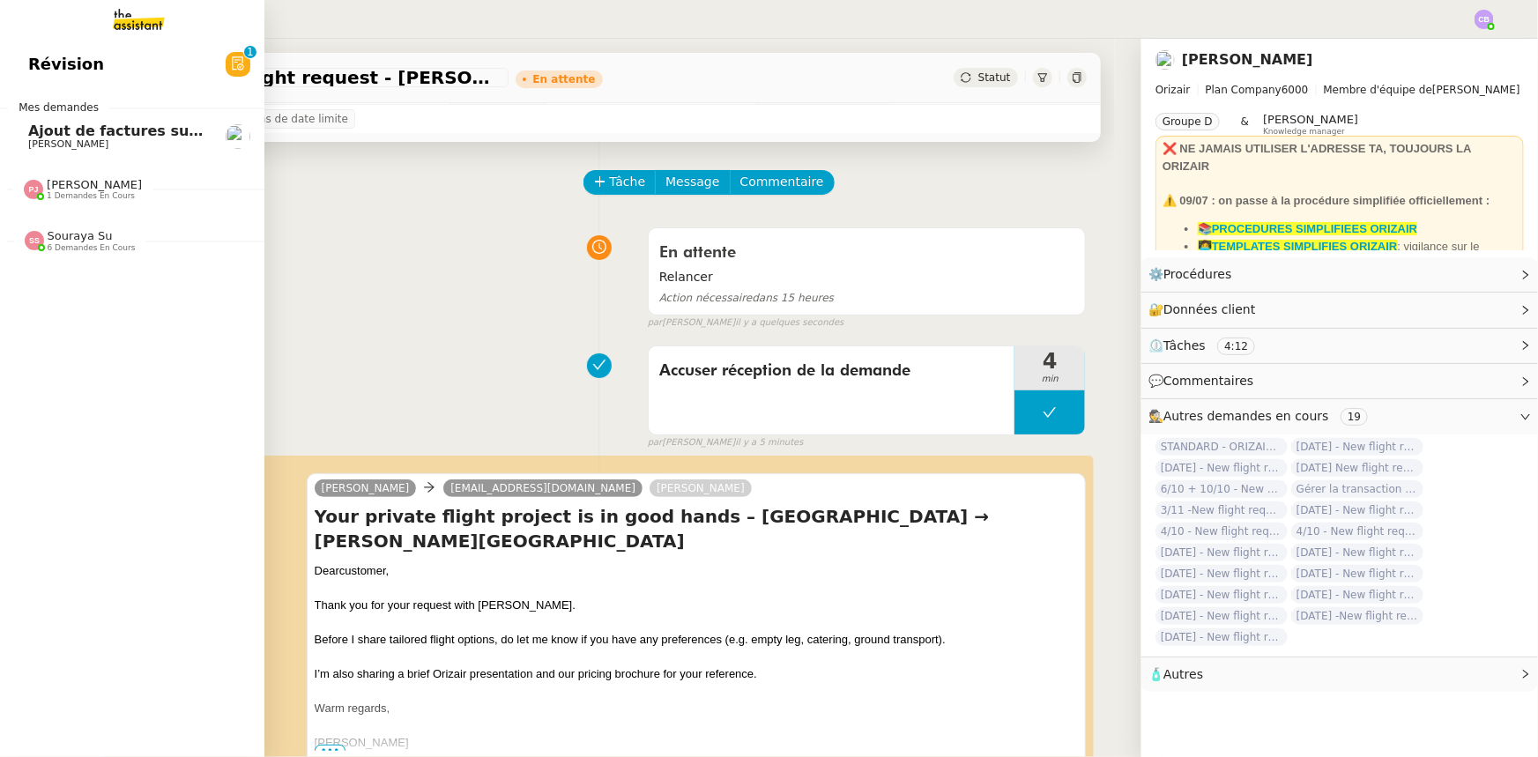
click at [88, 190] on span "[PERSON_NAME]" at bounding box center [94, 184] width 95 height 13
click at [87, 242] on span "Souraya Su" at bounding box center [80, 235] width 65 height 13
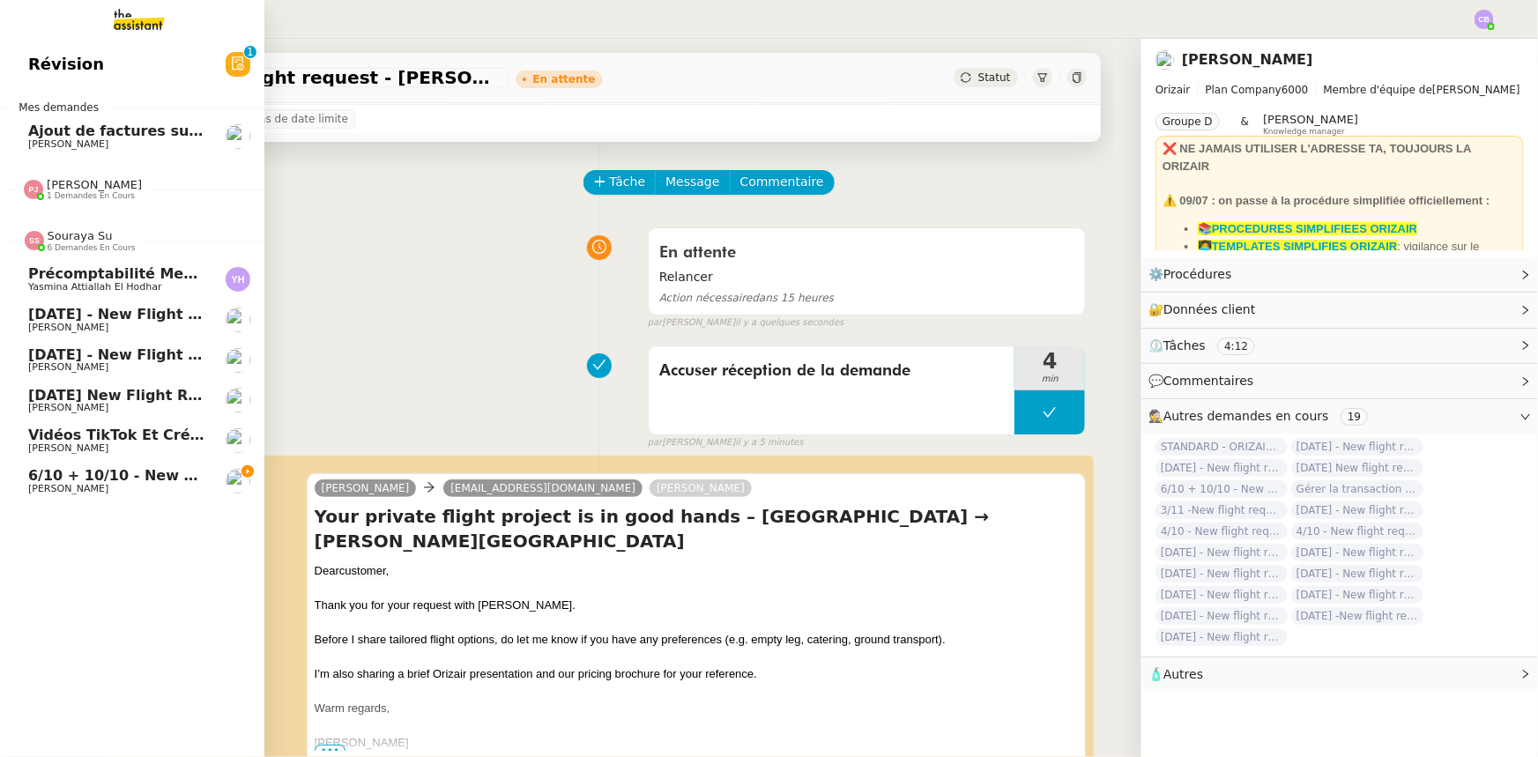
click at [87, 242] on span "Souraya Su" at bounding box center [80, 235] width 65 height 13
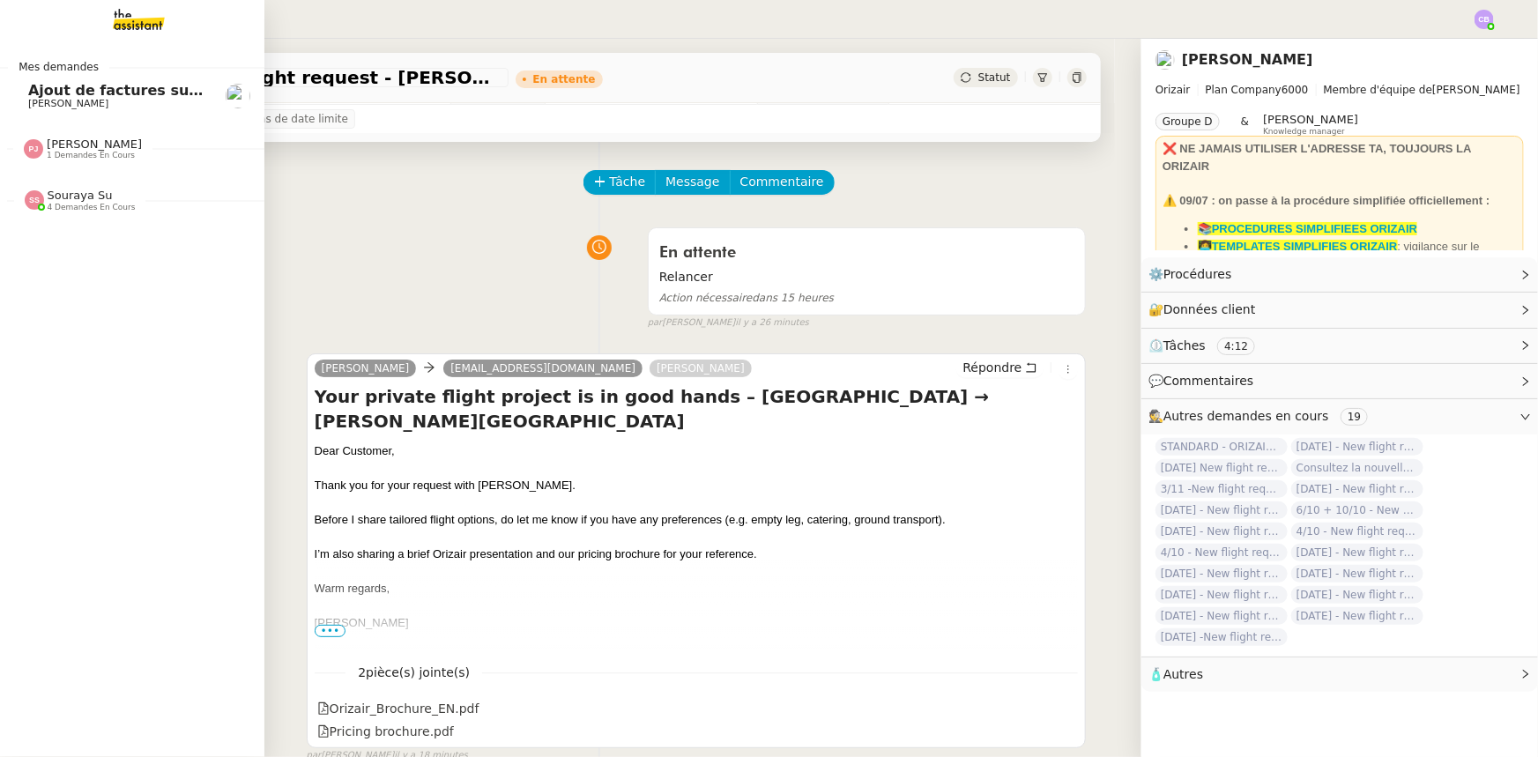
click at [75, 96] on span "Ajout de factures sur la plateforme Jefacture" at bounding box center [206, 90] width 357 height 17
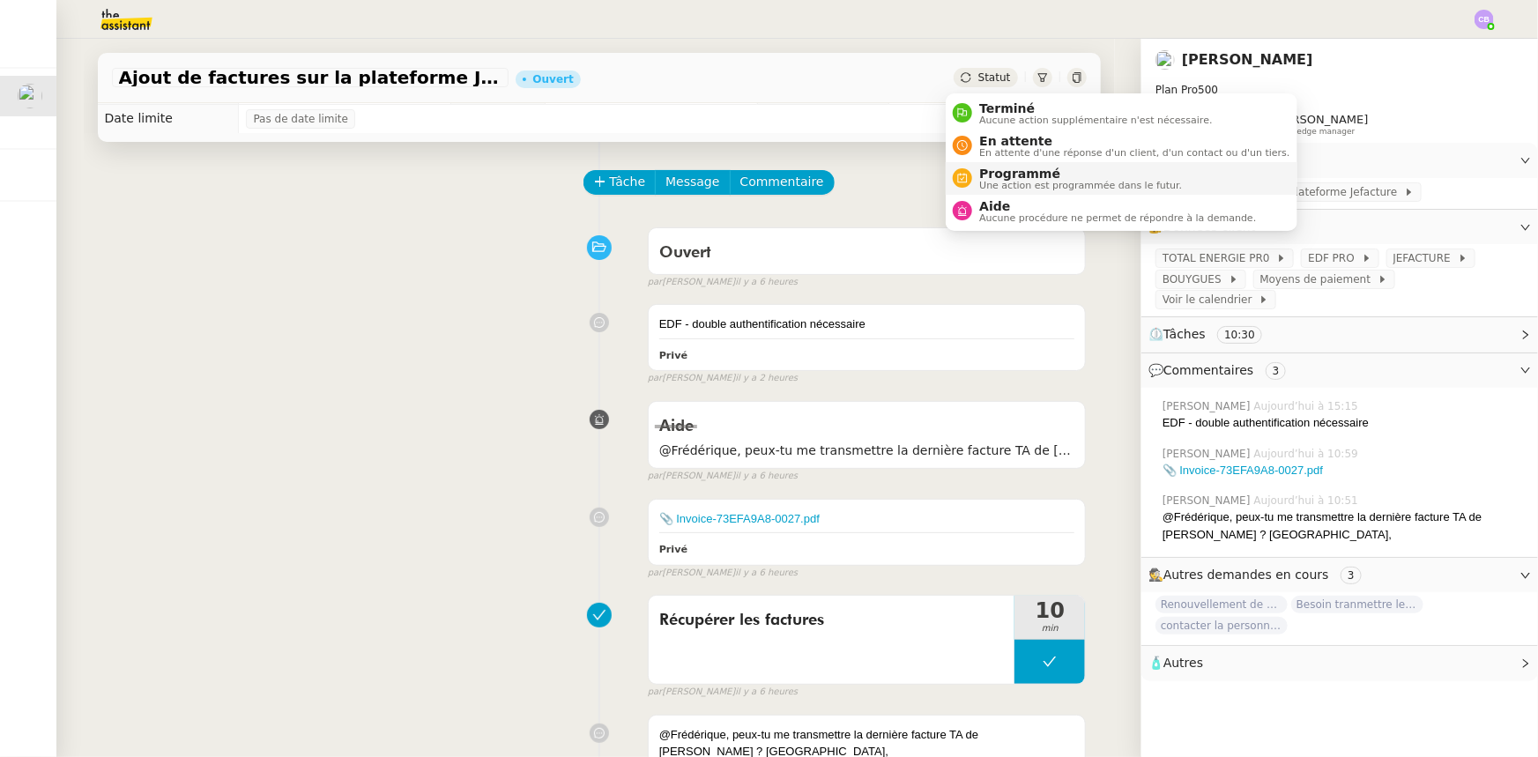
click at [994, 174] on span "Programmé" at bounding box center [1081, 174] width 203 height 14
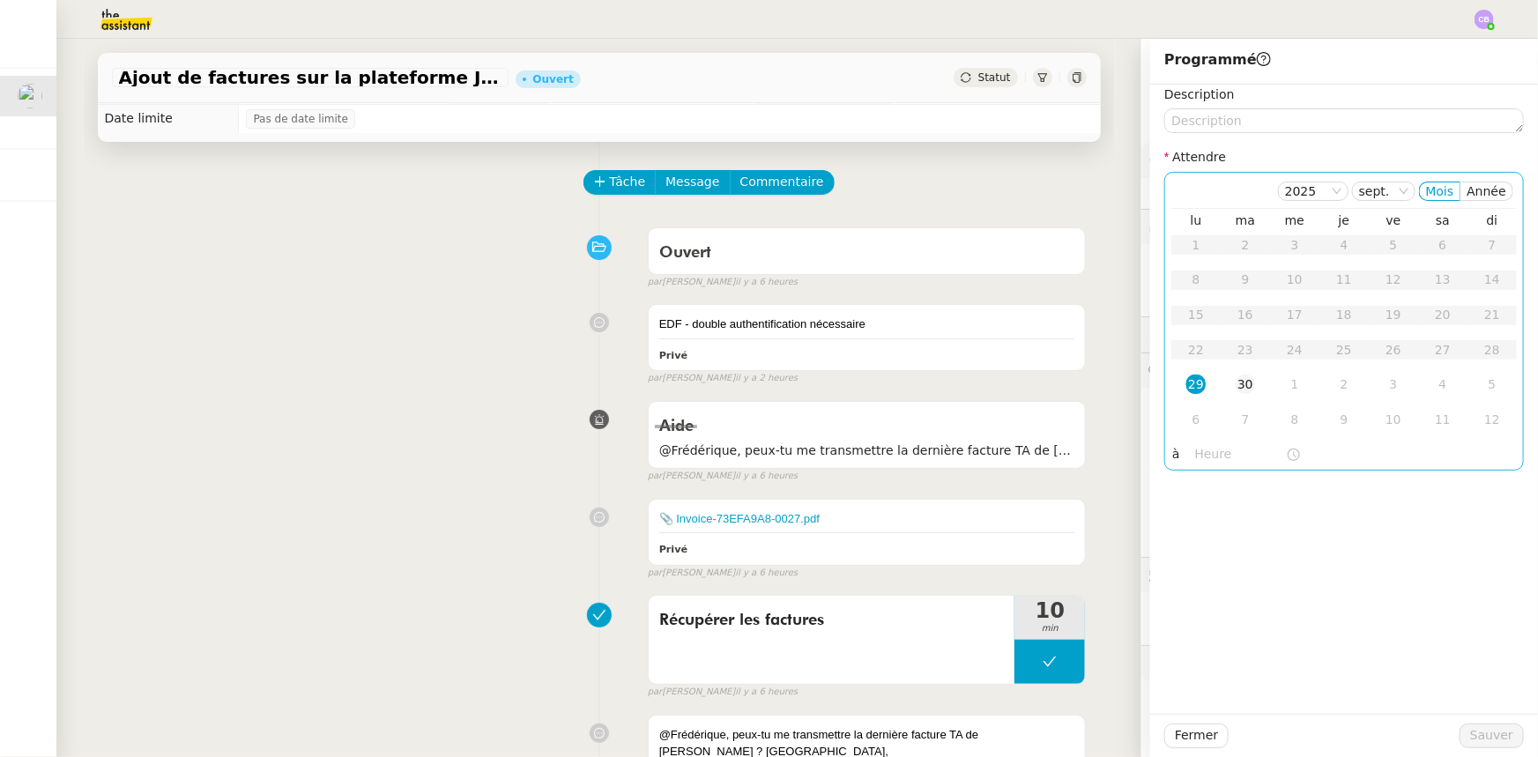
click at [1236, 382] on div "30" at bounding box center [1245, 384] width 19 height 19
click at [1211, 458] on input "text" at bounding box center [1241, 454] width 91 height 20
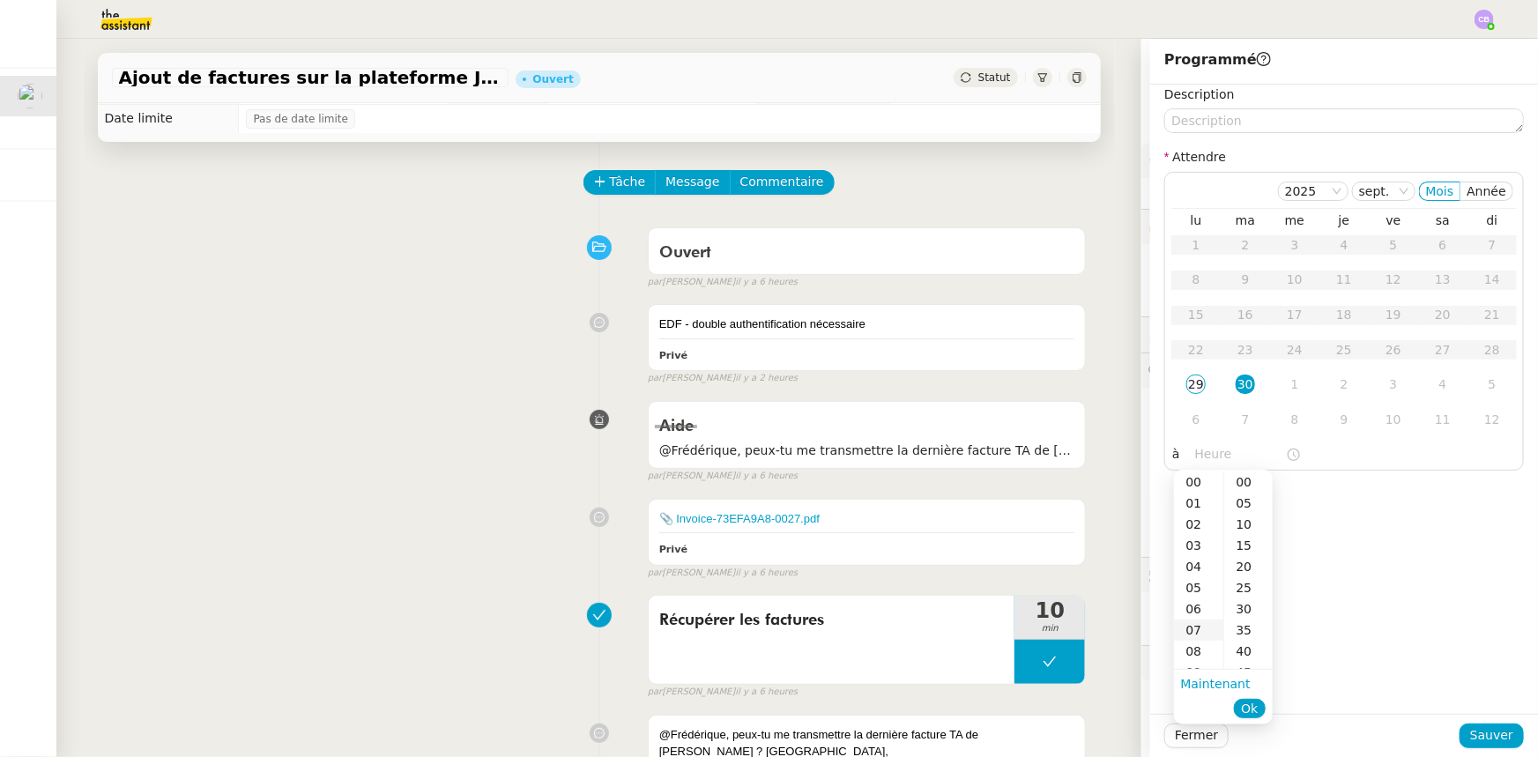
click at [1194, 629] on div "07" at bounding box center [1198, 630] width 49 height 21
click at [1245, 482] on div "00" at bounding box center [1249, 482] width 48 height 21
type input "07:00"
click at [1248, 706] on span "Ok" at bounding box center [1249, 709] width 17 height 18
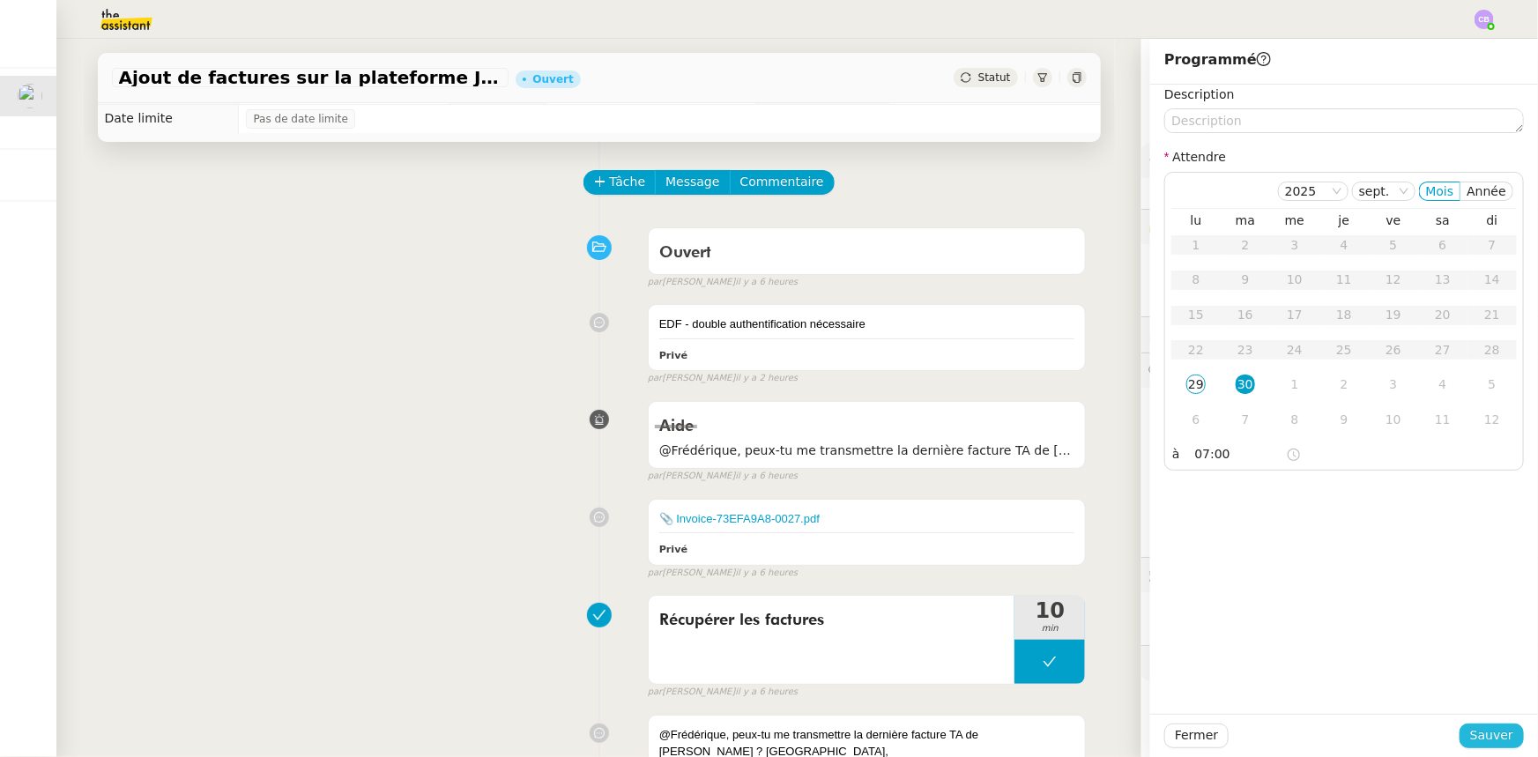
click at [1472, 731] on span "Sauver" at bounding box center [1492, 736] width 43 height 20
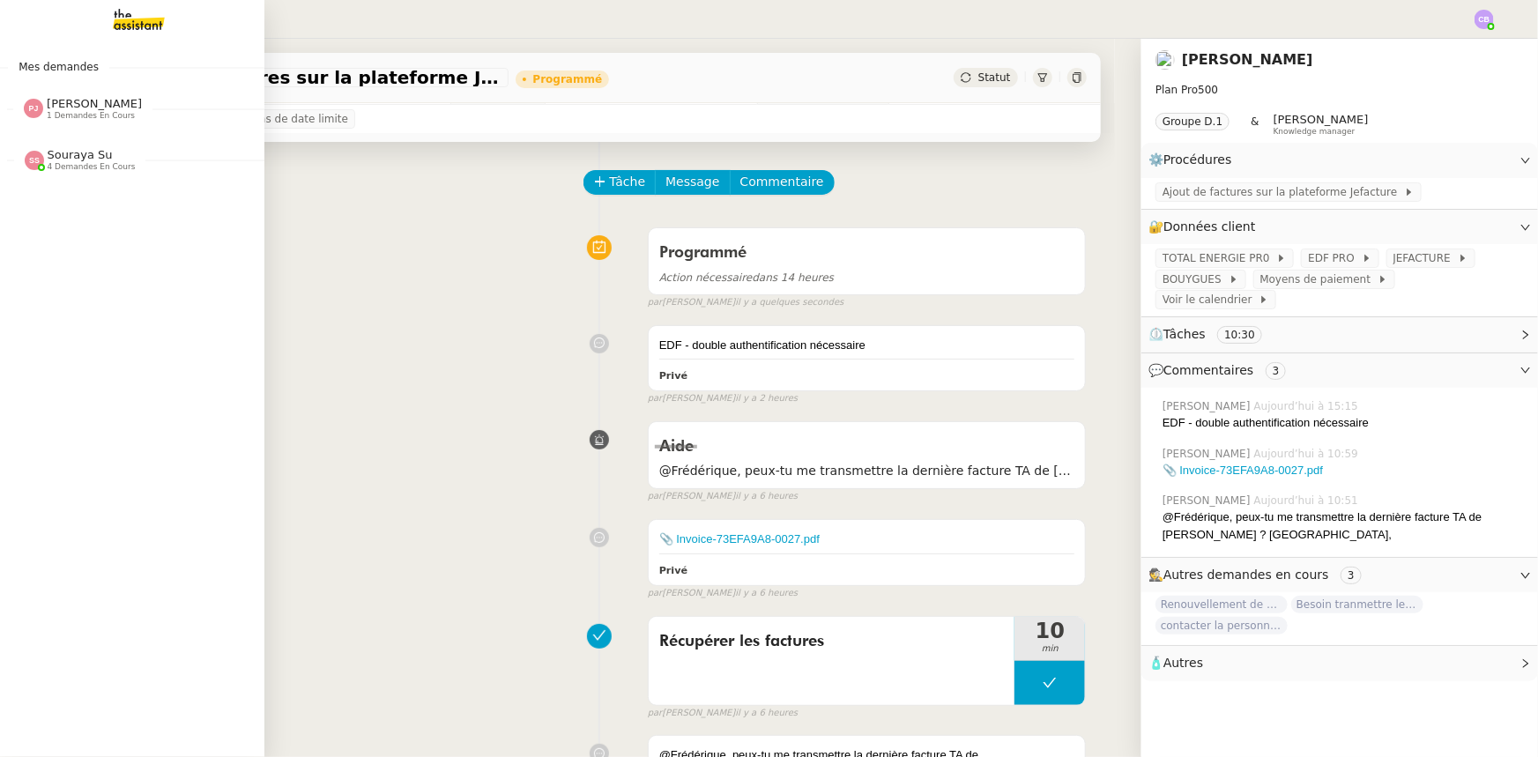
click at [60, 162] on span "4 demandes en cours" at bounding box center [92, 167] width 88 height 10
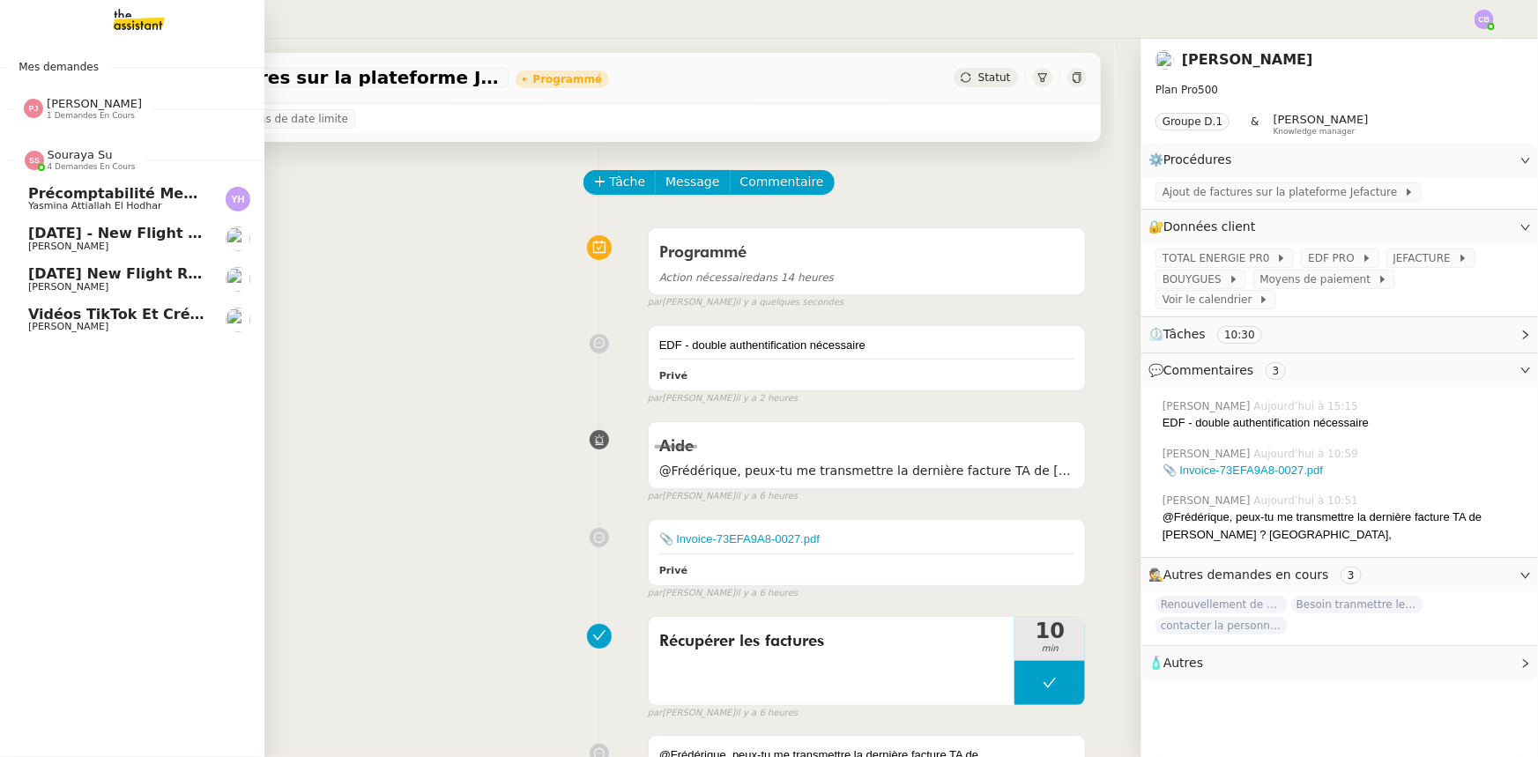
click at [60, 162] on span "4 demandes en cours" at bounding box center [92, 167] width 88 height 10
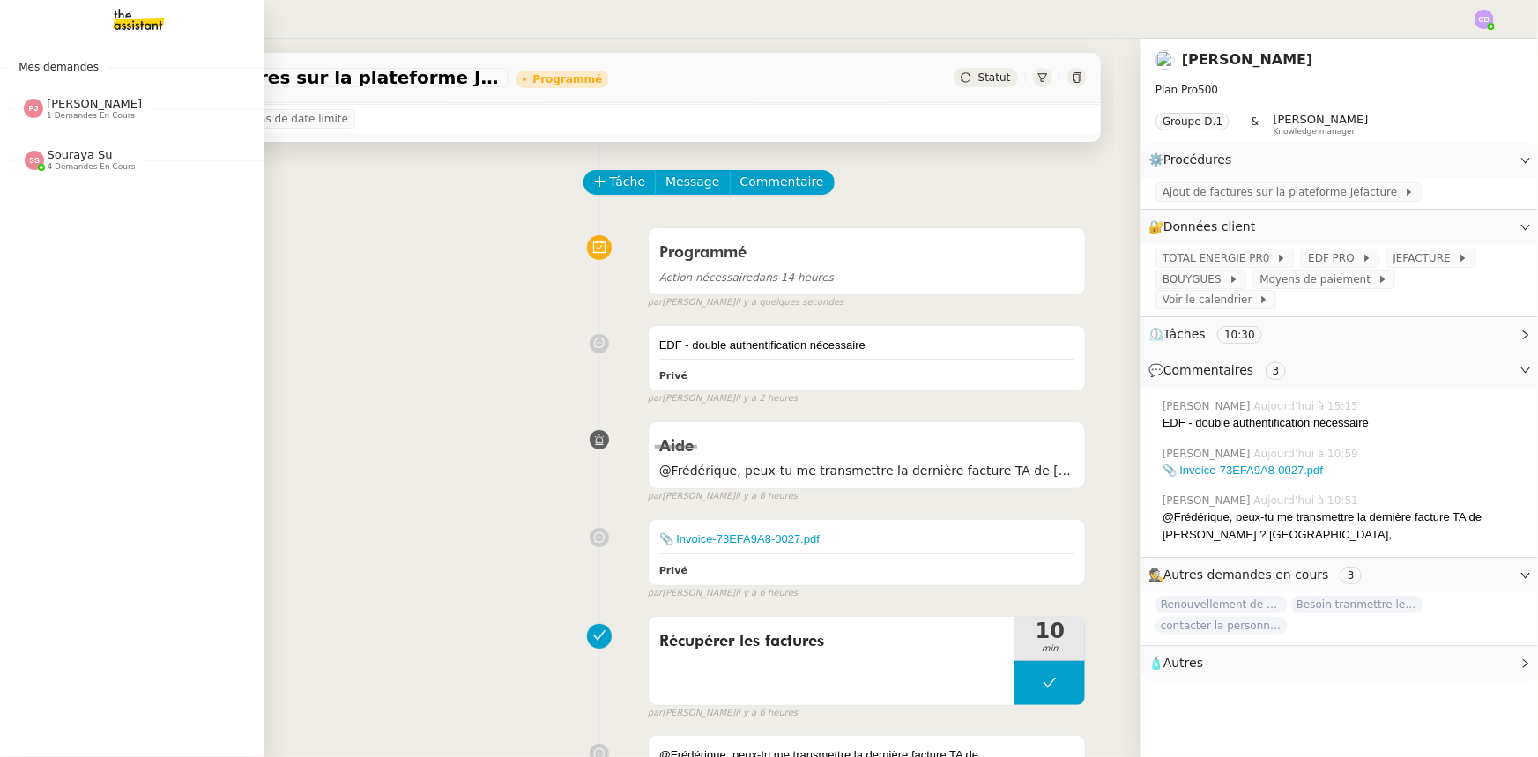
click at [62, 111] on span "1 demandes en cours" at bounding box center [91, 116] width 88 height 10
click at [71, 159] on span "Souraya Su" at bounding box center [80, 154] width 65 height 13
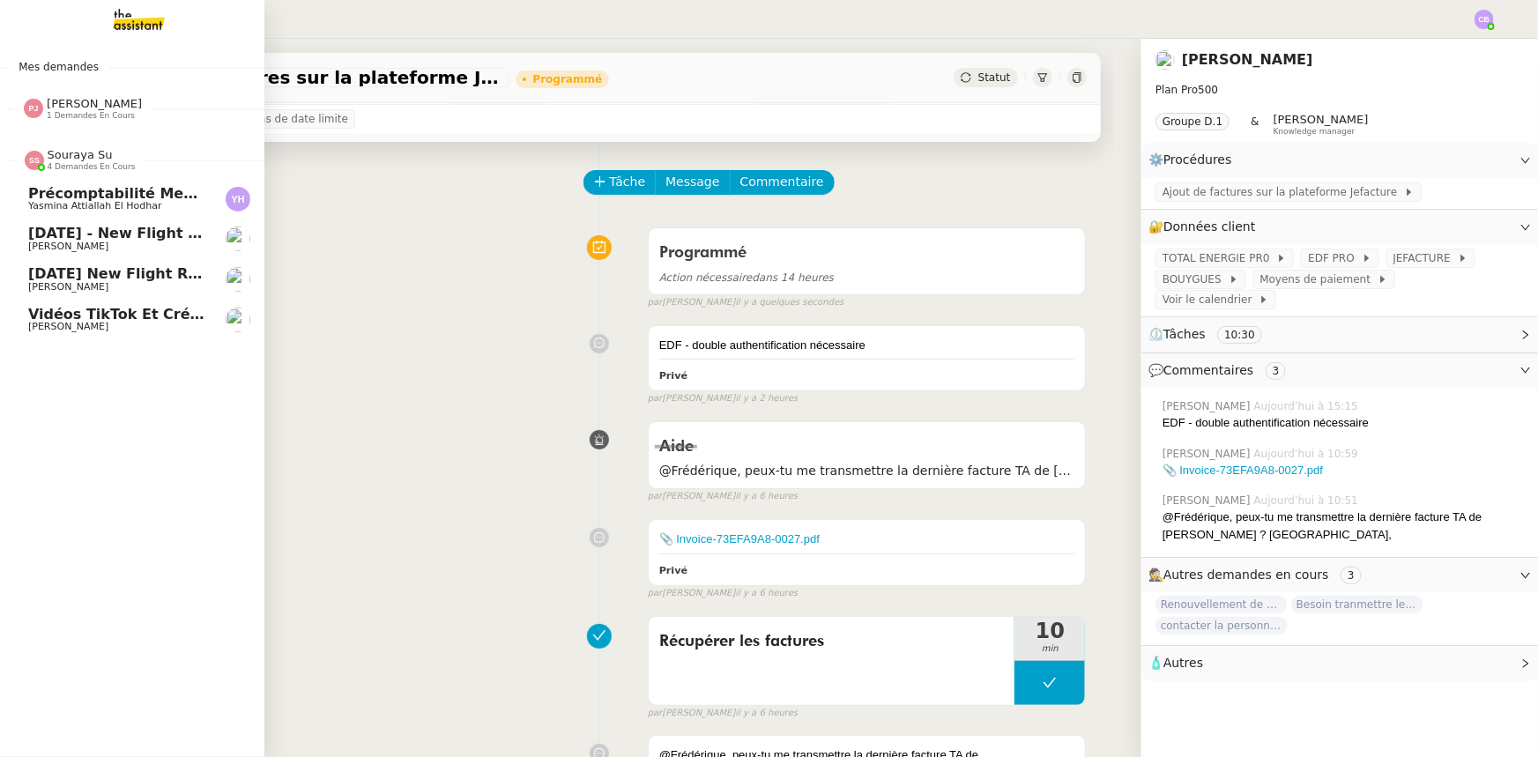
click at [71, 159] on span "Souraya Su" at bounding box center [80, 154] width 65 height 13
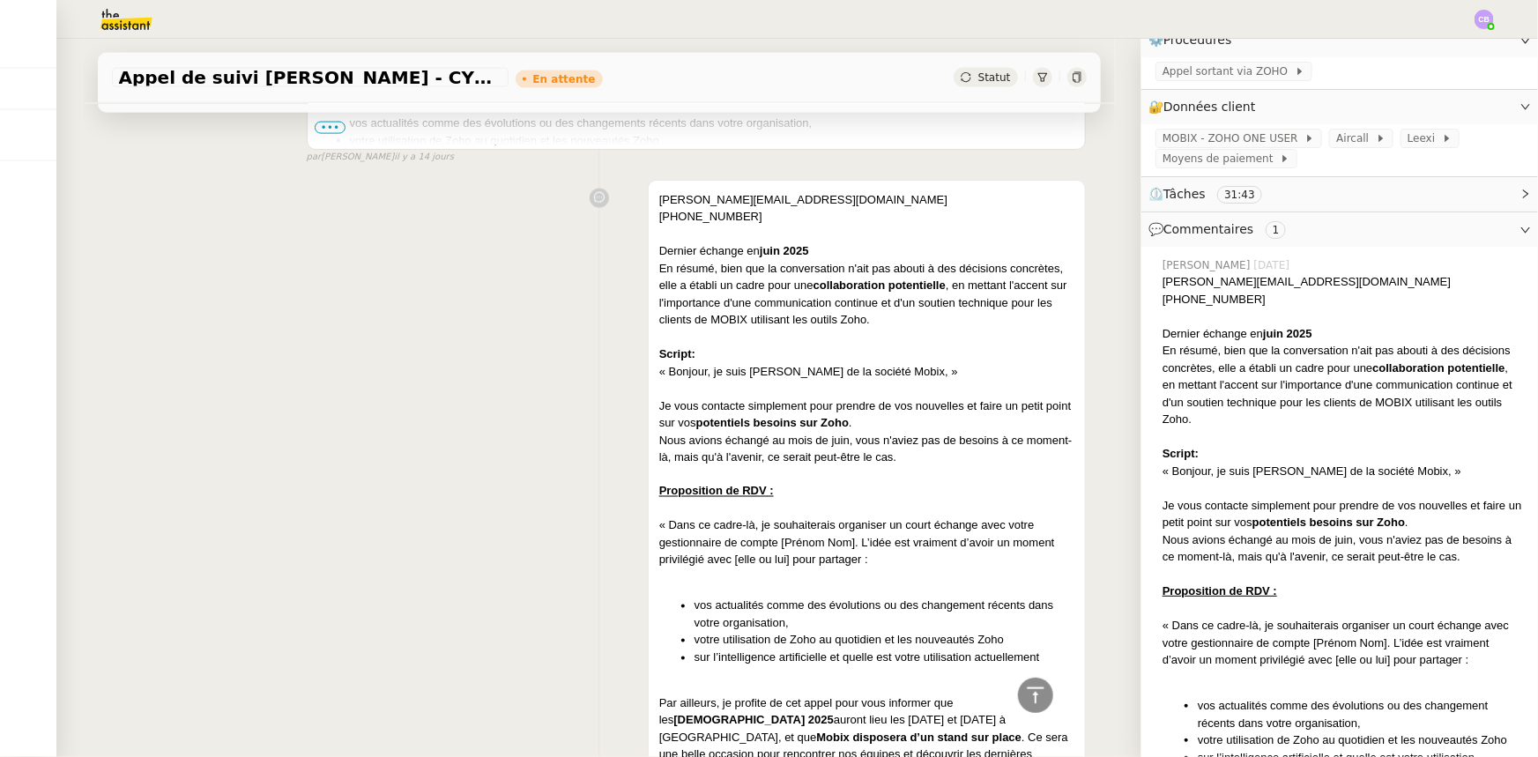
scroll to position [1206, 0]
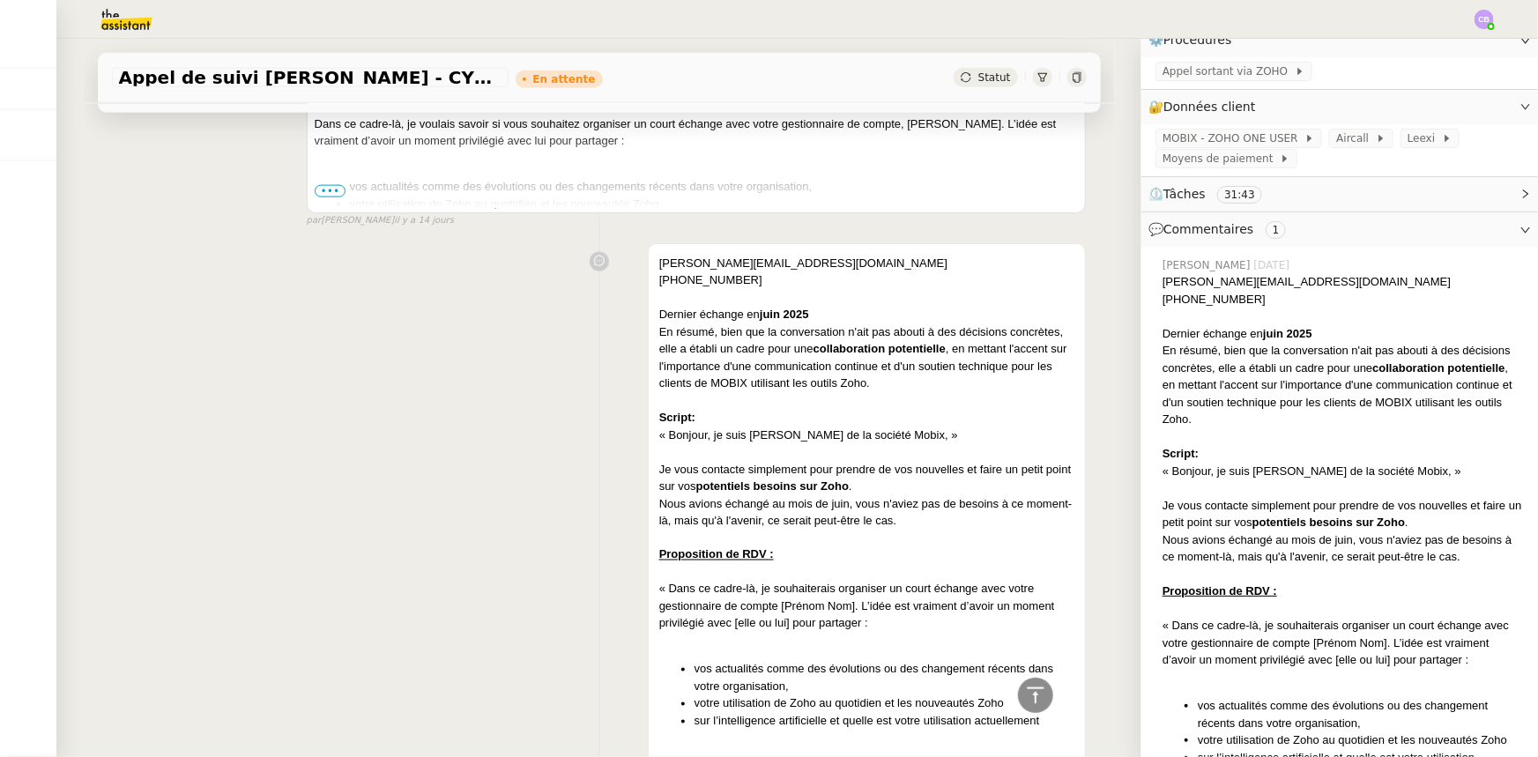
click at [117, 22] on img at bounding box center [112, 19] width 137 height 39
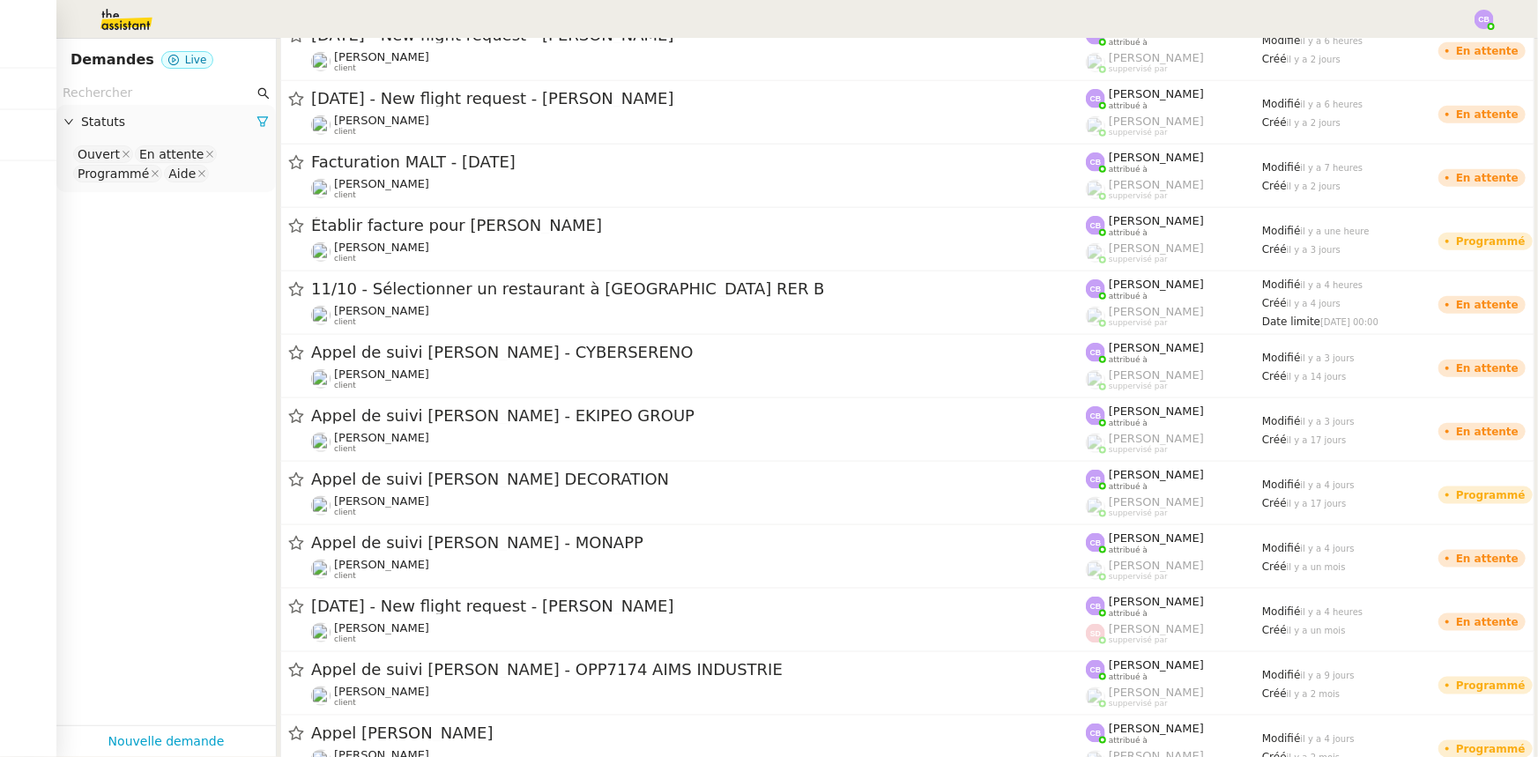
scroll to position [961, 0]
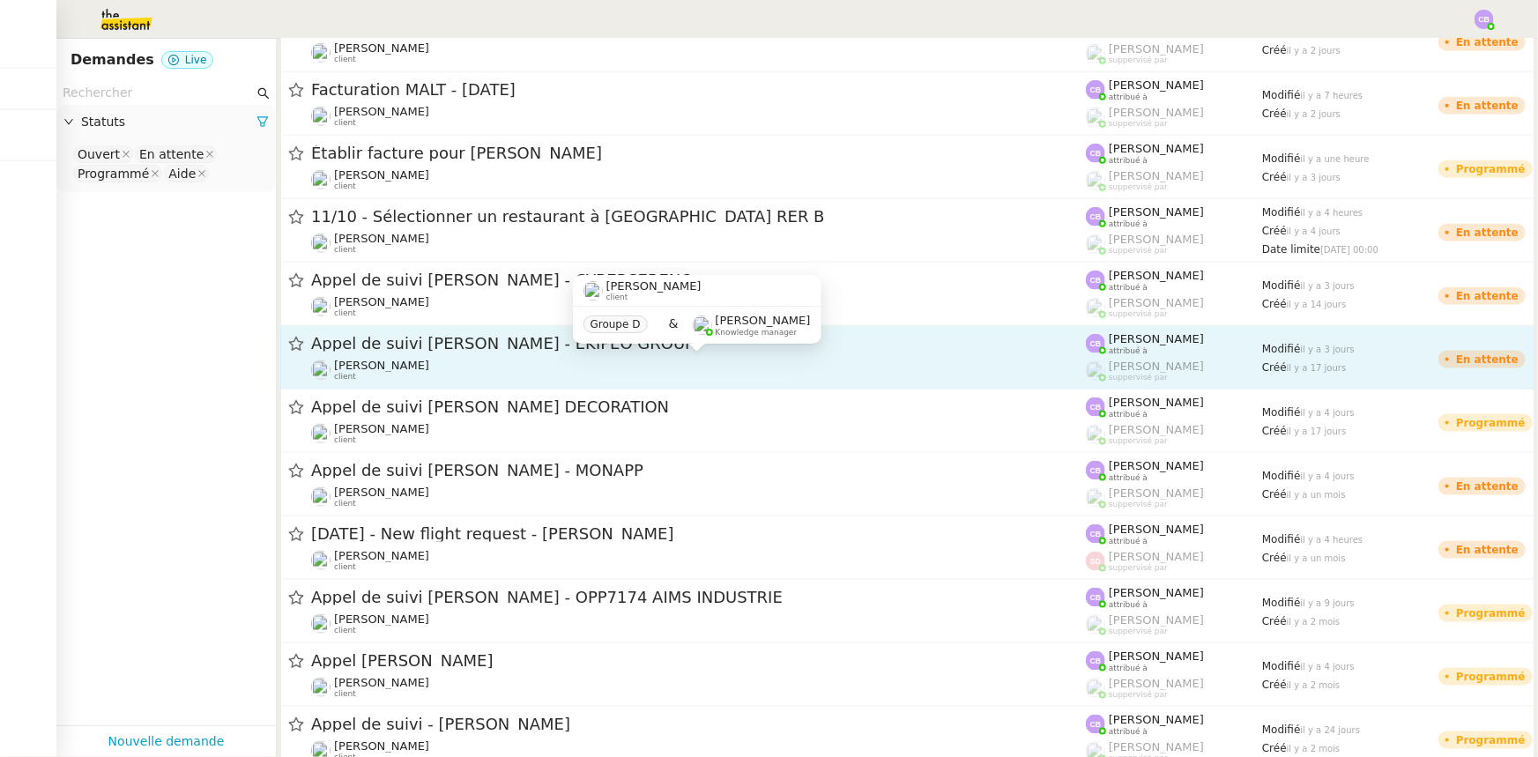
click at [629, 376] on div "Florian Parant client" at bounding box center [698, 370] width 775 height 23
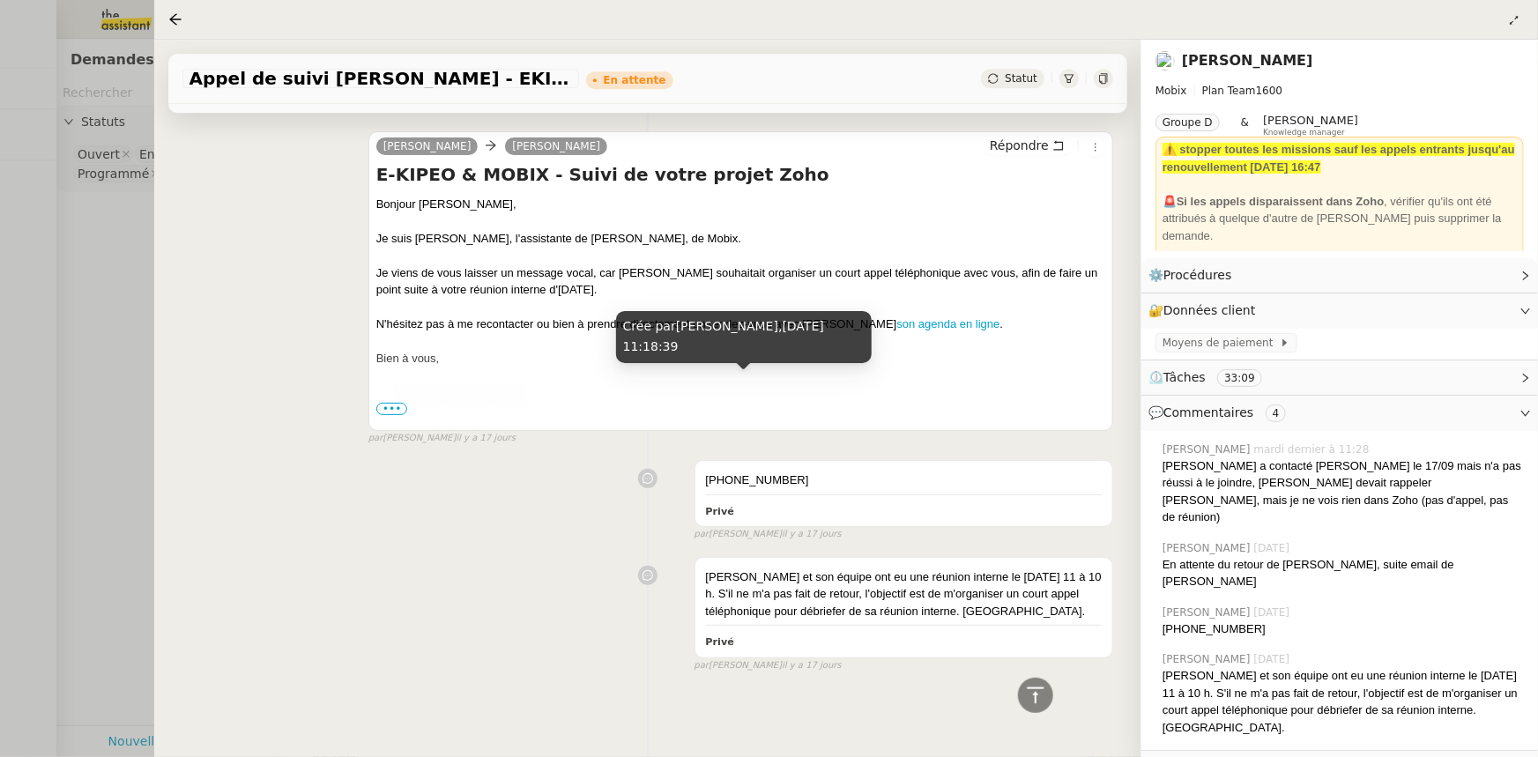
scroll to position [2775, 0]
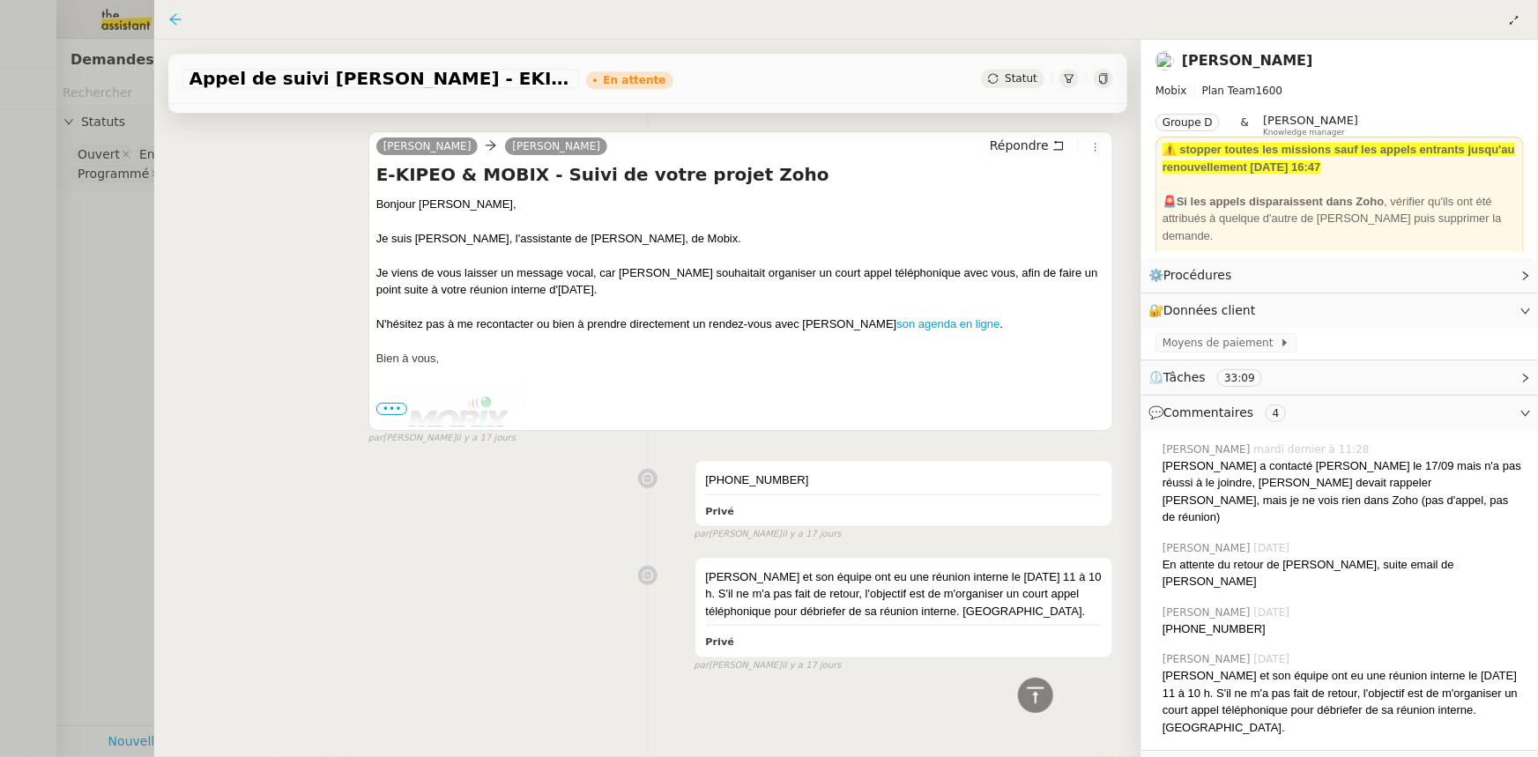
click at [174, 25] on icon at bounding box center [175, 19] width 14 height 14
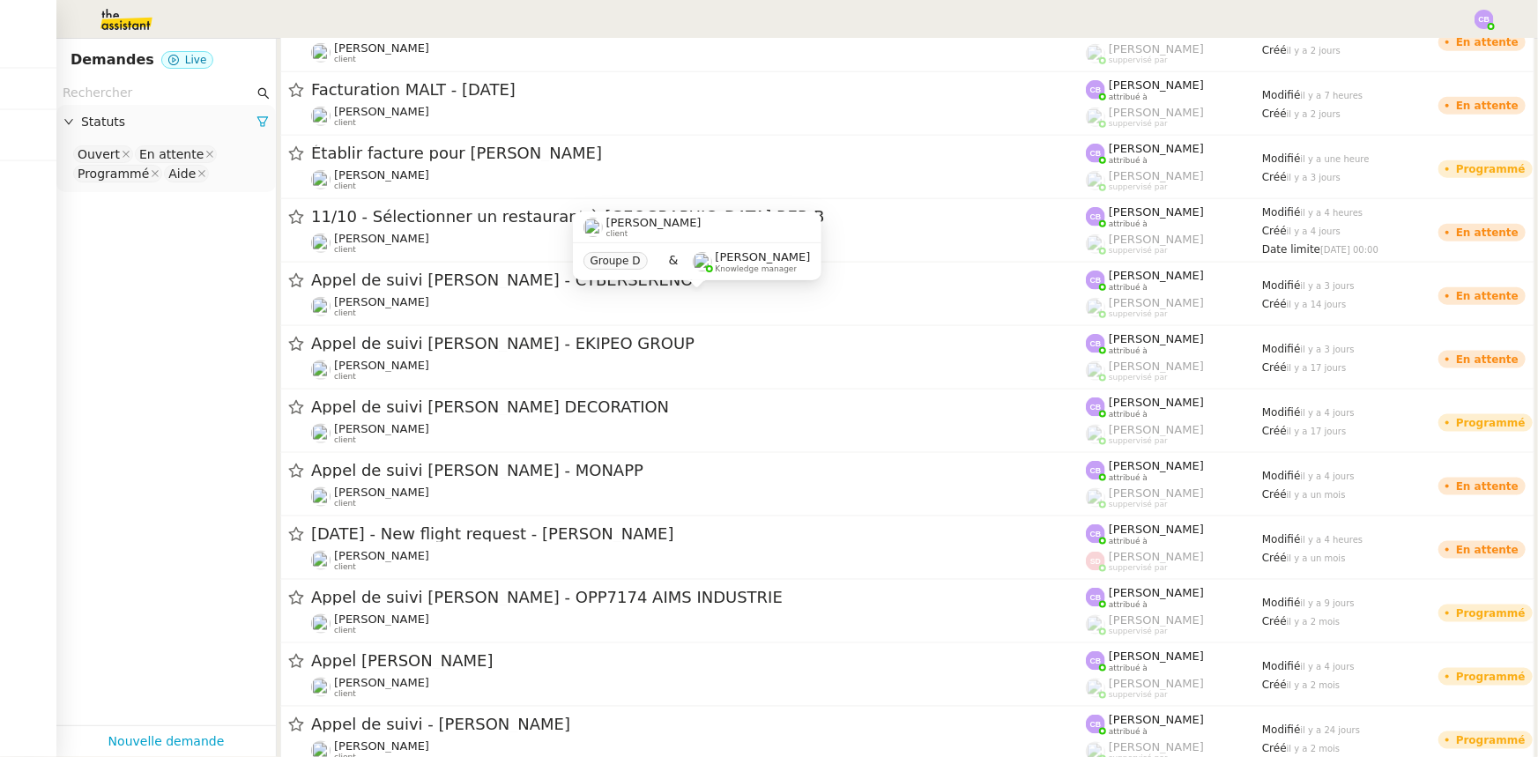
click at [588, 291] on div "Florian Parant client Groupe D & Frédérique Albert Knowledge manager" at bounding box center [697, 253] width 249 height 83
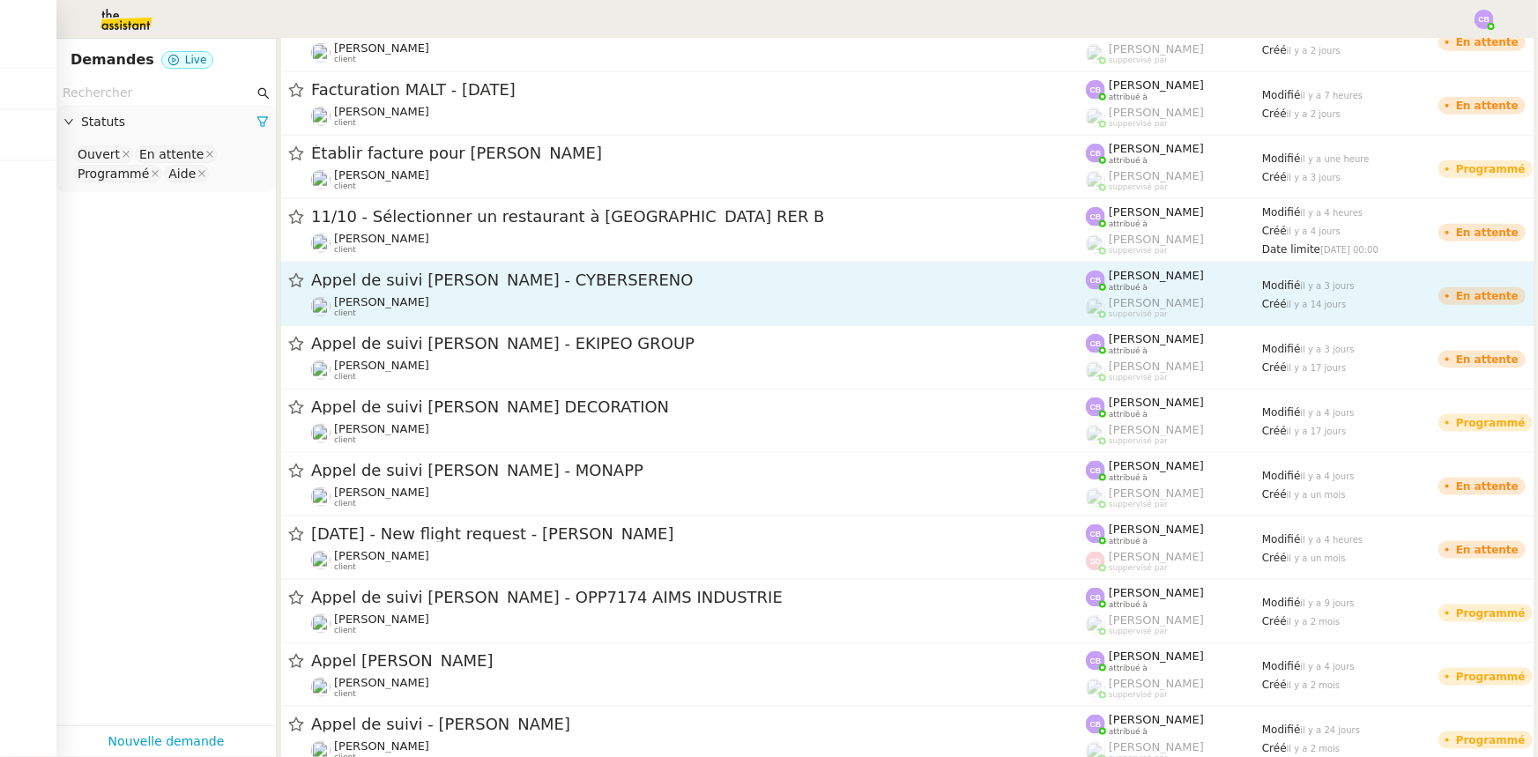
click at [527, 283] on span "Appel de suivi Michael Tonso - CYBERSERENO" at bounding box center [698, 280] width 775 height 16
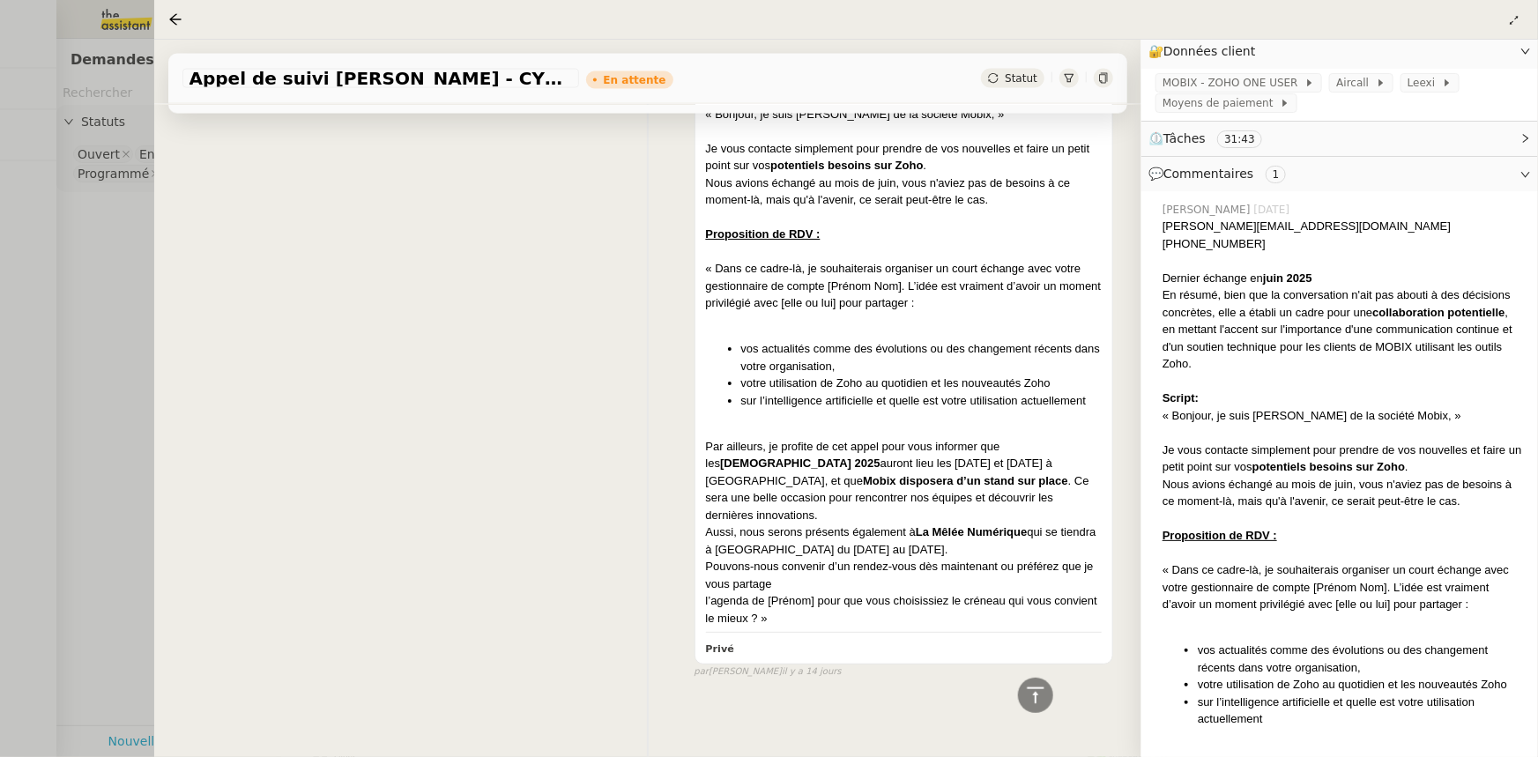
scroll to position [320, 0]
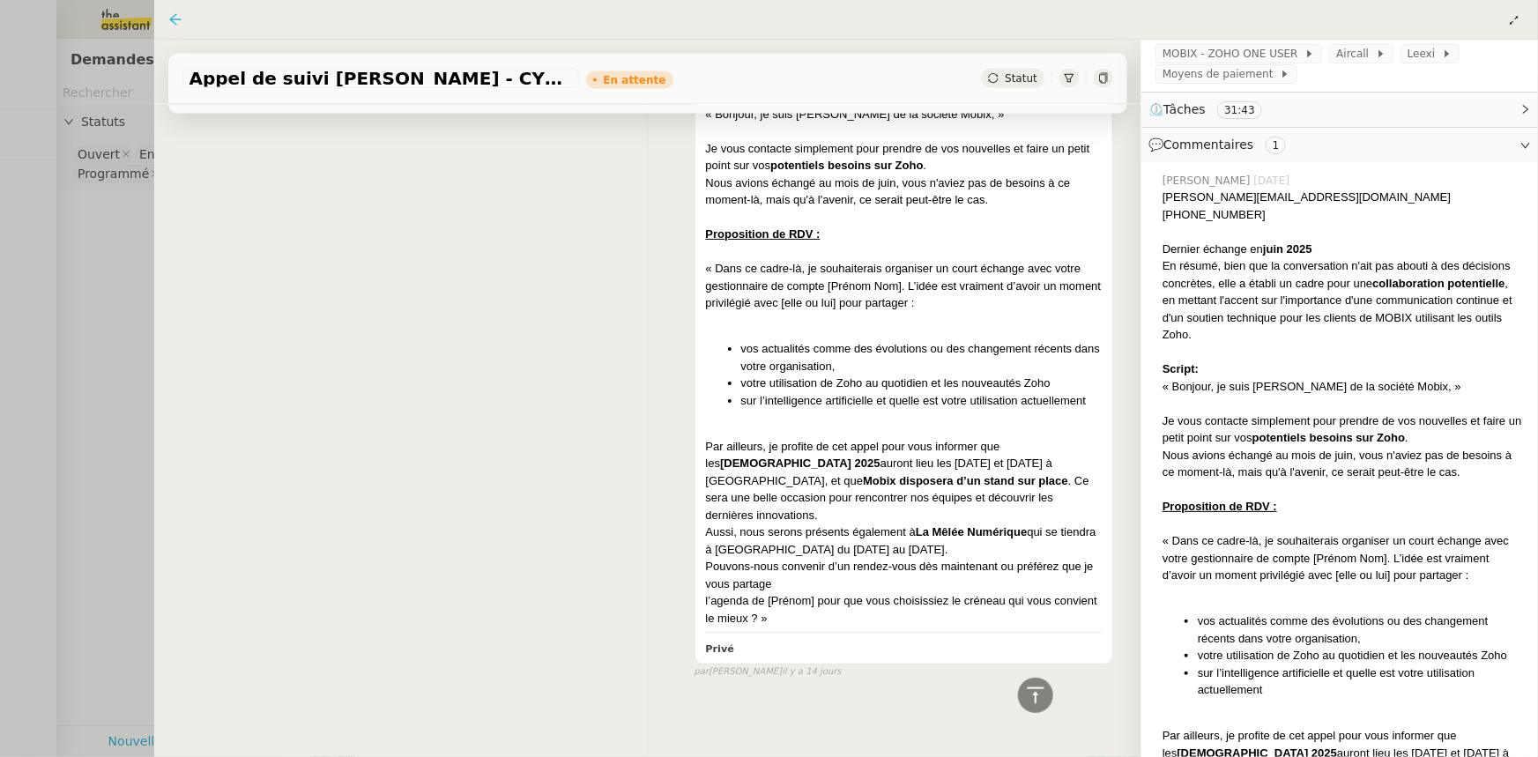
click at [173, 23] on icon at bounding box center [174, 18] width 11 height 11
